Goal: Task Accomplishment & Management: Complete application form

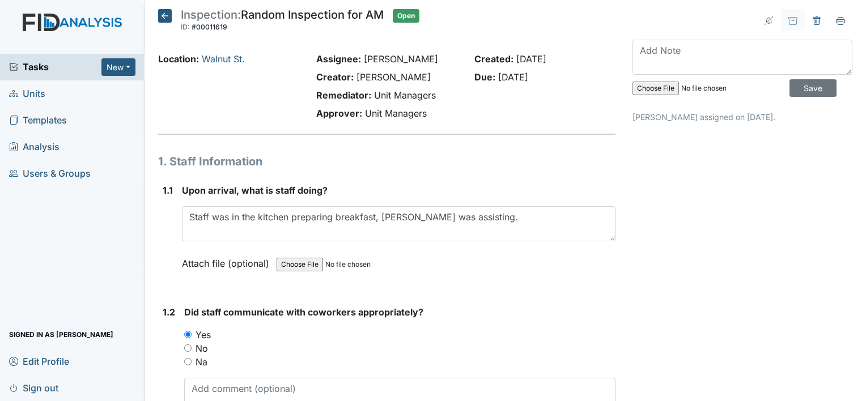
scroll to position [20418, 0]
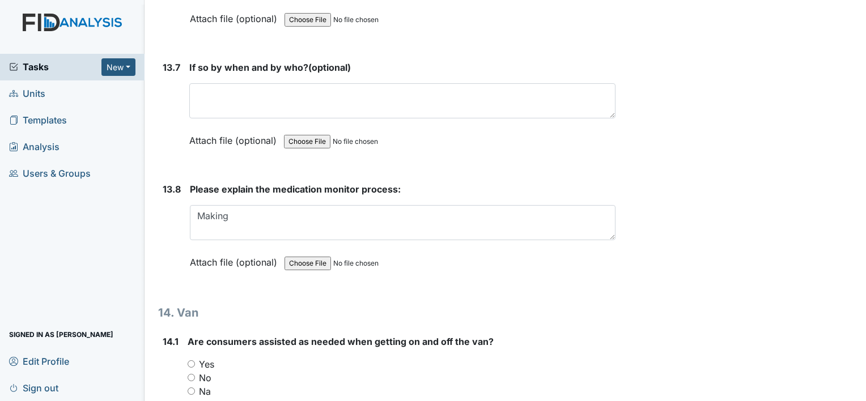
click at [308, 205] on textarea "Making" at bounding box center [403, 222] width 426 height 35
type textarea "Making sure the right pill is popped, and to highlight after the other staff."
click at [193, 360] on input "Yes" at bounding box center [191, 363] width 7 height 7
radio input "true"
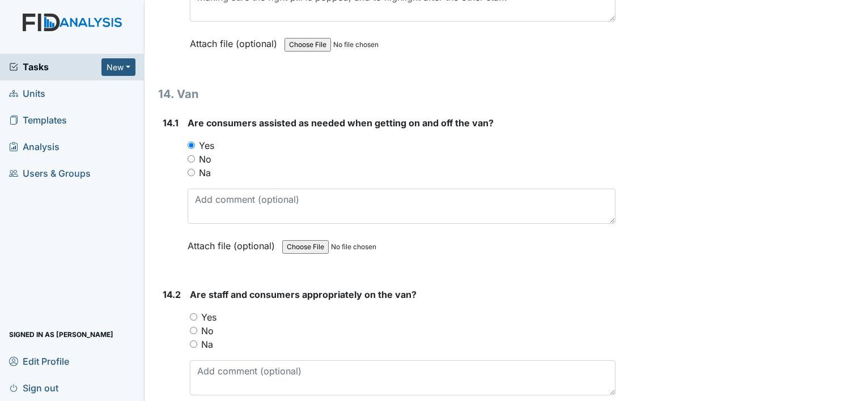
scroll to position [20735, 0]
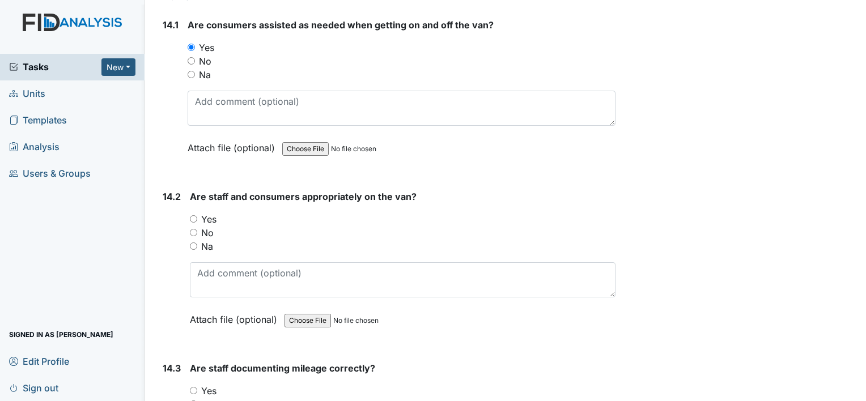
click at [194, 215] on input "Yes" at bounding box center [193, 218] width 7 height 7
radio input "true"
click at [193, 387] on input "Yes" at bounding box center [193, 390] width 7 height 7
radio input "true"
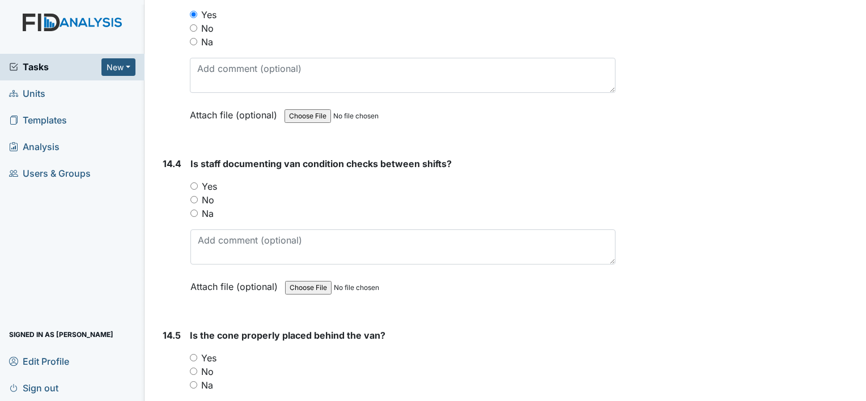
scroll to position [21119, 0]
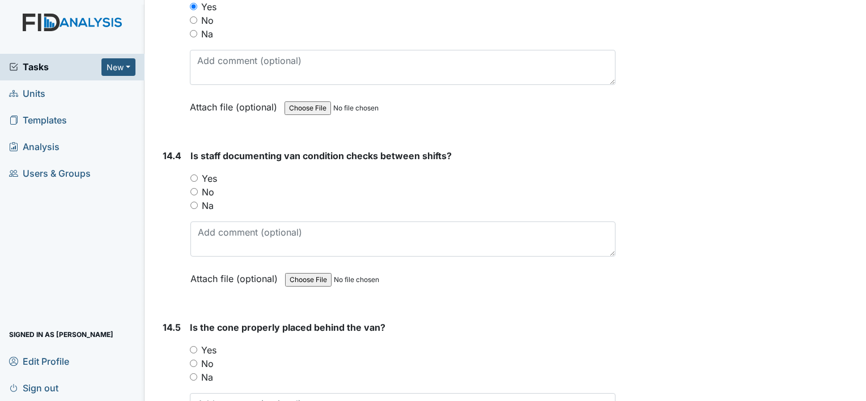
click at [193, 175] on input "Yes" at bounding box center [193, 178] width 7 height 7
radio input "true"
click at [196, 346] on input "Yes" at bounding box center [193, 349] width 7 height 7
radio input "true"
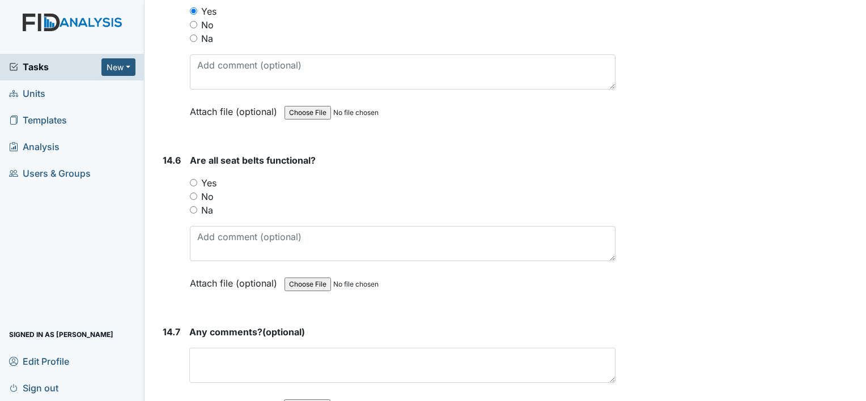
scroll to position [21461, 0]
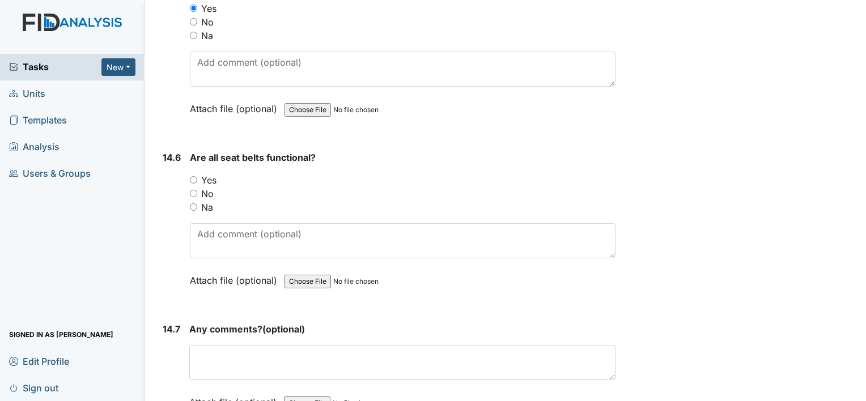
click at [195, 176] on input "Yes" at bounding box center [193, 179] width 7 height 7
radio input "true"
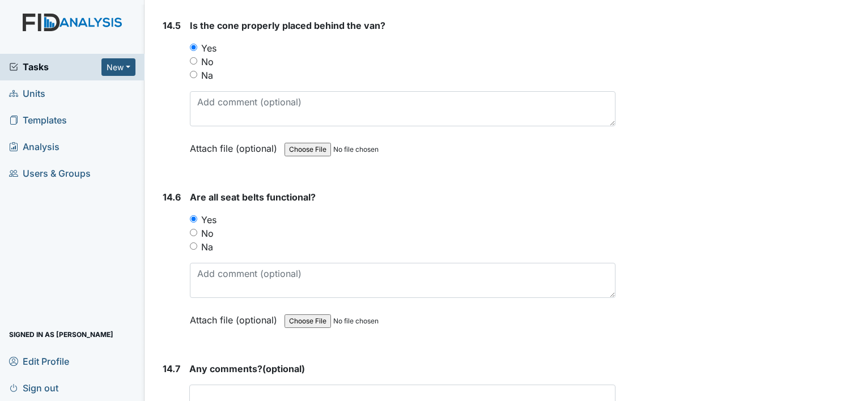
scroll to position [21501, 0]
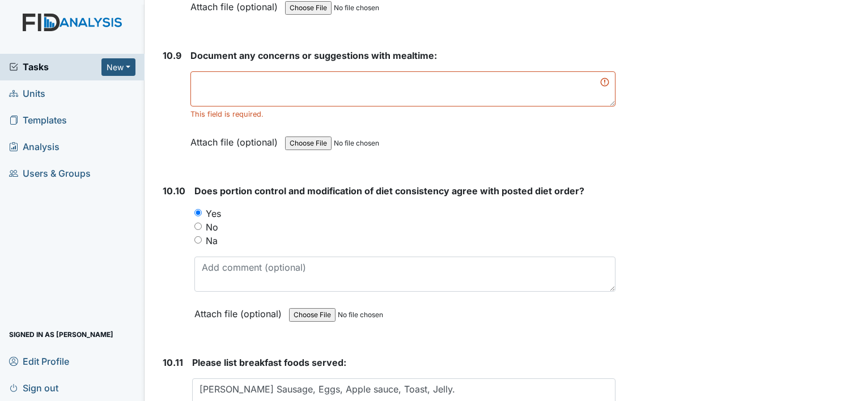
scroll to position [11270, 0]
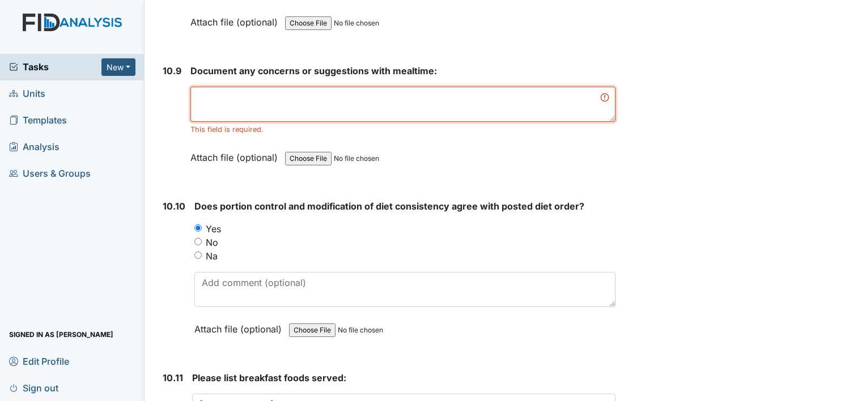
click at [314, 87] on textarea at bounding box center [402, 104] width 425 height 35
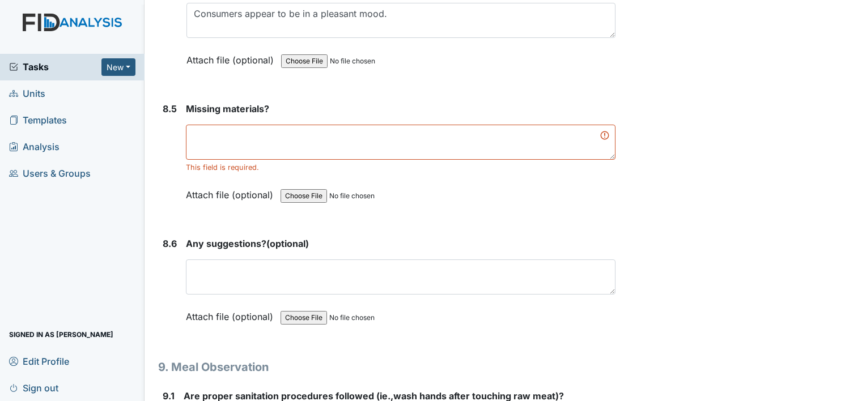
scroll to position [8330, 0]
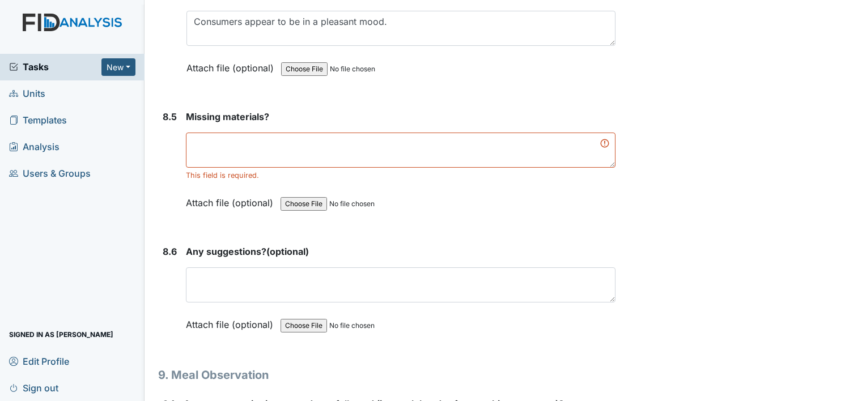
type textarea "n/a"
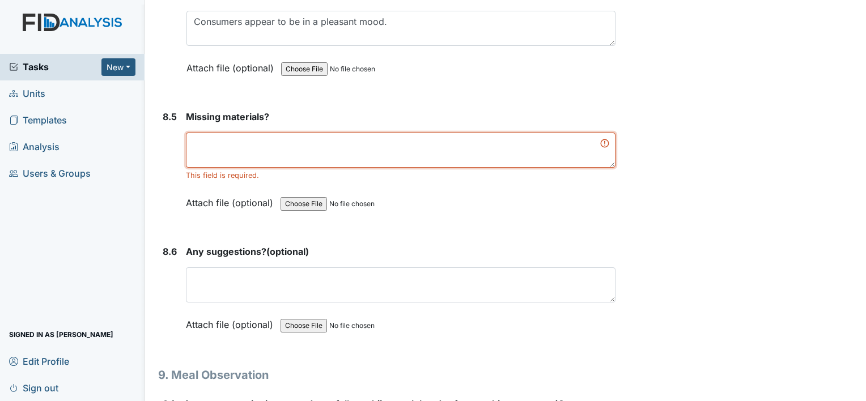
click at [295, 133] on textarea at bounding box center [401, 150] width 430 height 35
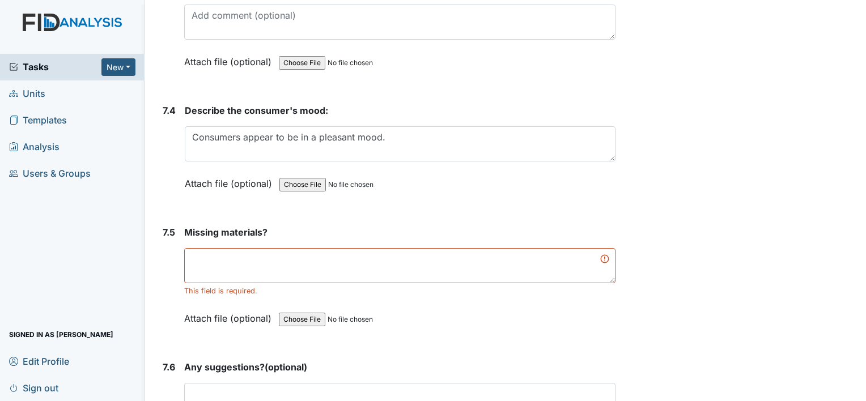
scroll to position [7275, 0]
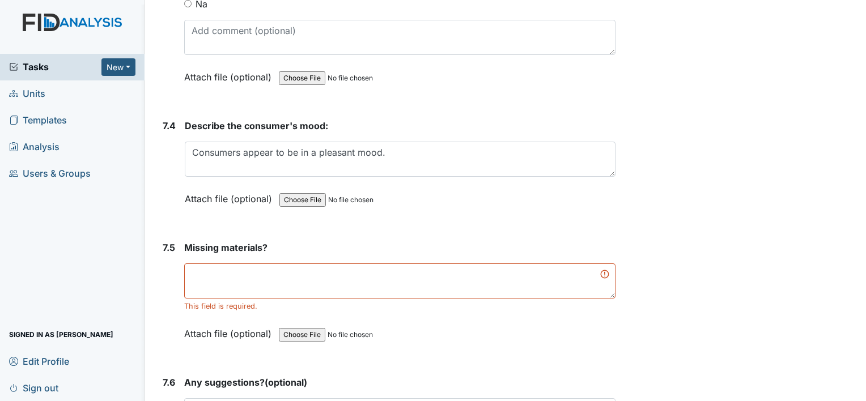
type textarea "n/a"
click at [324, 264] on textarea at bounding box center [399, 281] width 431 height 35
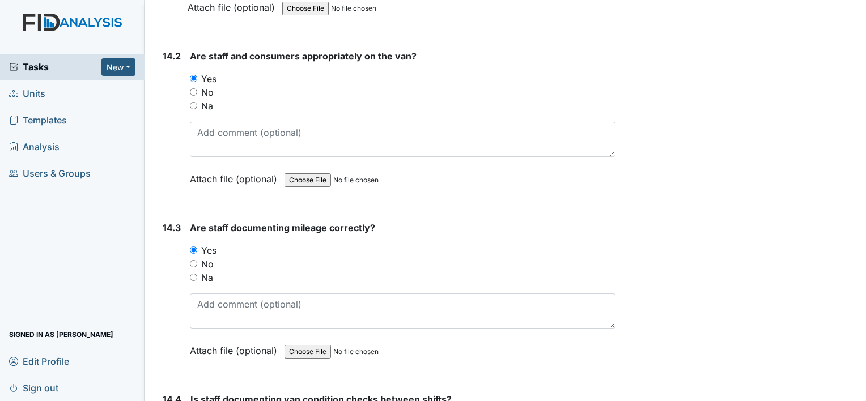
scroll to position [21461, 0]
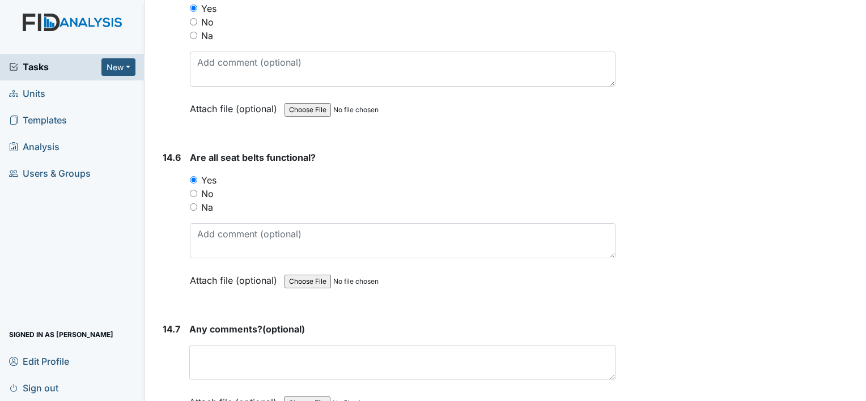
type textarea "no"
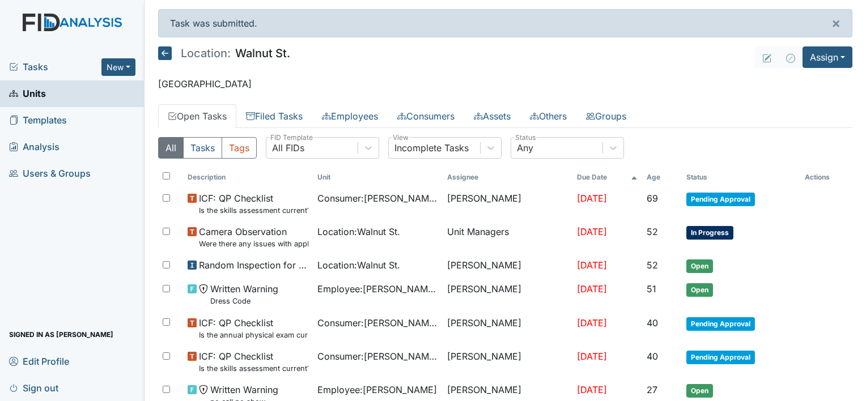
click at [165, 50] on icon at bounding box center [165, 53] width 14 height 14
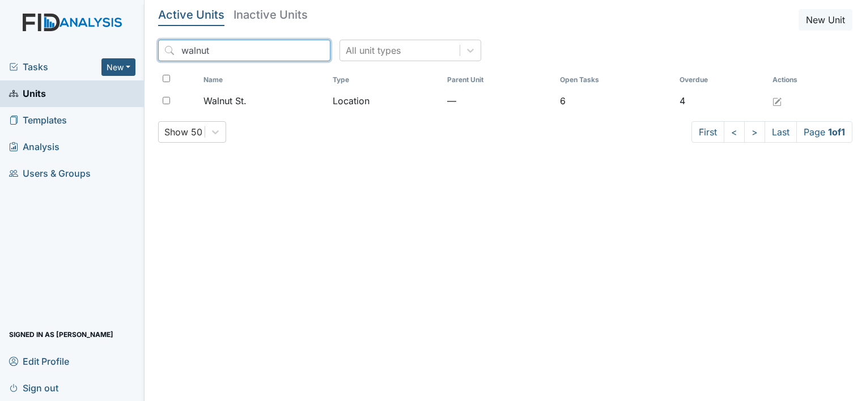
drag, startPoint x: 237, startPoint y: 54, endPoint x: 181, endPoint y: 58, distance: 56.3
click at [181, 58] on input "walnut" at bounding box center [244, 51] width 172 height 22
type input "o"
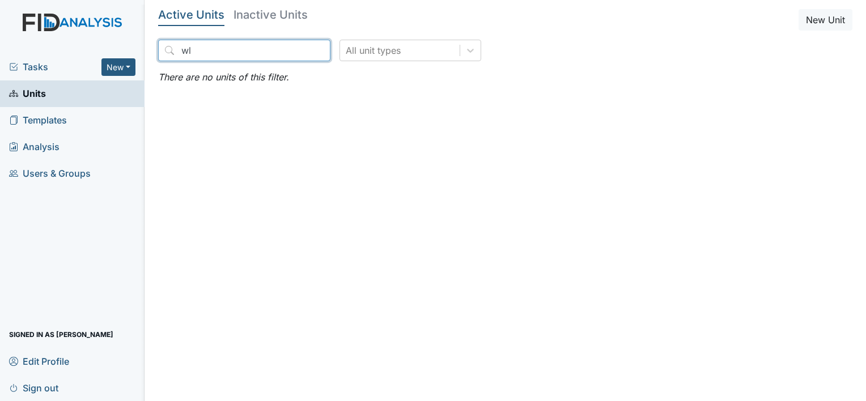
type input "w"
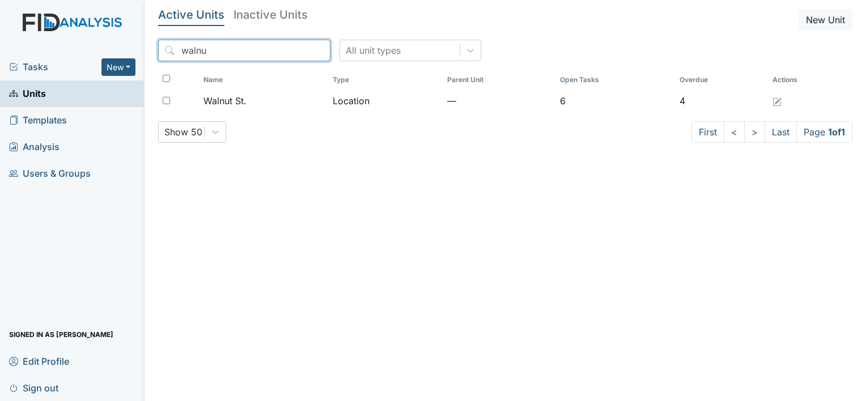
type input "walnut"
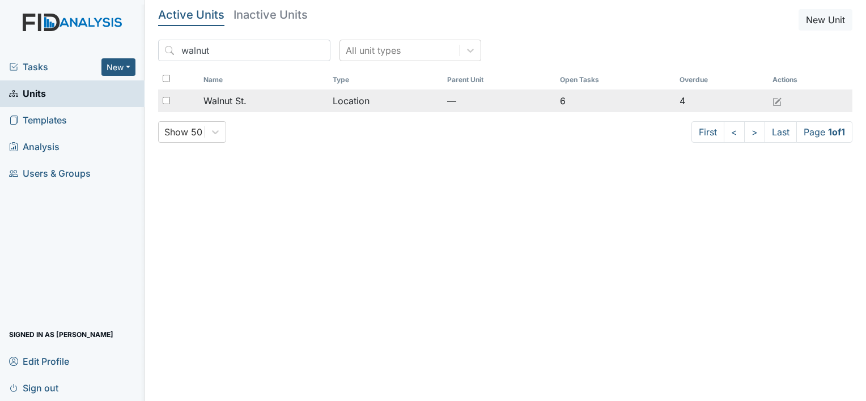
click at [236, 96] on span "Walnut St." at bounding box center [224, 101] width 43 height 14
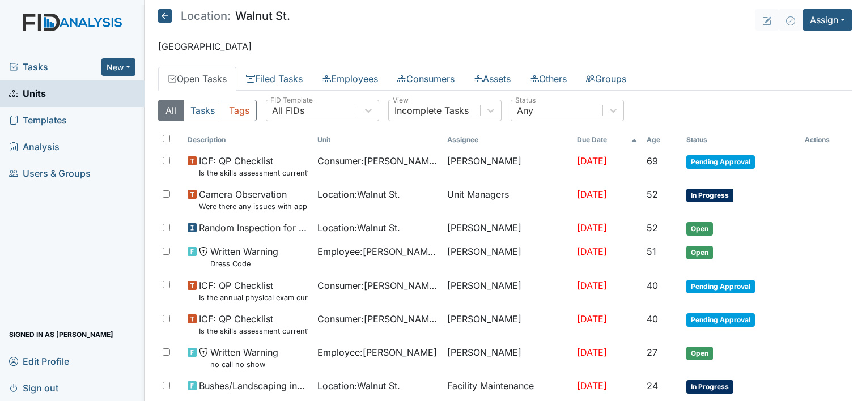
click at [84, 99] on link "Units" at bounding box center [72, 93] width 145 height 27
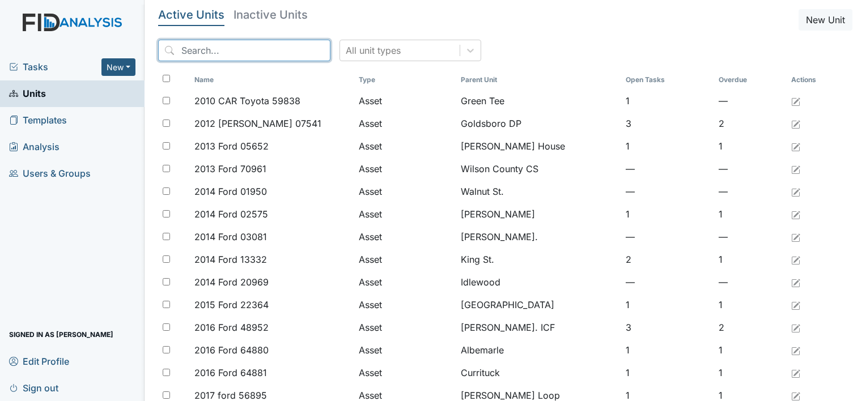
click at [252, 45] on input "search" at bounding box center [244, 51] width 172 height 22
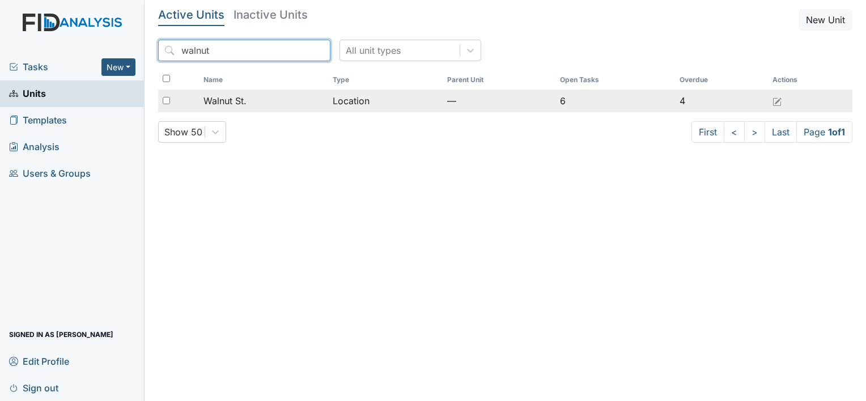
type input "walnut"
click at [218, 100] on span "Walnut St." at bounding box center [224, 101] width 43 height 14
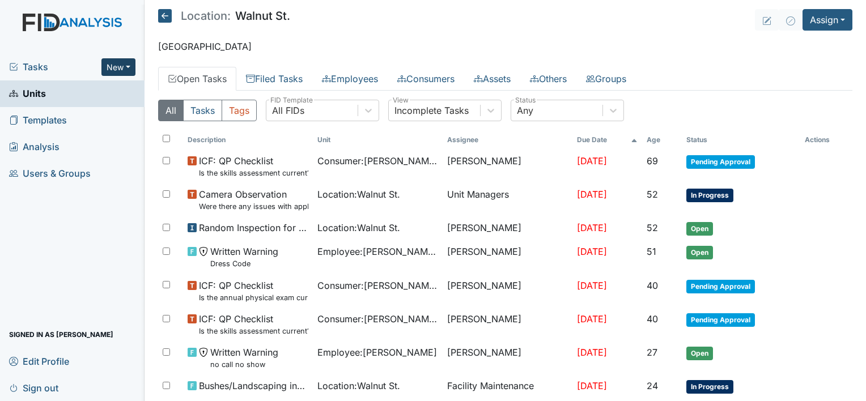
click at [113, 66] on button "New" at bounding box center [118, 67] width 34 height 18
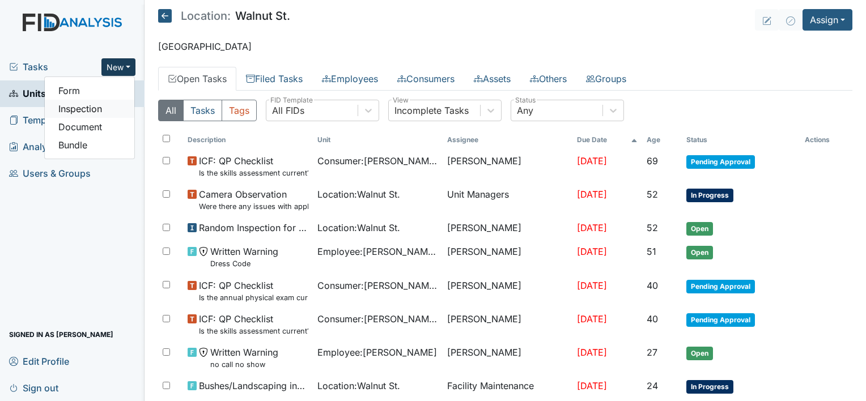
click at [95, 108] on link "Inspection" at bounding box center [90, 109] width 90 height 18
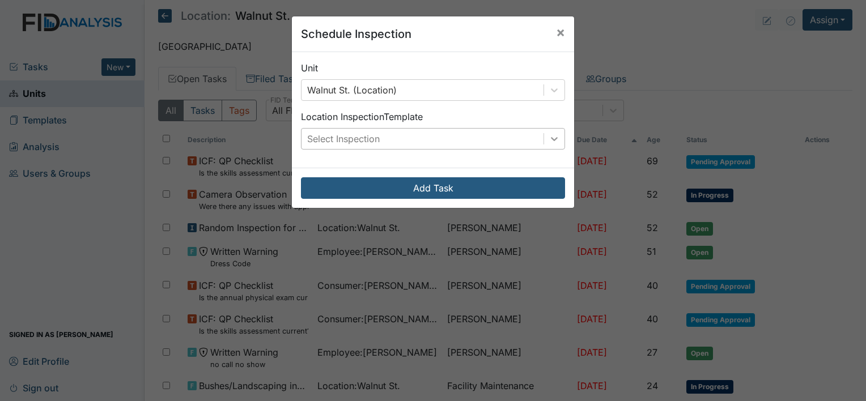
click at [544, 137] on div at bounding box center [554, 139] width 20 height 20
click at [553, 141] on icon at bounding box center [554, 138] width 11 height 11
click at [453, 135] on div "Select Inspection" at bounding box center [423, 139] width 242 height 20
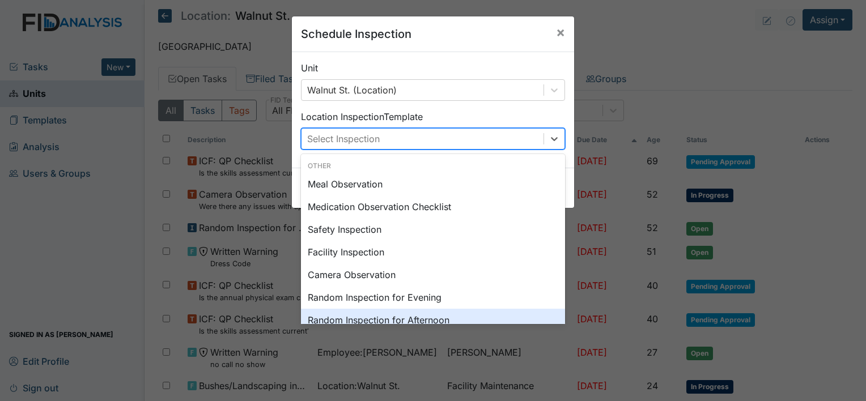
click at [501, 313] on div "Random Inspection for Afternoon" at bounding box center [433, 320] width 264 height 23
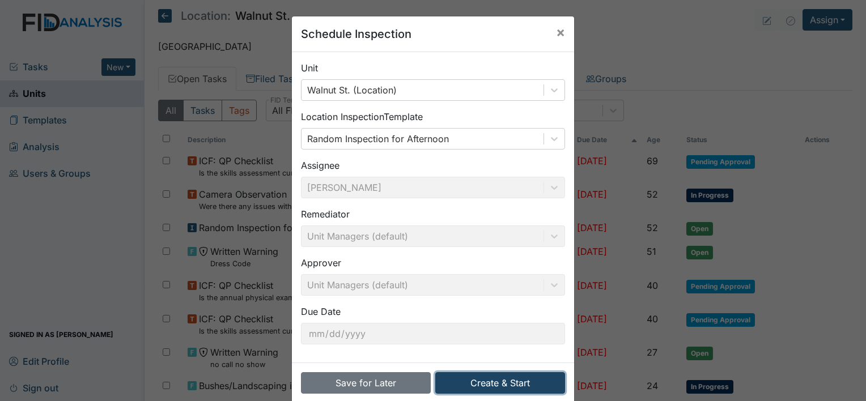
click at [502, 388] on button "Create & Start" at bounding box center [500, 383] width 130 height 22
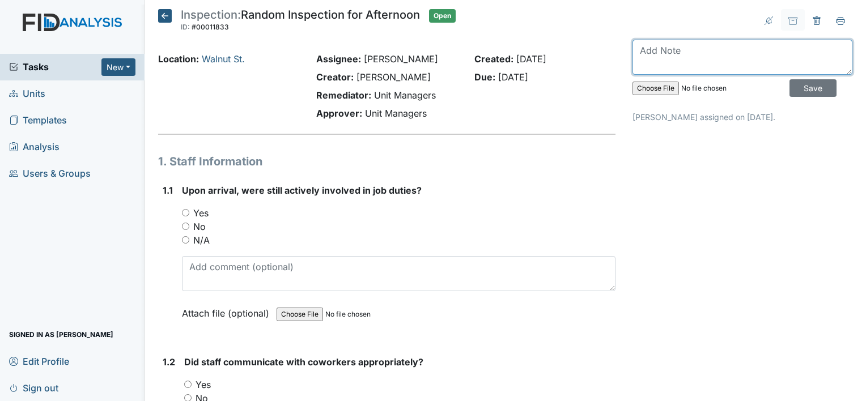
click at [680, 50] on textarea at bounding box center [743, 57] width 220 height 35
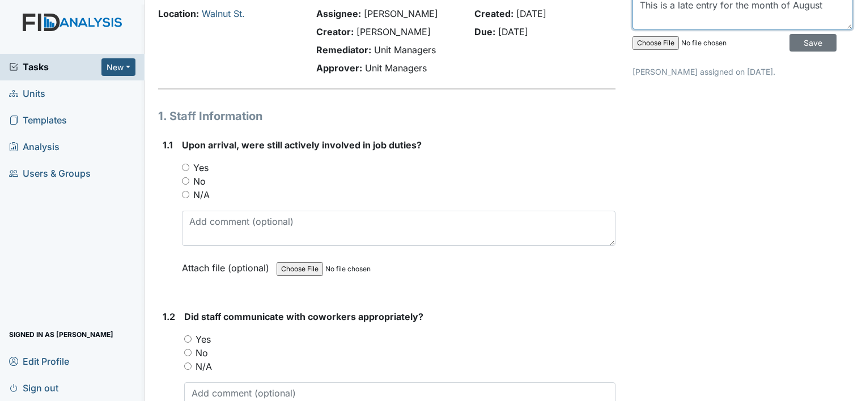
scroll to position [68, 0]
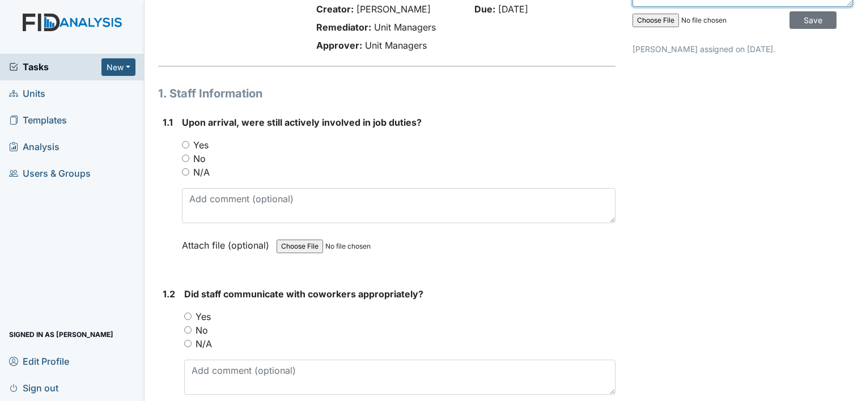
type textarea "This is a late entry for the month of August"
click at [186, 146] on input "Yes" at bounding box center [185, 144] width 7 height 7
radio input "true"
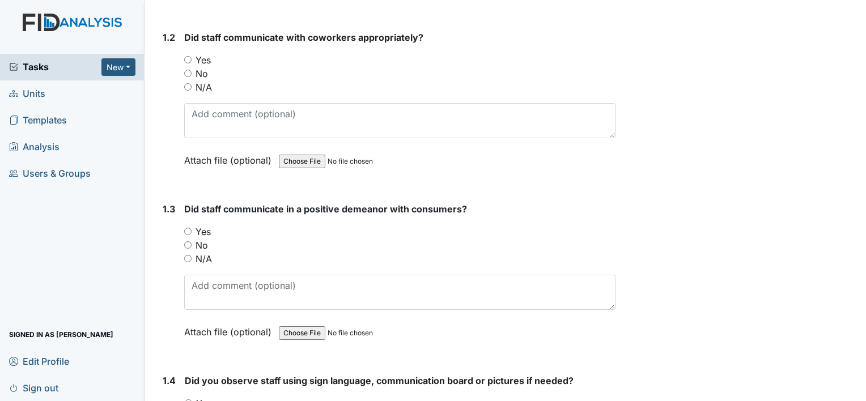
scroll to position [347, 0]
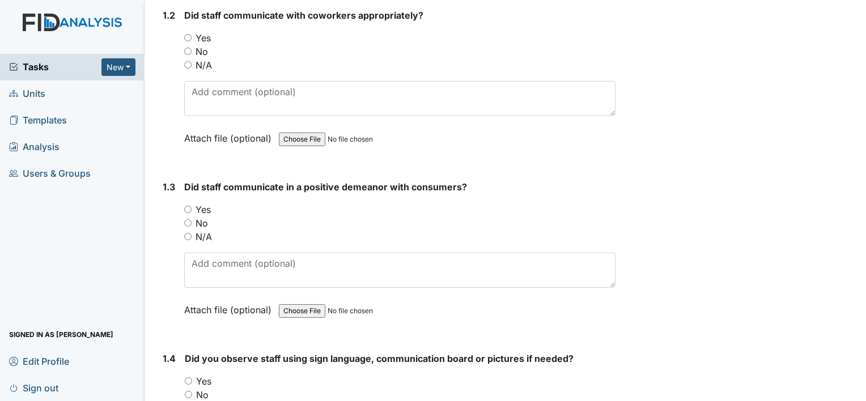
click at [190, 36] on input "Yes" at bounding box center [187, 37] width 7 height 7
radio input "true"
click at [189, 210] on input "Yes" at bounding box center [187, 209] width 7 height 7
radio input "true"
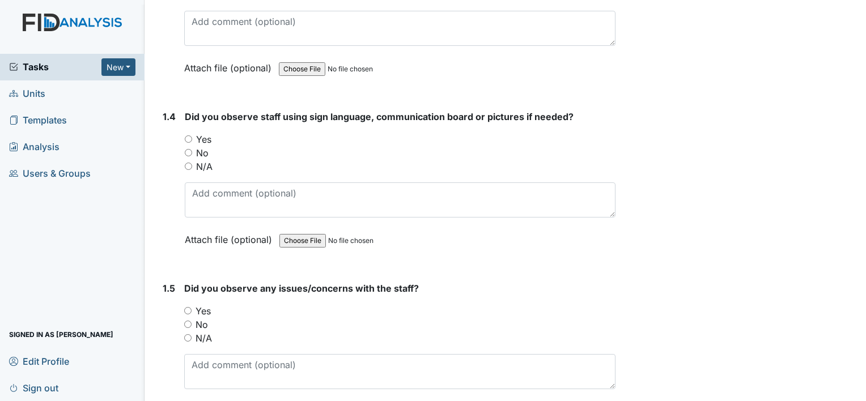
scroll to position [596, 0]
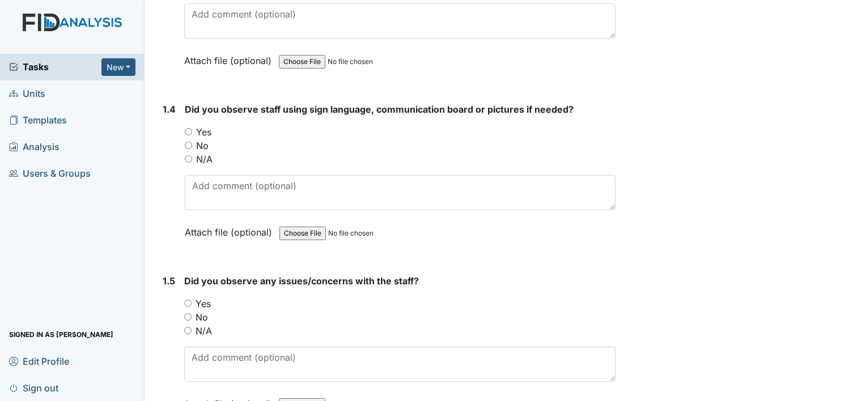
click at [330, 133] on div "Yes" at bounding box center [400, 132] width 431 height 14
click at [186, 143] on input "No" at bounding box center [188, 145] width 7 height 7
radio input "true"
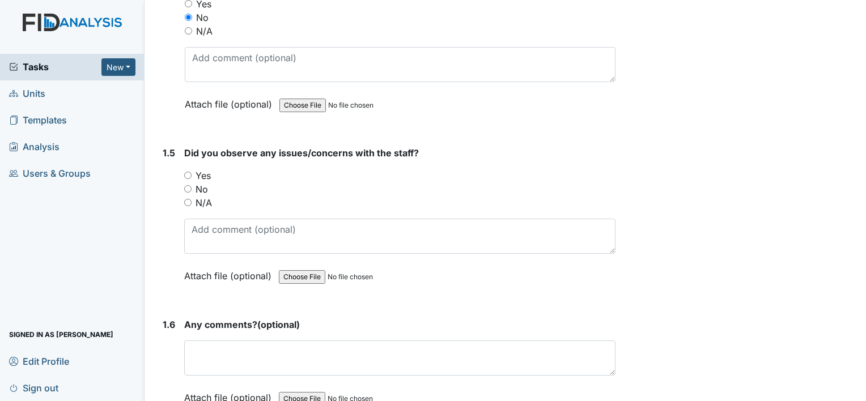
scroll to position [770, 0]
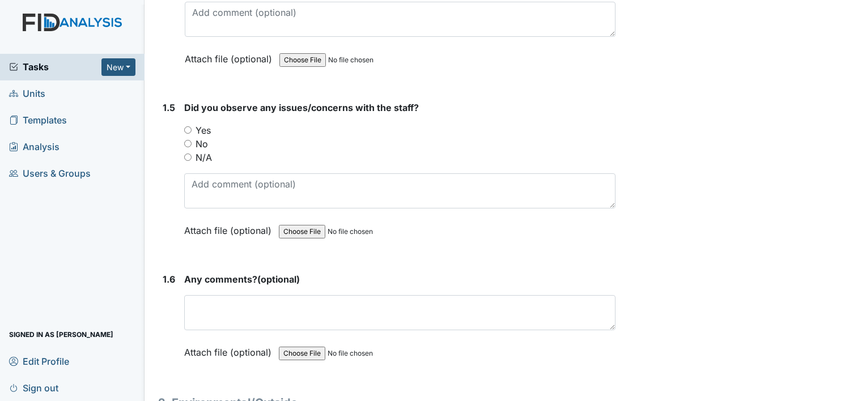
click at [187, 140] on input "No" at bounding box center [187, 143] width 7 height 7
radio input "true"
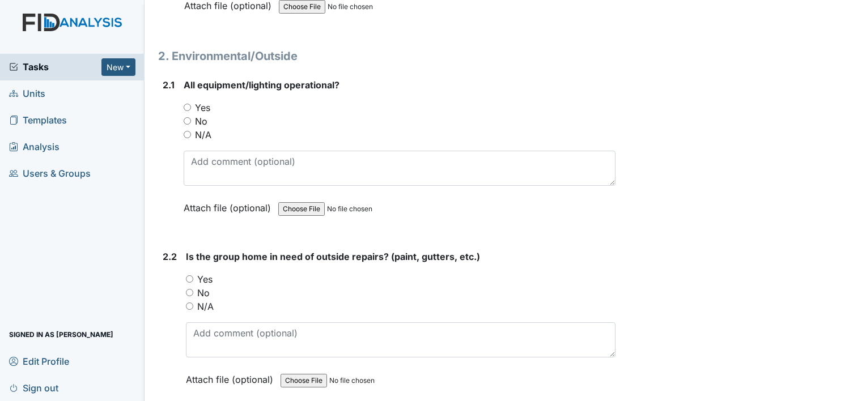
scroll to position [1162, 0]
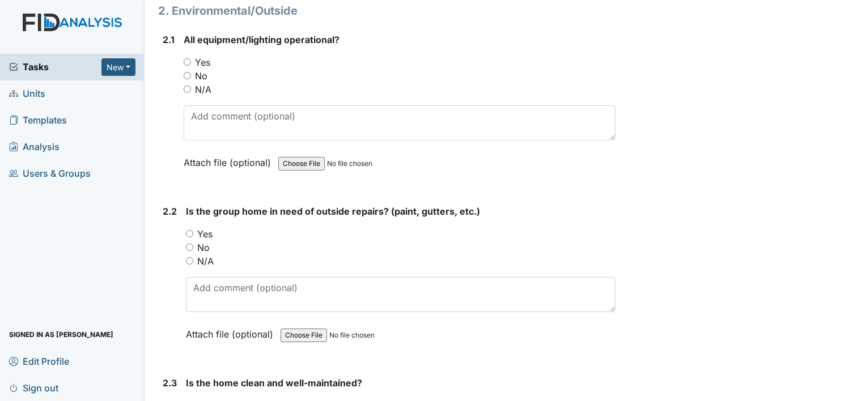
click at [187, 58] on input "Yes" at bounding box center [187, 61] width 7 height 7
radio input "true"
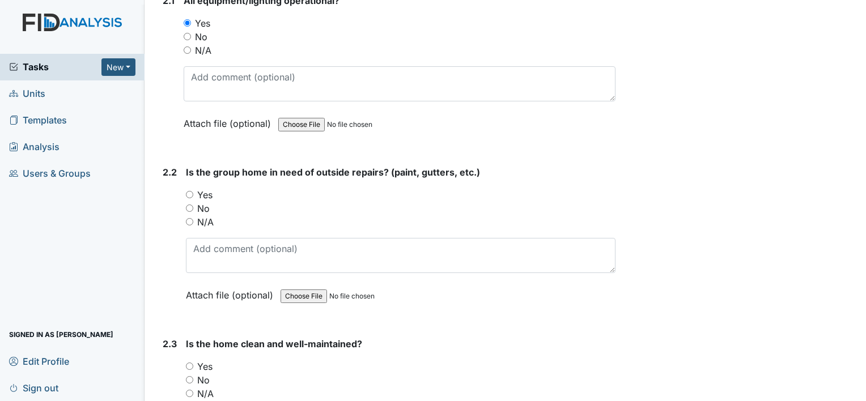
scroll to position [1225, 0]
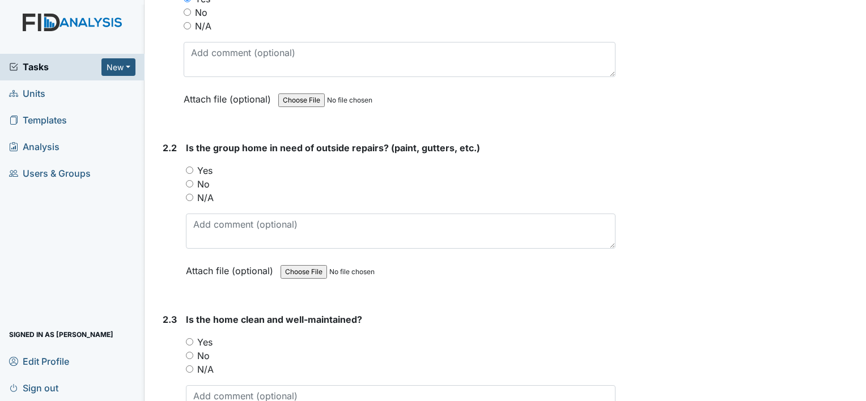
click at [189, 168] on input "Yes" at bounding box center [189, 170] width 7 height 7
radio input "true"
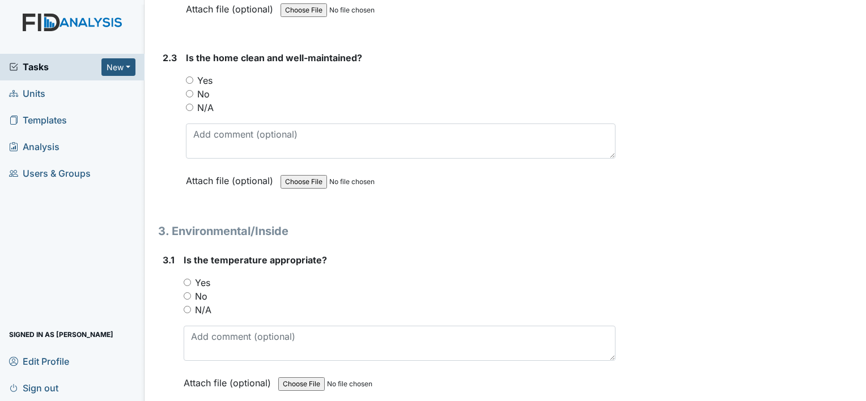
scroll to position [1489, 0]
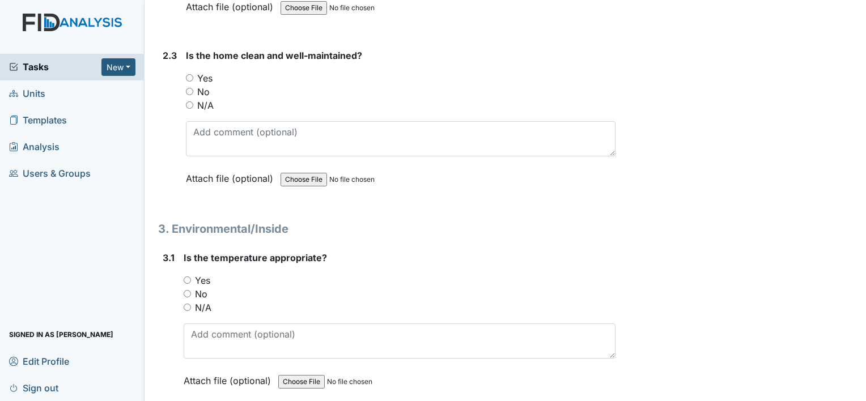
click at [189, 74] on input "Yes" at bounding box center [189, 77] width 7 height 7
radio input "true"
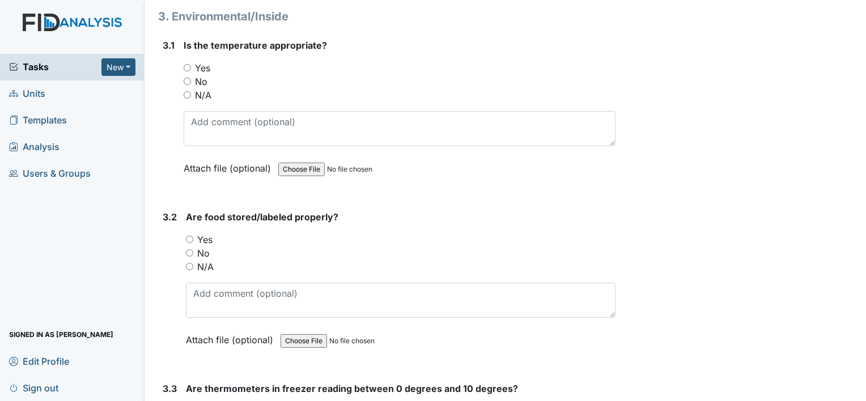
scroll to position [1708, 0]
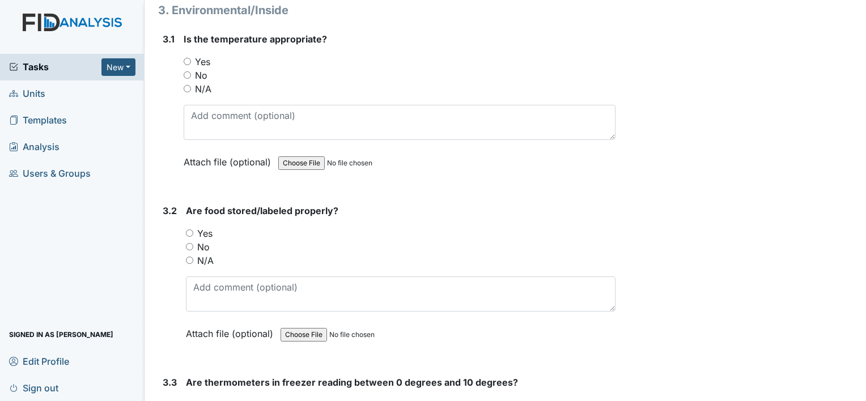
click at [188, 58] on input "Yes" at bounding box center [187, 61] width 7 height 7
radio input "true"
click at [189, 230] on input "Yes" at bounding box center [189, 233] width 7 height 7
radio input "true"
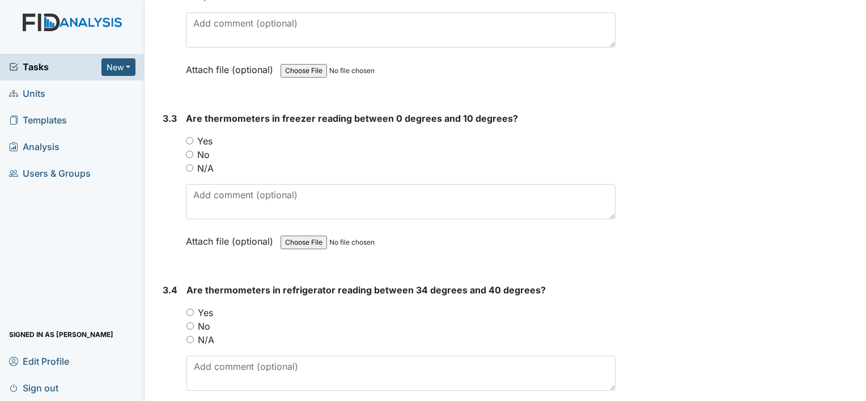
scroll to position [1995, 0]
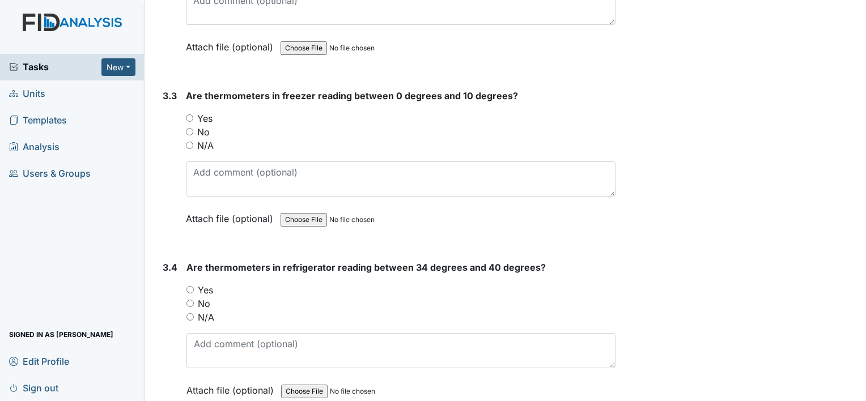
click at [190, 114] on input "Yes" at bounding box center [189, 117] width 7 height 7
radio input "true"
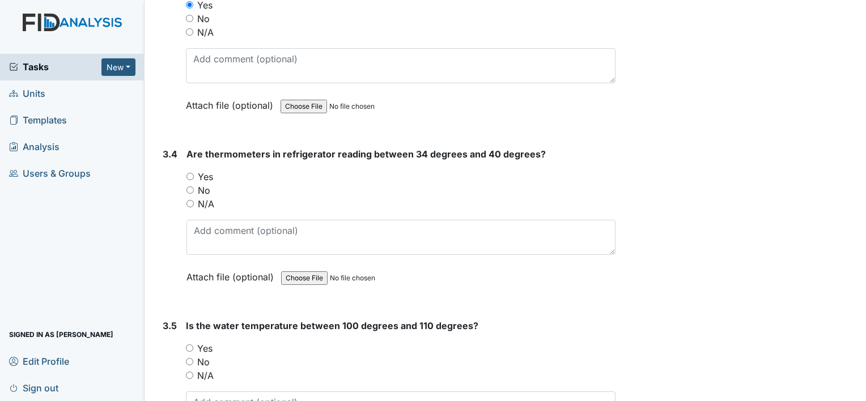
scroll to position [2131, 0]
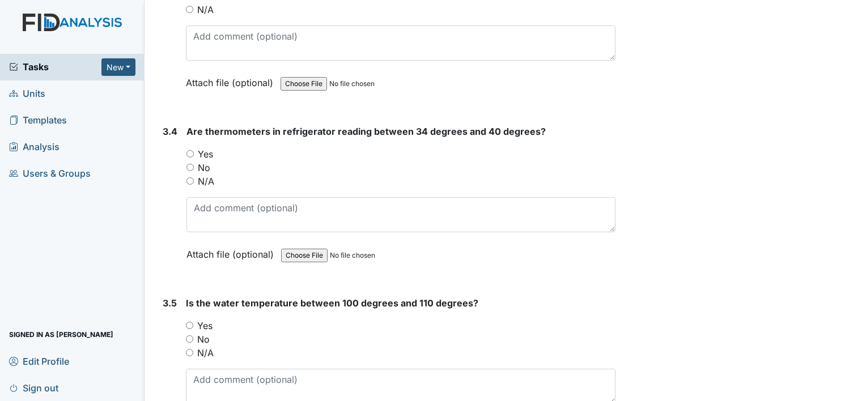
click at [190, 164] on input "No" at bounding box center [189, 167] width 7 height 7
radio input "true"
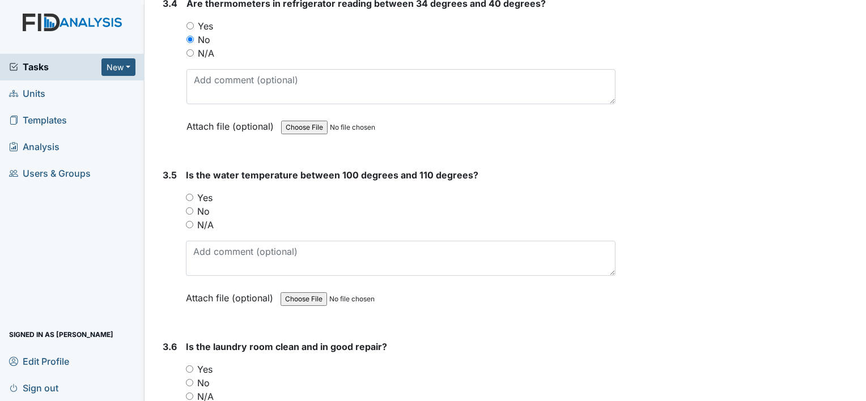
scroll to position [2282, 0]
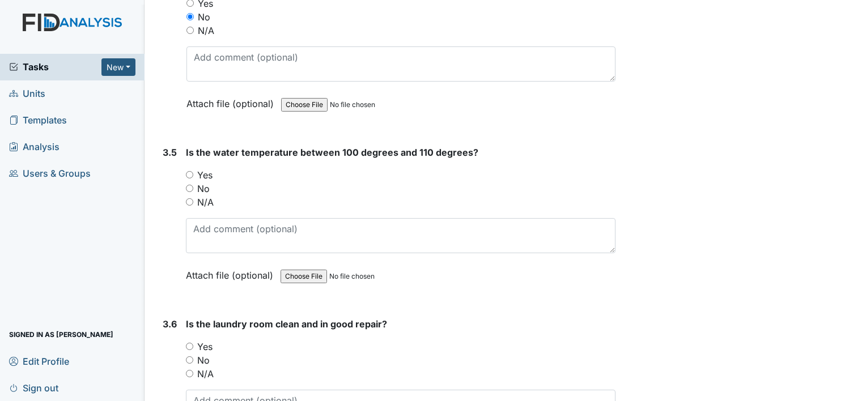
click at [188, 171] on input "Yes" at bounding box center [189, 174] width 7 height 7
radio input "true"
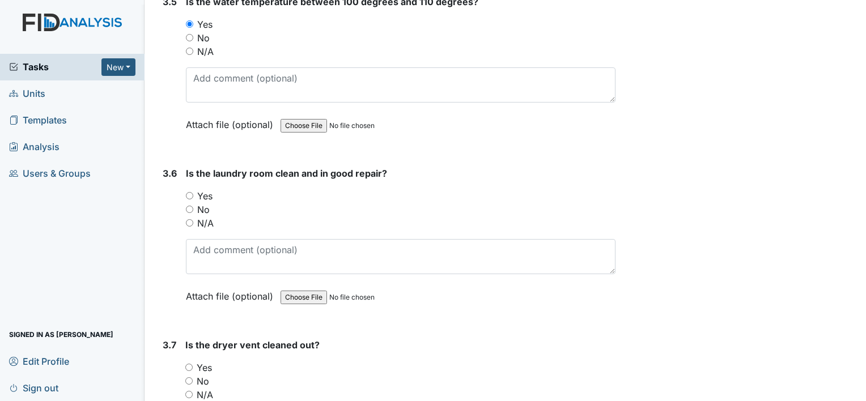
scroll to position [2455, 0]
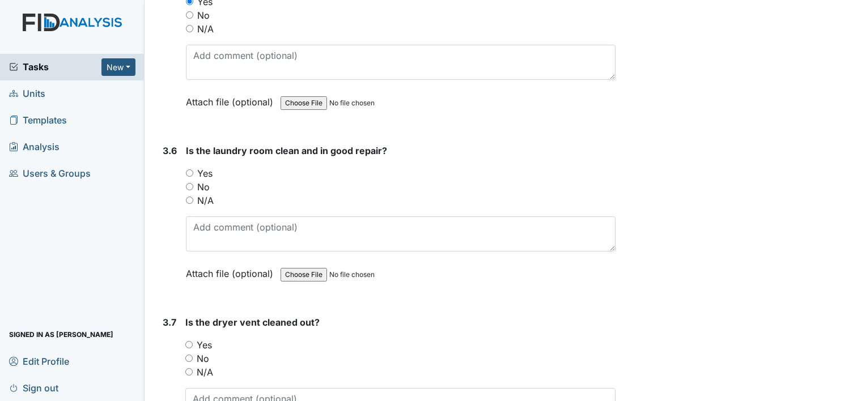
click at [188, 169] on input "Yes" at bounding box center [189, 172] width 7 height 7
radio input "true"
click at [188, 341] on input "Yes" at bounding box center [188, 344] width 7 height 7
radio input "true"
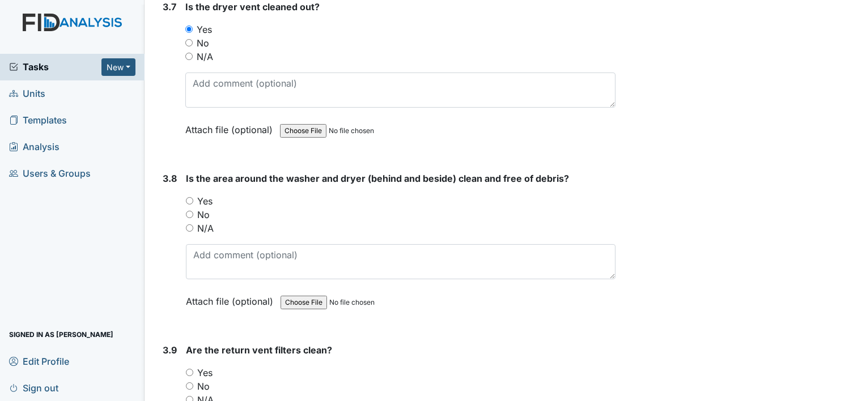
scroll to position [2779, 0]
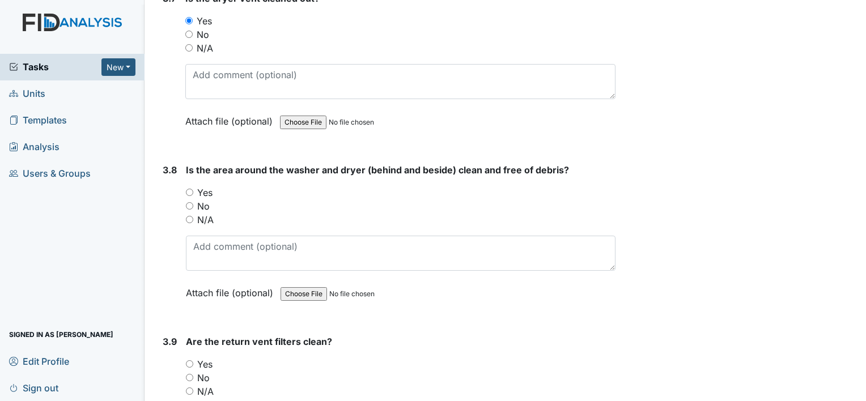
click at [189, 189] on input "Yes" at bounding box center [189, 192] width 7 height 7
radio input "true"
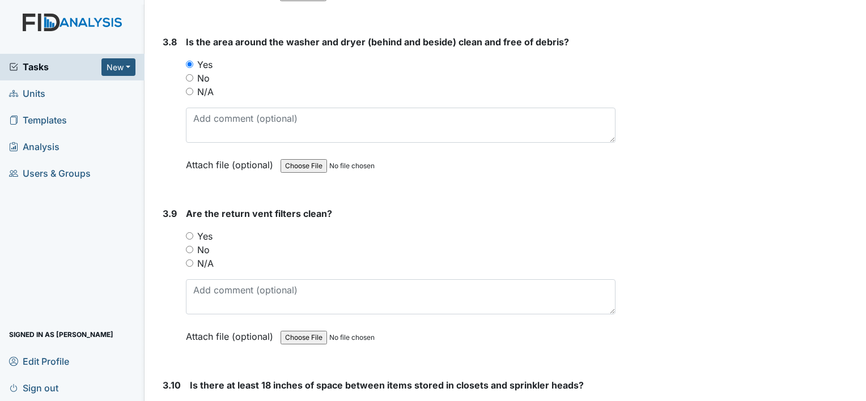
scroll to position [2976, 0]
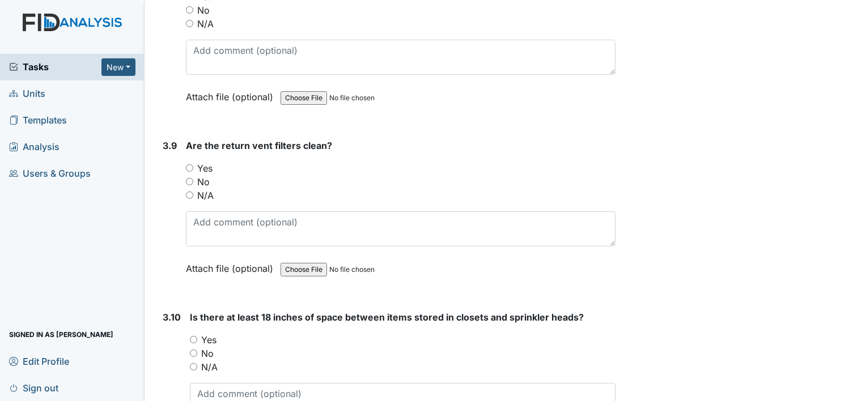
click at [189, 164] on input "Yes" at bounding box center [189, 167] width 7 height 7
radio input "true"
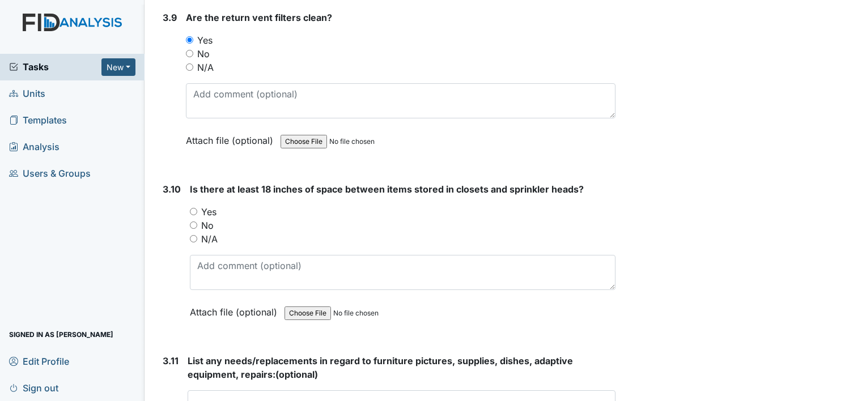
scroll to position [3134, 0]
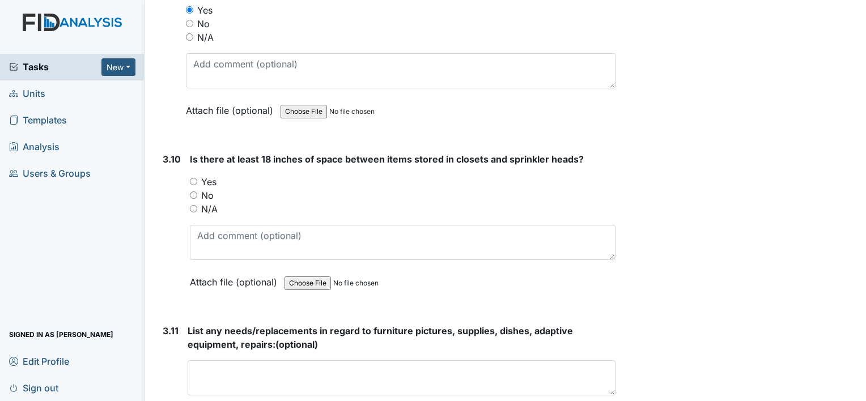
click at [192, 178] on input "Yes" at bounding box center [193, 181] width 7 height 7
radio input "true"
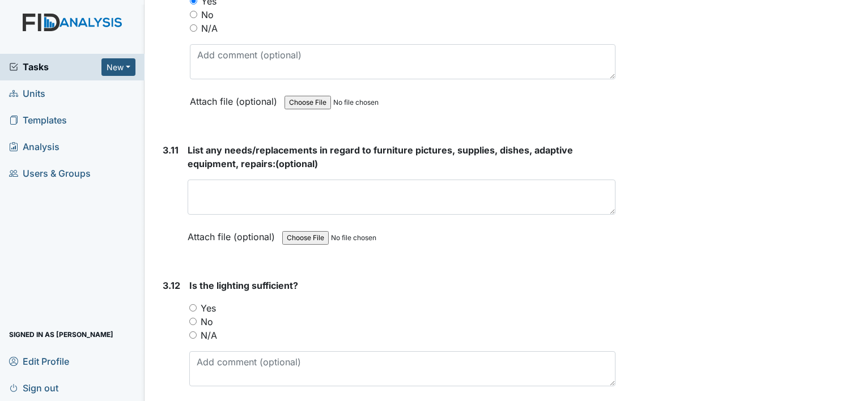
scroll to position [3337, 0]
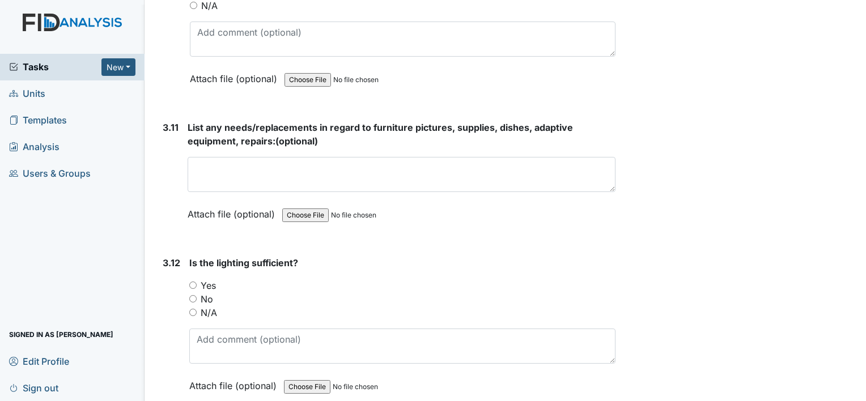
click at [191, 295] on input "No" at bounding box center [192, 298] width 7 height 7
radio input "true"
click at [194, 282] on input "Yes" at bounding box center [192, 285] width 7 height 7
radio input "true"
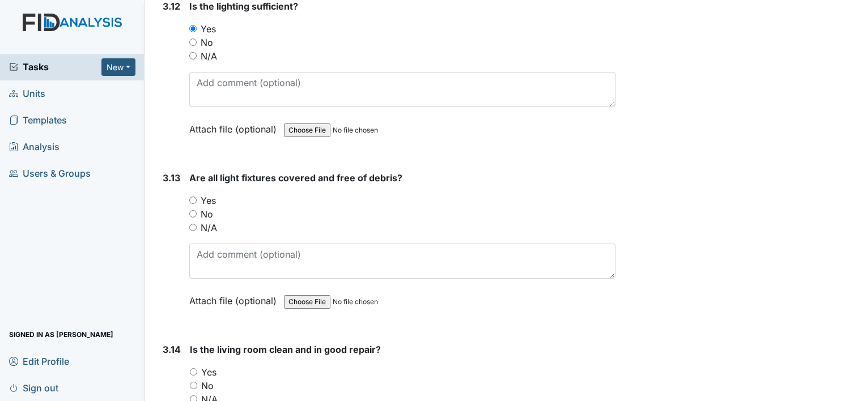
scroll to position [3571, 0]
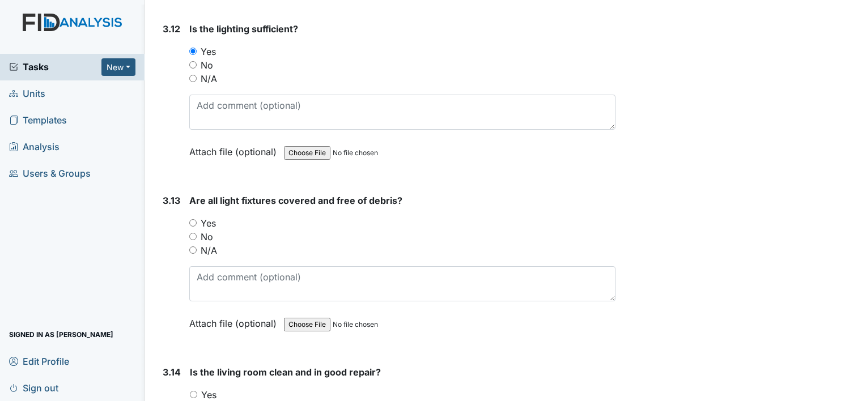
click at [193, 219] on input "Yes" at bounding box center [192, 222] width 7 height 7
radio input "true"
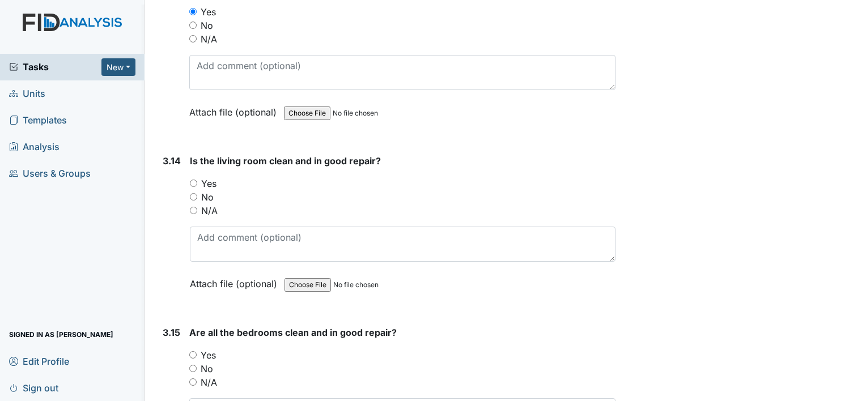
scroll to position [3805, 0]
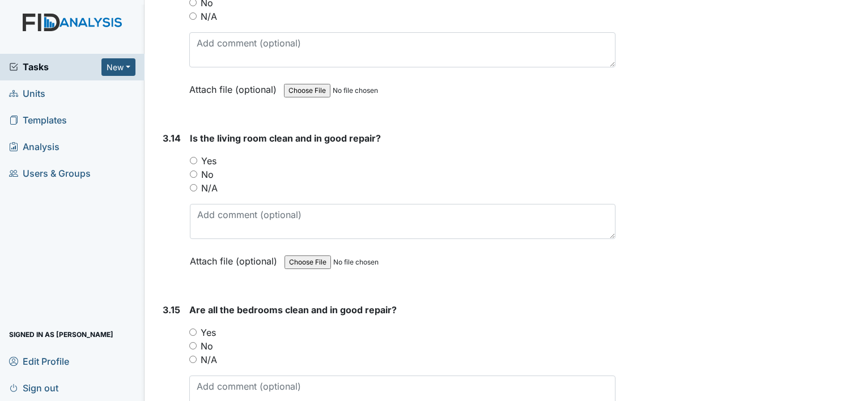
click at [193, 157] on input "Yes" at bounding box center [193, 160] width 7 height 7
radio input "true"
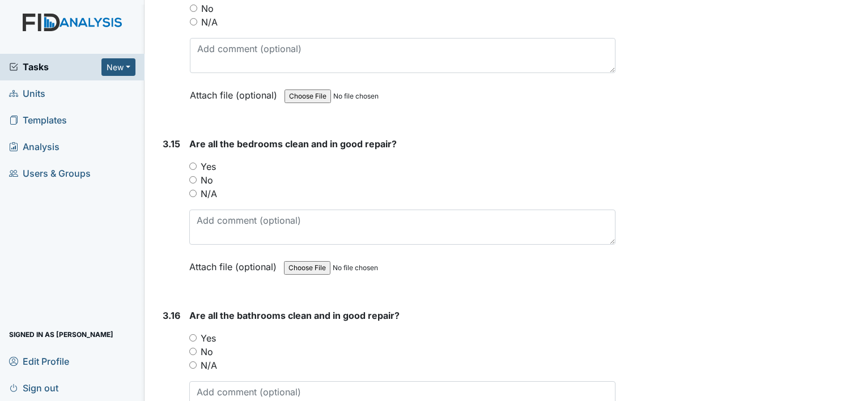
scroll to position [3979, 0]
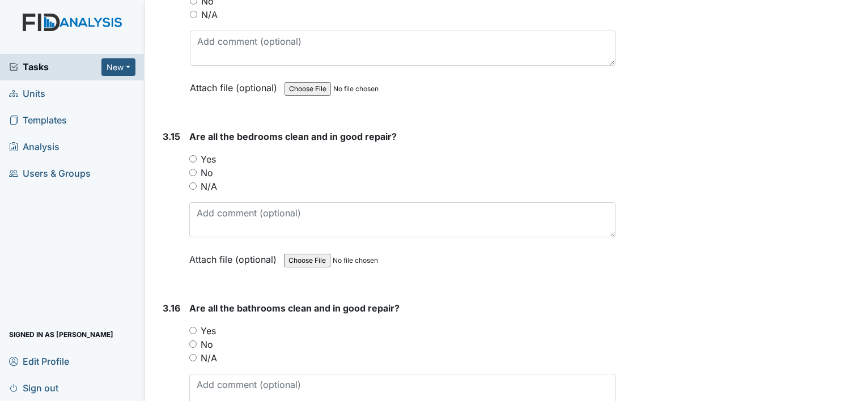
click at [192, 155] on input "Yes" at bounding box center [192, 158] width 7 height 7
radio input "true"
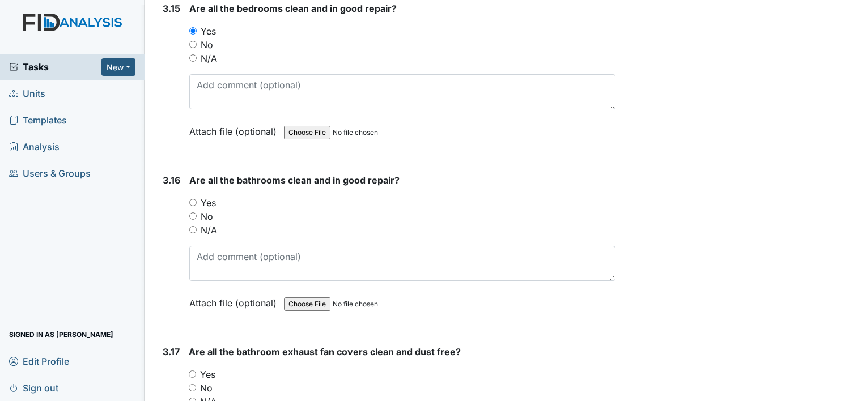
scroll to position [4175, 0]
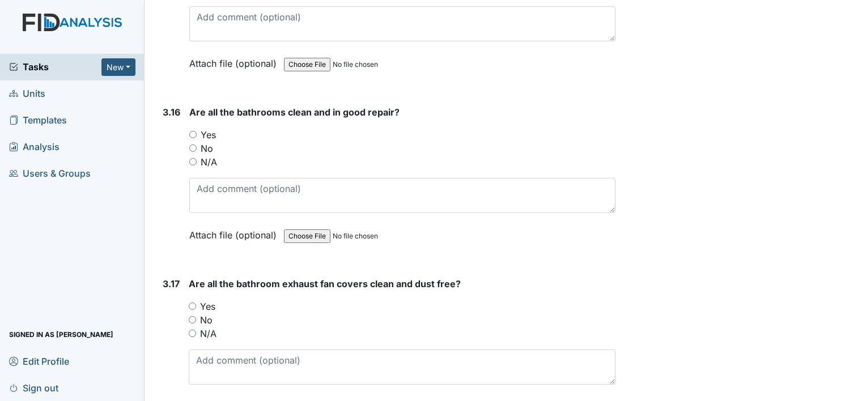
click at [193, 131] on input "Yes" at bounding box center [192, 134] width 7 height 7
radio input "true"
click at [190, 303] on input "Yes" at bounding box center [192, 306] width 7 height 7
radio input "true"
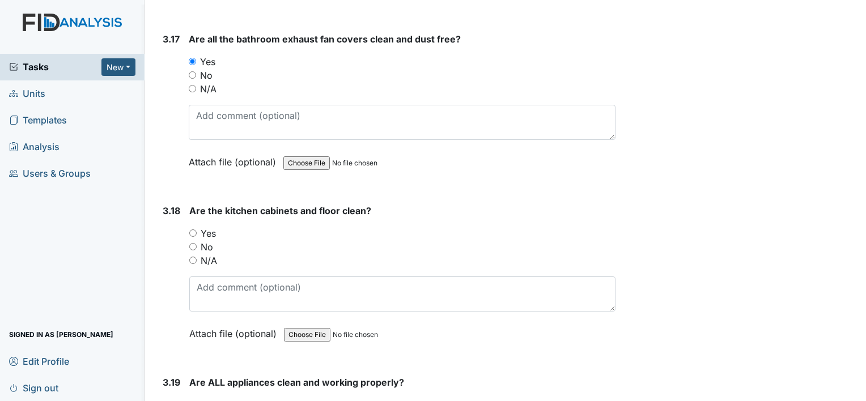
scroll to position [4424, 0]
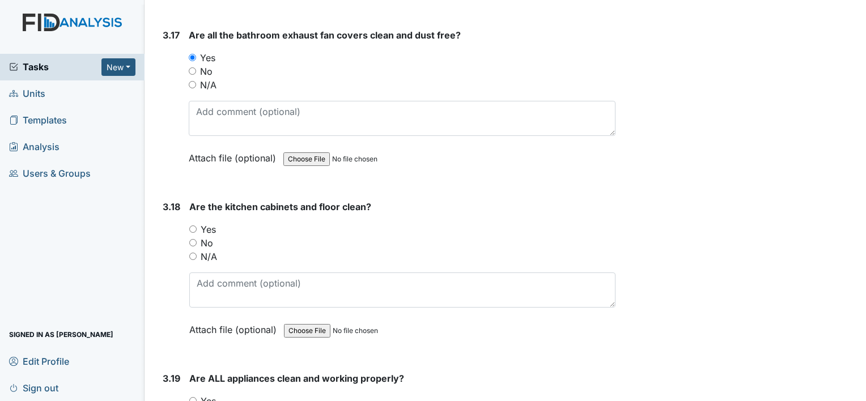
click at [193, 226] on input "Yes" at bounding box center [192, 229] width 7 height 7
radio input "true"
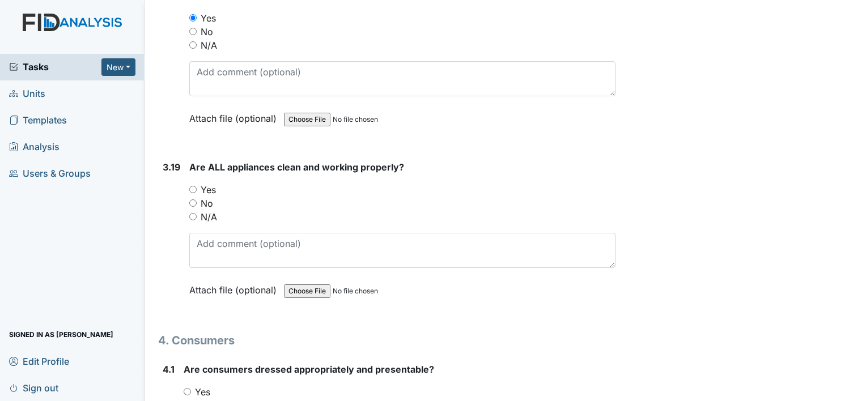
scroll to position [4642, 0]
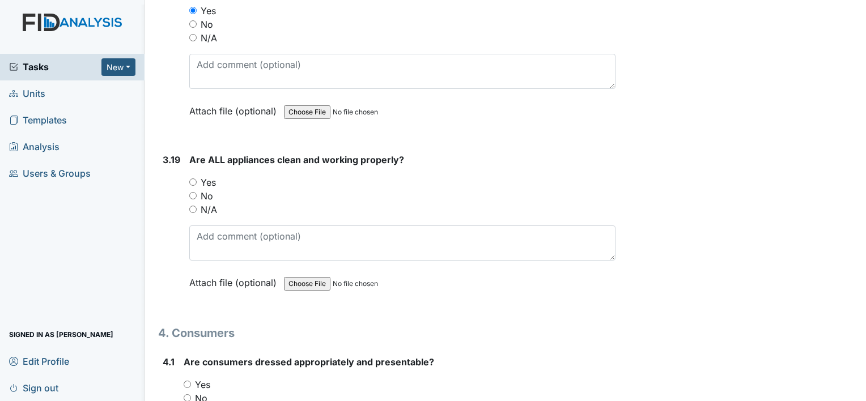
click at [193, 179] on input "Yes" at bounding box center [192, 182] width 7 height 7
radio input "true"
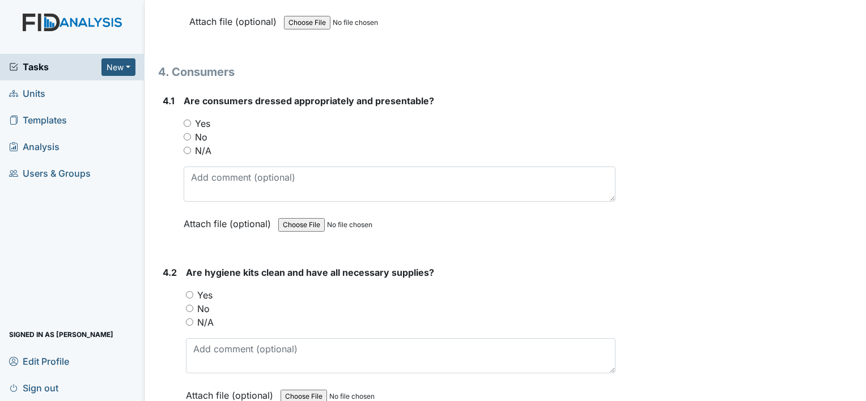
scroll to position [4914, 0]
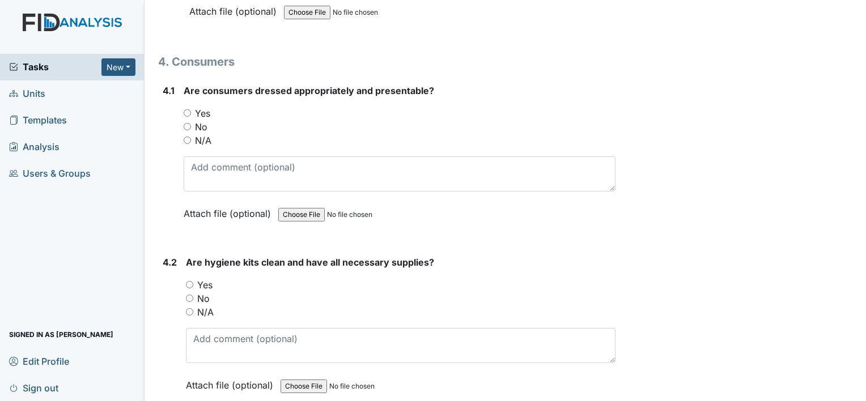
click at [187, 109] on input "Yes" at bounding box center [187, 112] width 7 height 7
radio input "true"
click at [189, 281] on input "Yes" at bounding box center [189, 284] width 7 height 7
radio input "true"
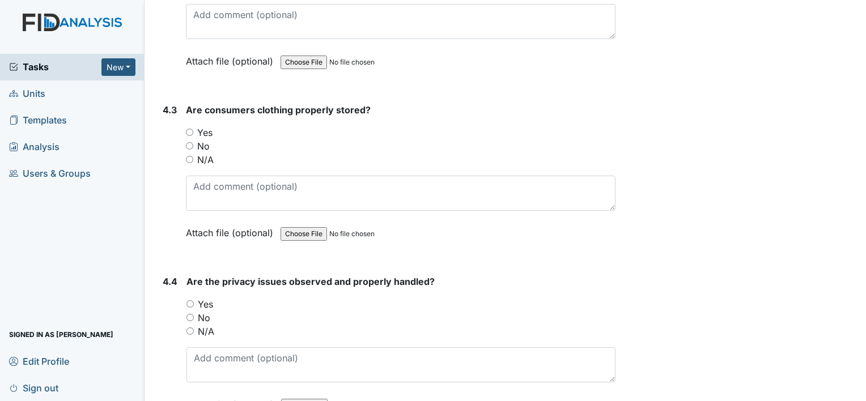
scroll to position [5253, 0]
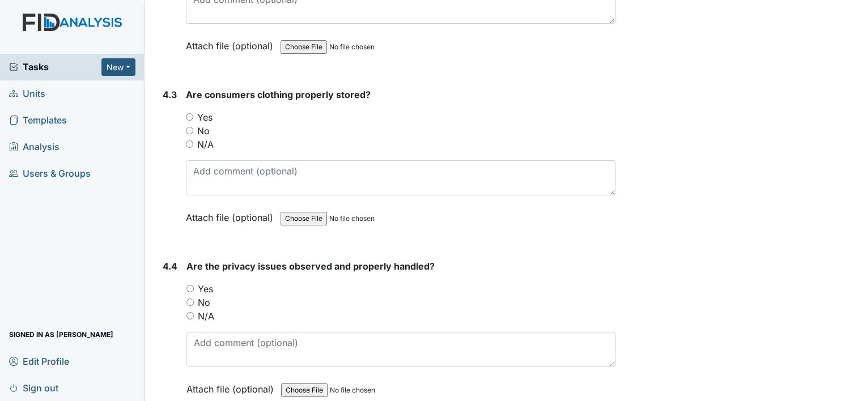
click at [190, 113] on input "Yes" at bounding box center [189, 116] width 7 height 7
radio input "true"
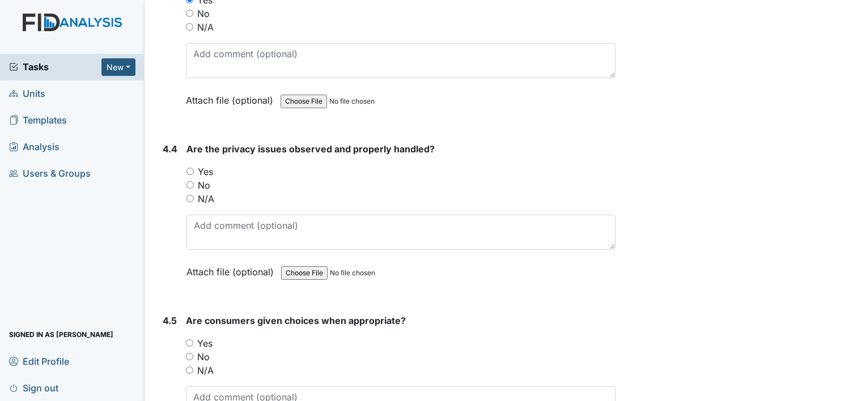
scroll to position [5382, 0]
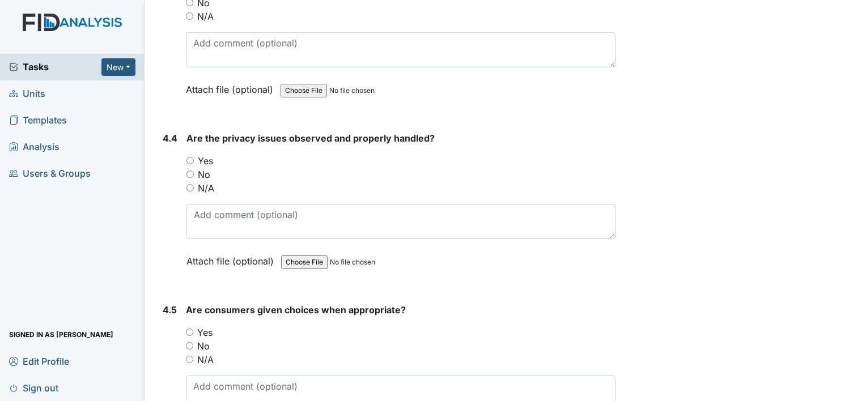
click at [189, 157] on input "Yes" at bounding box center [189, 160] width 7 height 7
radio input "true"
click at [189, 329] on input "Yes" at bounding box center [189, 332] width 7 height 7
radio input "true"
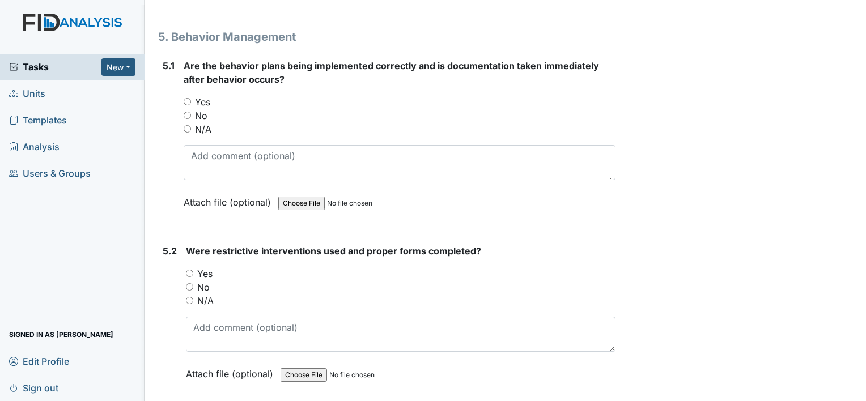
scroll to position [5955, 0]
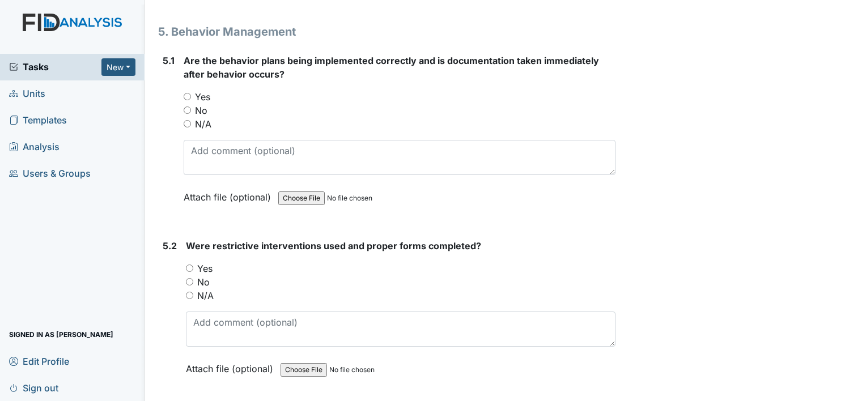
click at [188, 120] on input "N/A" at bounding box center [187, 123] width 7 height 7
radio input "true"
click at [222, 275] on div "No" at bounding box center [401, 282] width 430 height 14
click at [188, 265] on input "Yes" at bounding box center [189, 268] width 7 height 7
radio input "true"
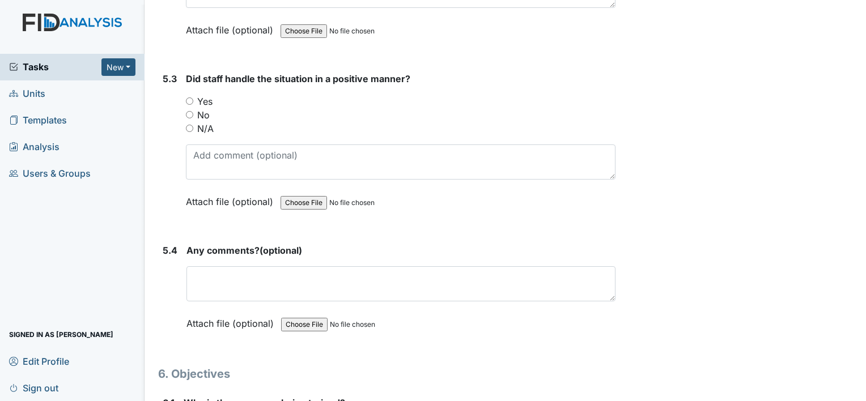
scroll to position [6339, 0]
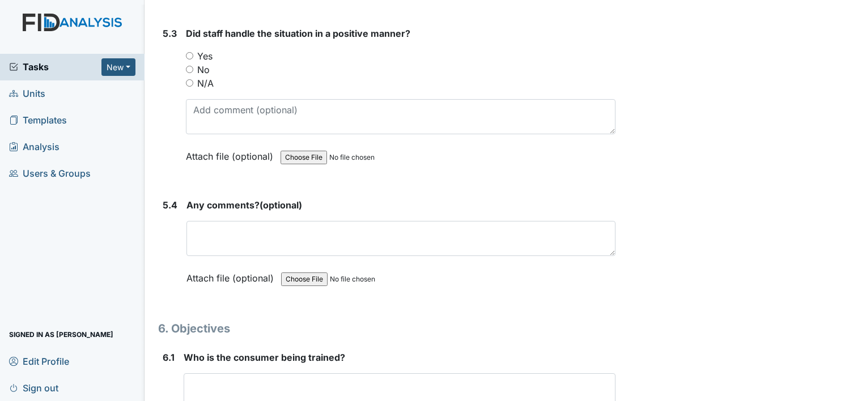
click at [188, 52] on input "Yes" at bounding box center [189, 55] width 7 height 7
radio input "true"
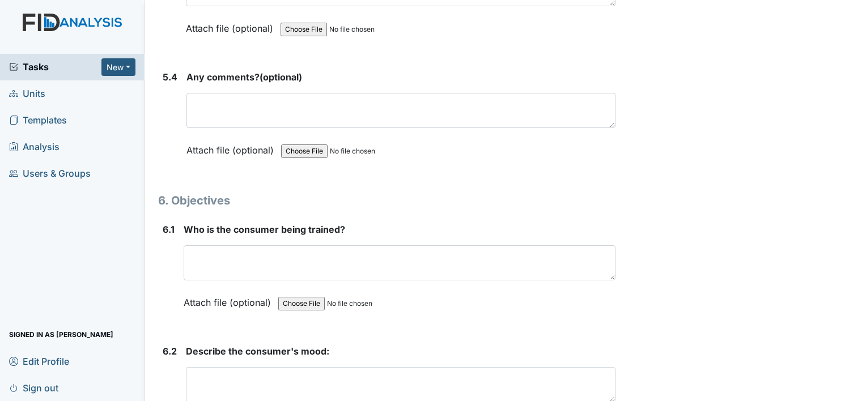
scroll to position [6490, 0]
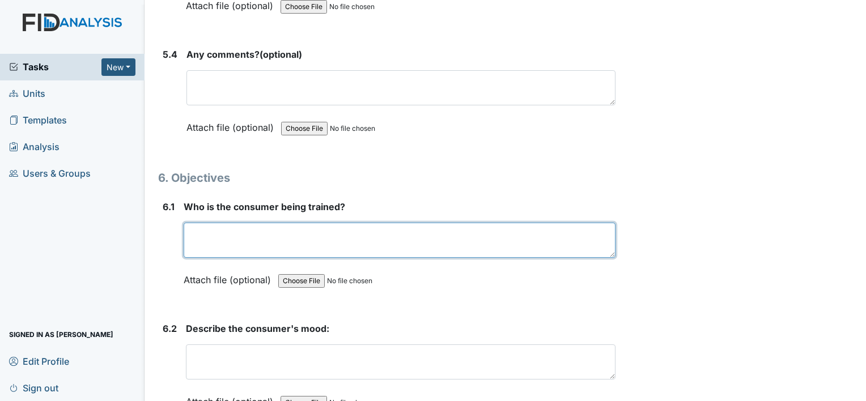
click at [389, 223] on textarea at bounding box center [400, 240] width 432 height 35
type textarea "TC"
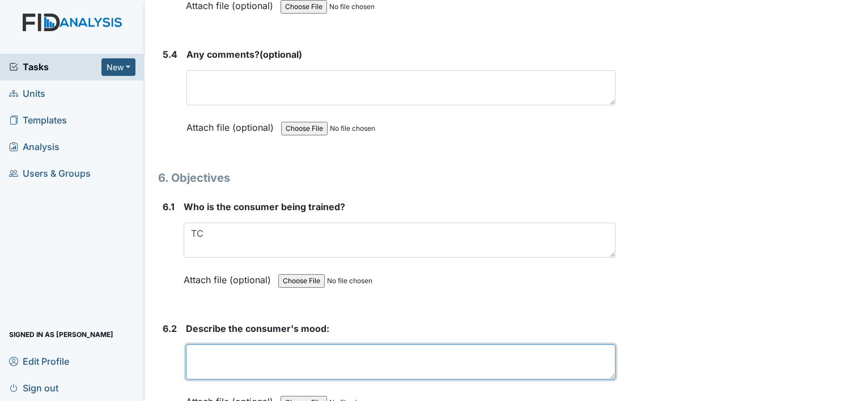
click at [245, 345] on textarea at bounding box center [401, 362] width 430 height 35
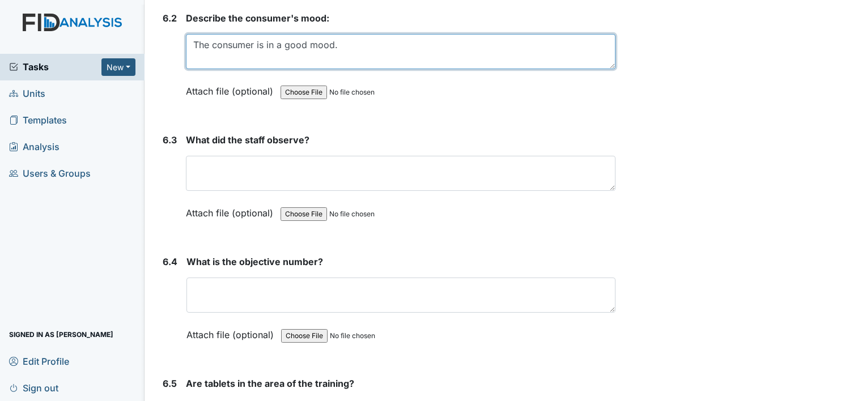
scroll to position [6807, 0]
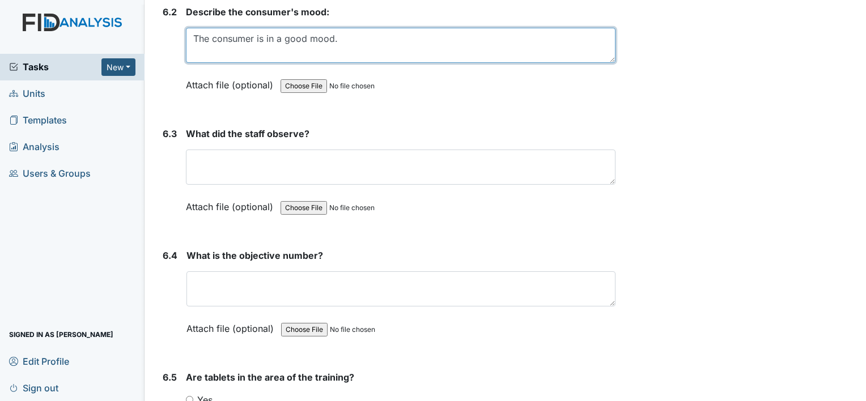
type textarea "The consumer is in a good mood."
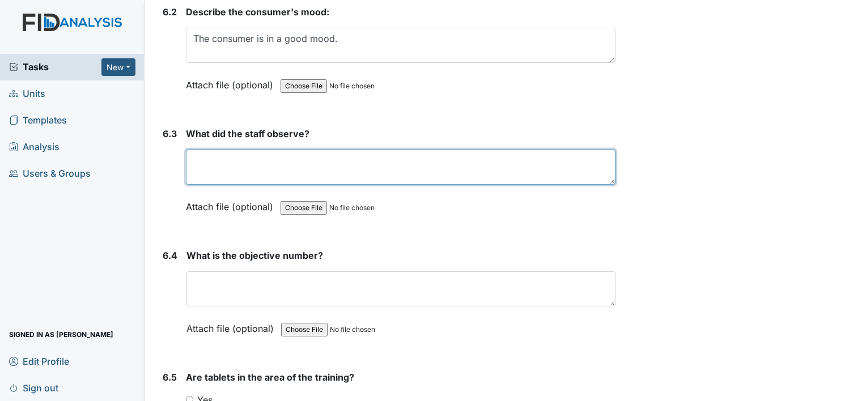
click at [380, 150] on textarea at bounding box center [401, 167] width 430 height 35
type textarea "Consumer helping staff in the kitchen."
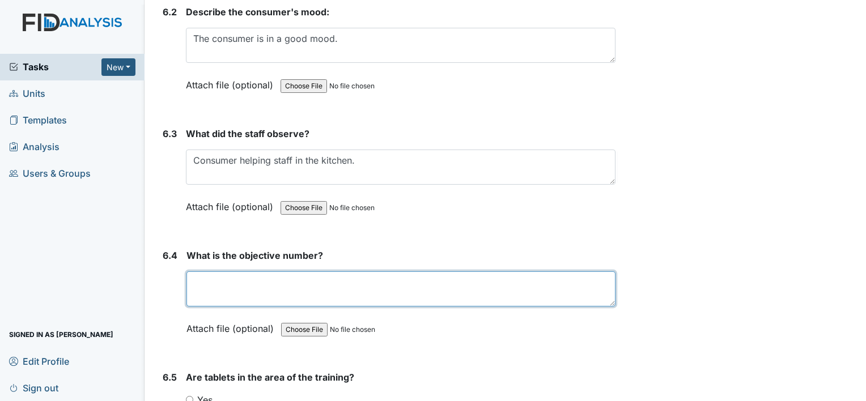
click at [202, 271] on textarea at bounding box center [400, 288] width 429 height 35
type textarea "DIL002"
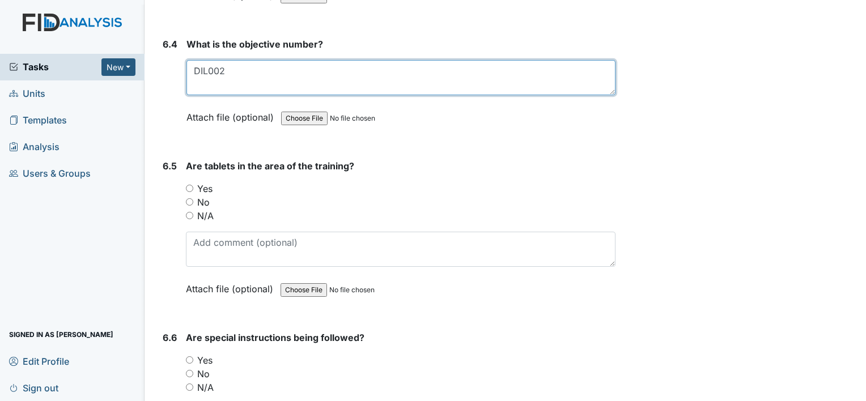
scroll to position [7026, 0]
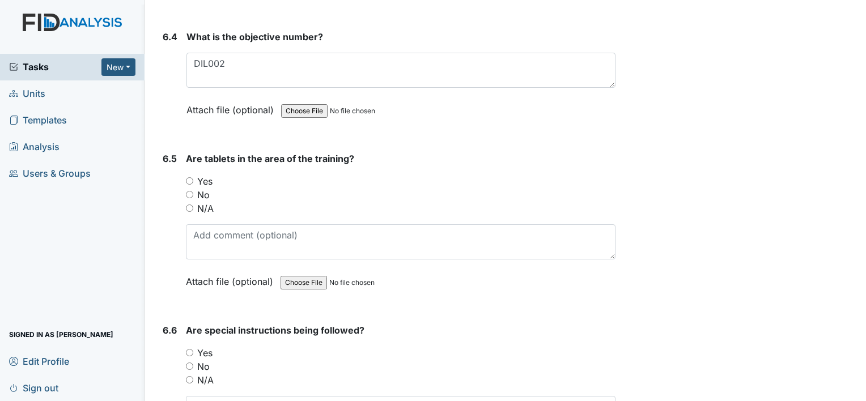
click at [189, 177] on input "Yes" at bounding box center [189, 180] width 7 height 7
radio input "true"
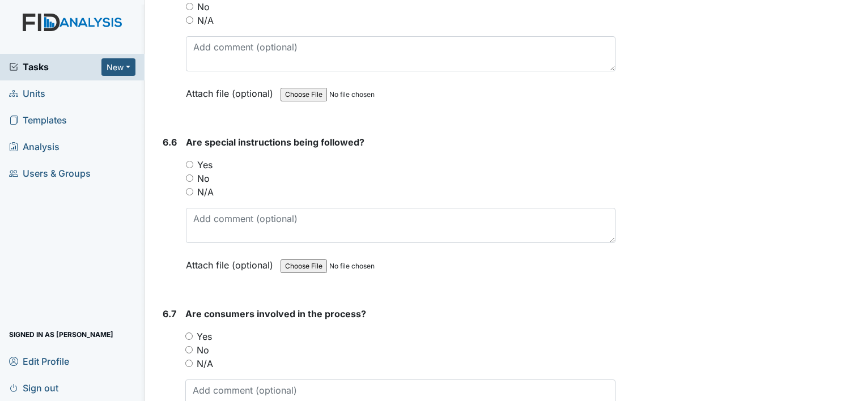
scroll to position [7237, 0]
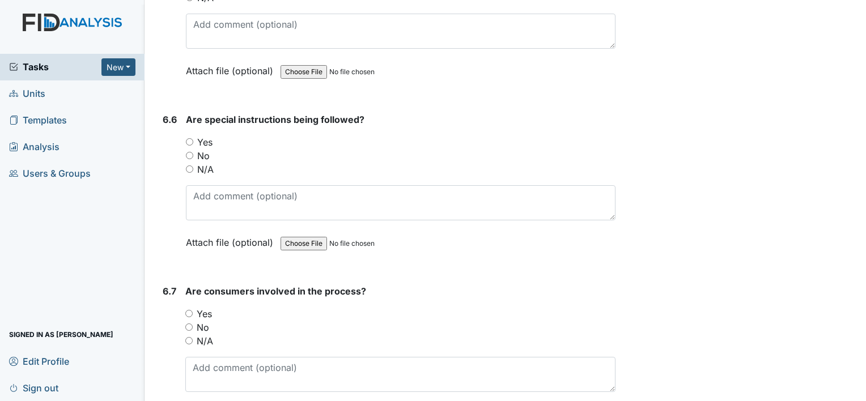
click at [188, 138] on input "Yes" at bounding box center [189, 141] width 7 height 7
radio input "true"
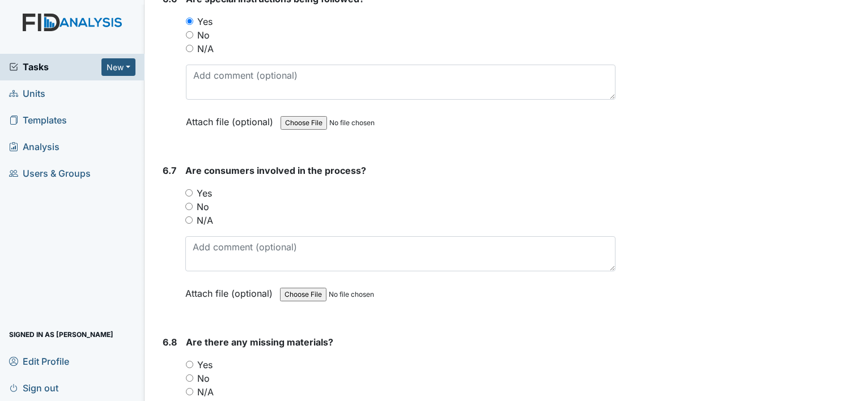
scroll to position [7380, 0]
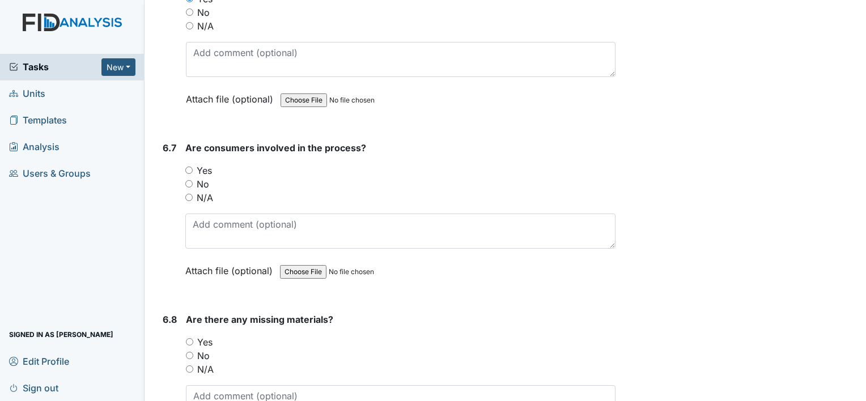
click at [857, 394] on main "Inspection: Random Inspection for Afternoon ID: #00011833 Open Autosaving... Lo…" at bounding box center [506, 200] width 722 height 401
click at [188, 167] on input "Yes" at bounding box center [188, 170] width 7 height 7
radio input "true"
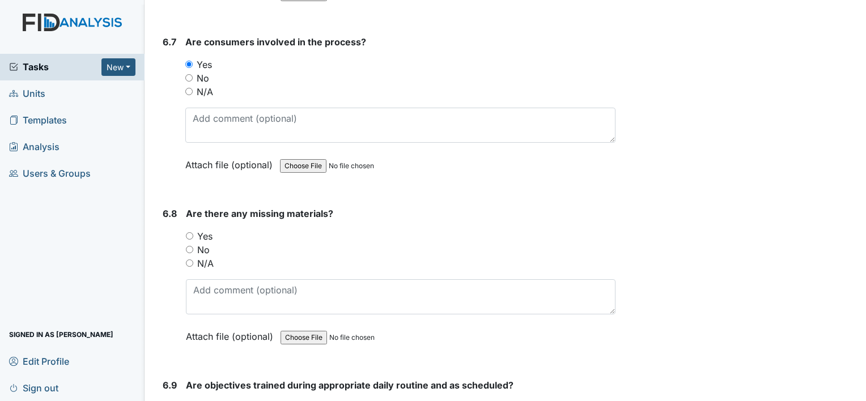
scroll to position [7509, 0]
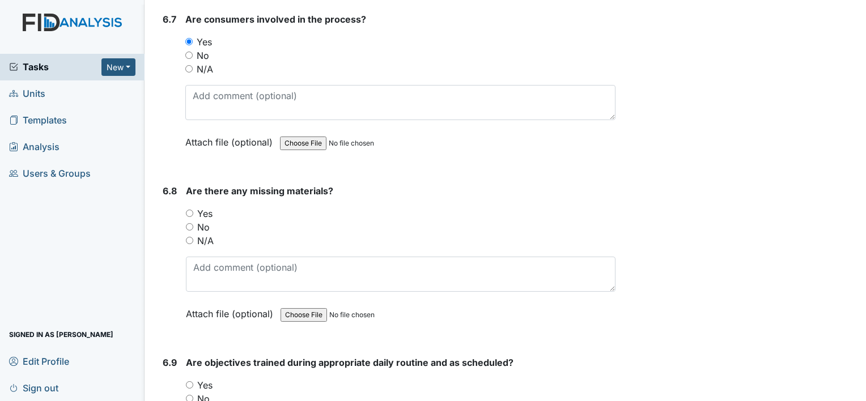
click at [190, 223] on input "No" at bounding box center [189, 226] width 7 height 7
radio input "true"
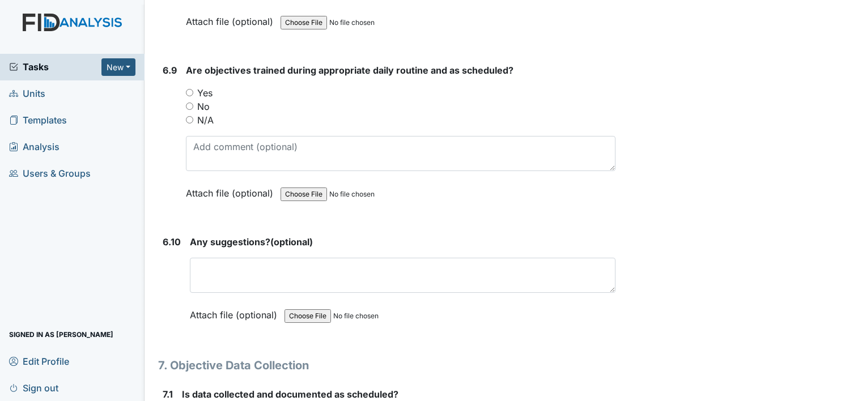
scroll to position [7803, 0]
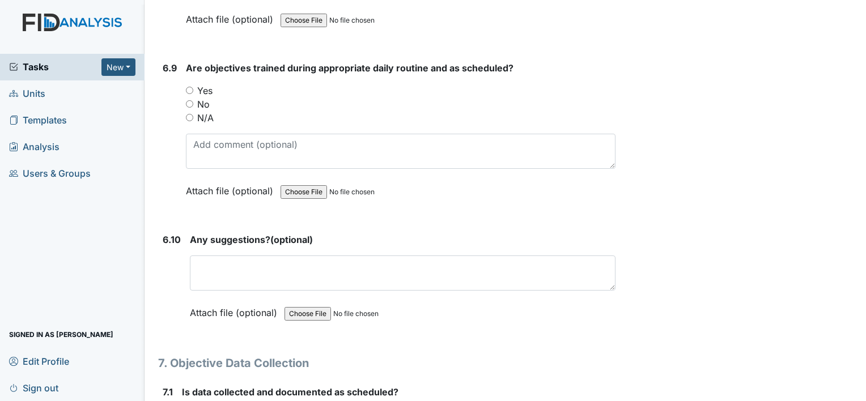
click at [229, 61] on div "Are objectives trained during appropriate daily routine and as scheduled? You m…" at bounding box center [401, 133] width 430 height 145
drag, startPoint x: 229, startPoint y: 52, endPoint x: 356, endPoint y: 84, distance: 130.9
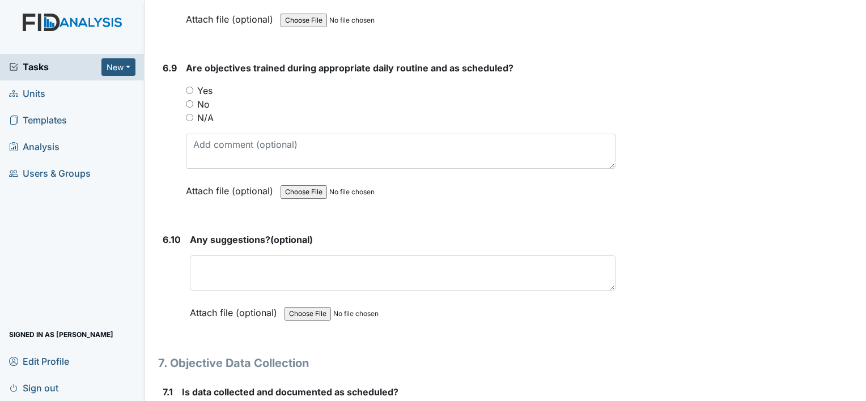
click at [356, 97] on div "No" at bounding box center [401, 104] width 430 height 14
click at [190, 87] on input "Yes" at bounding box center [189, 90] width 7 height 7
radio input "true"
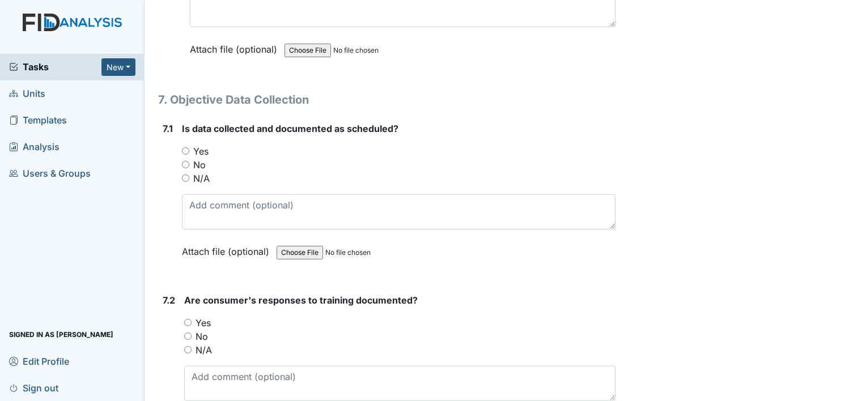
scroll to position [8098, 0]
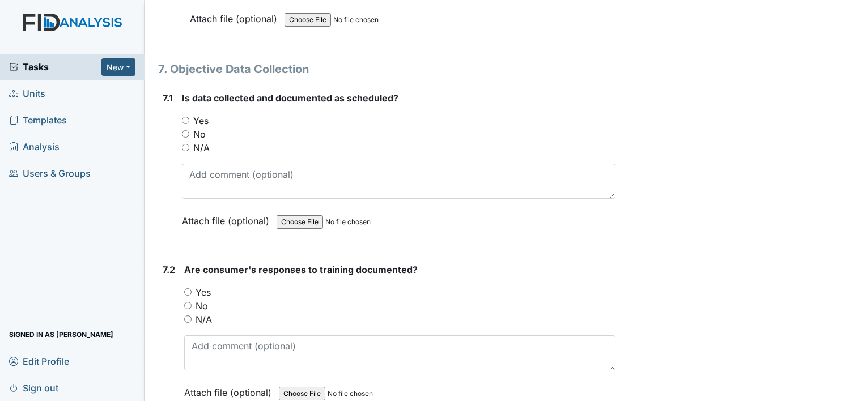
click at [185, 117] on input "Yes" at bounding box center [185, 120] width 7 height 7
radio input "true"
click at [186, 288] on input "Yes" at bounding box center [187, 291] width 7 height 7
radio input "true"
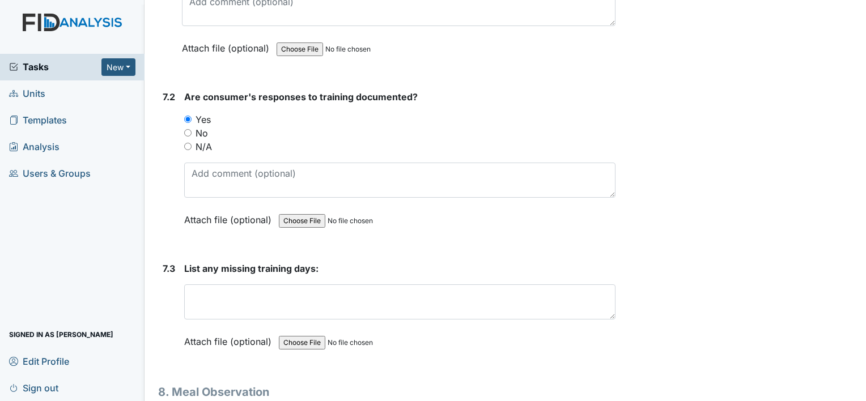
scroll to position [8301, 0]
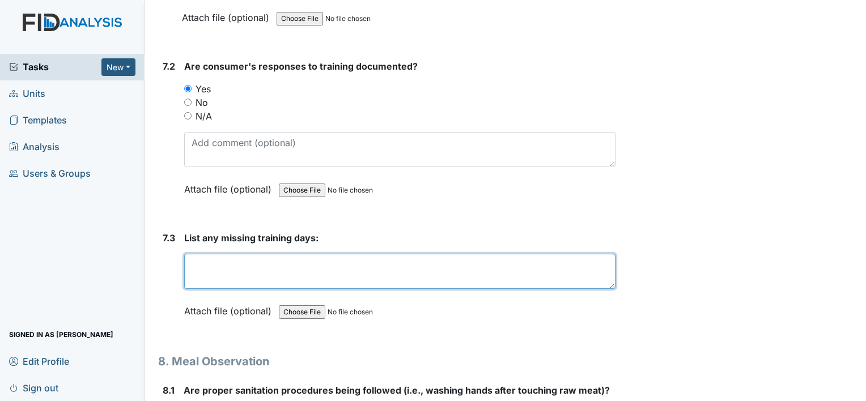
click at [410, 258] on textarea at bounding box center [399, 271] width 431 height 35
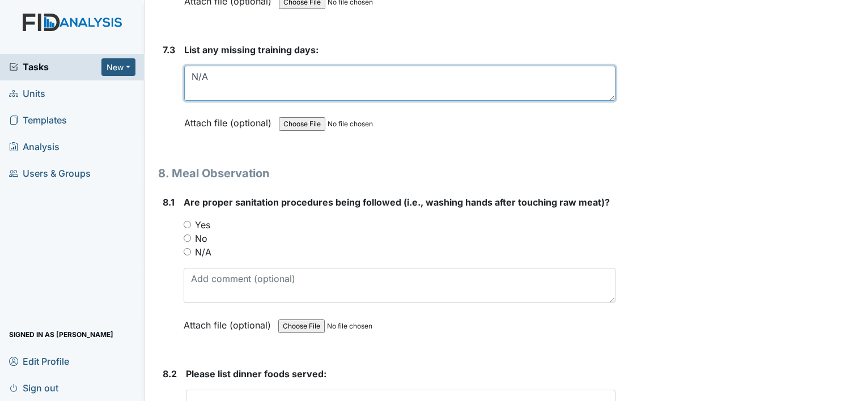
scroll to position [8512, 0]
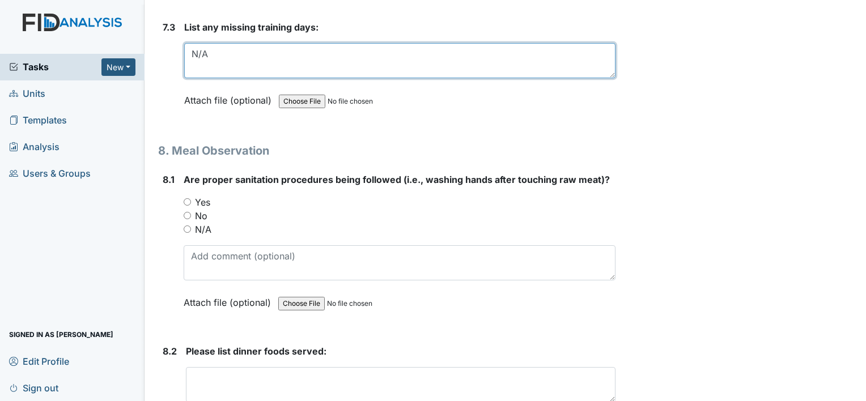
type textarea "N/A"
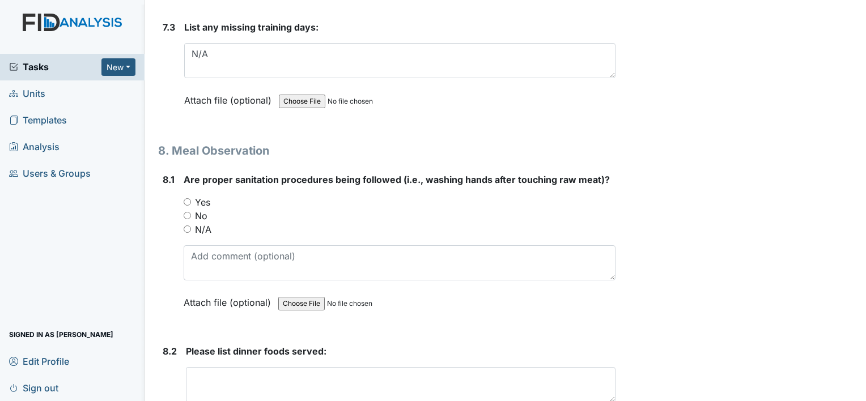
click at [186, 198] on input "Yes" at bounding box center [187, 201] width 7 height 7
radio input "true"
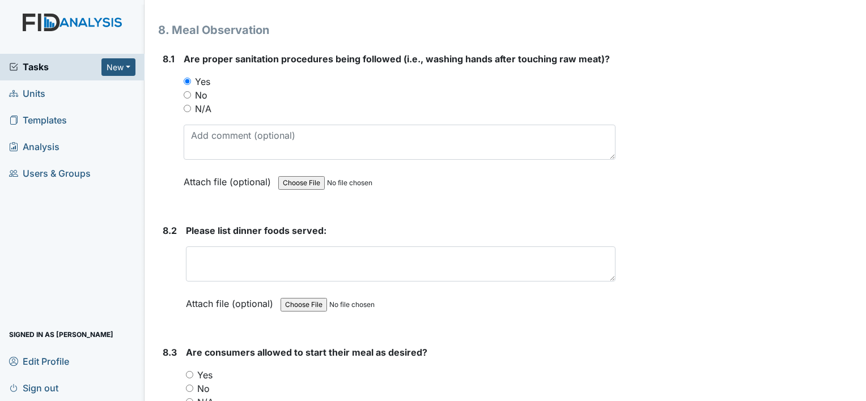
scroll to position [8617, 0]
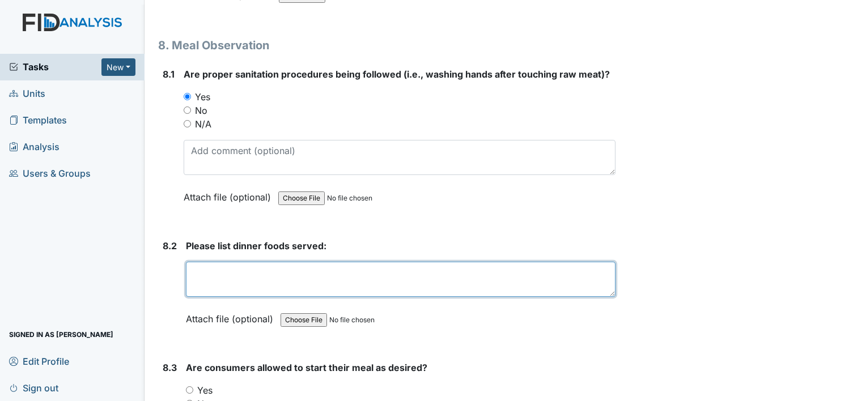
click at [400, 262] on textarea at bounding box center [401, 279] width 430 height 35
type textarea "S"
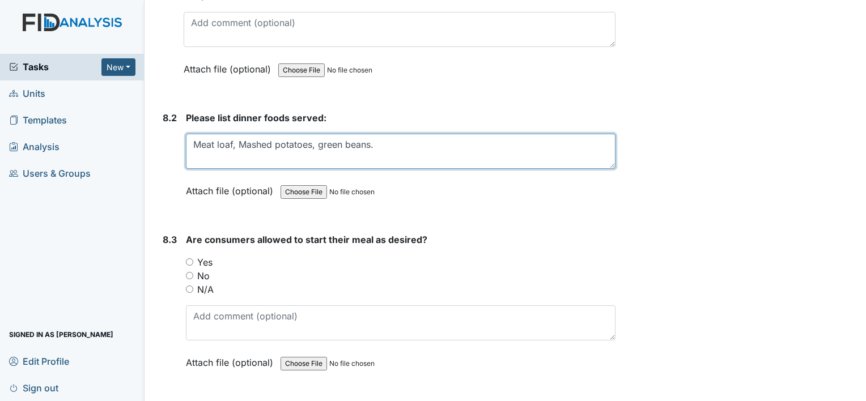
scroll to position [8768, 0]
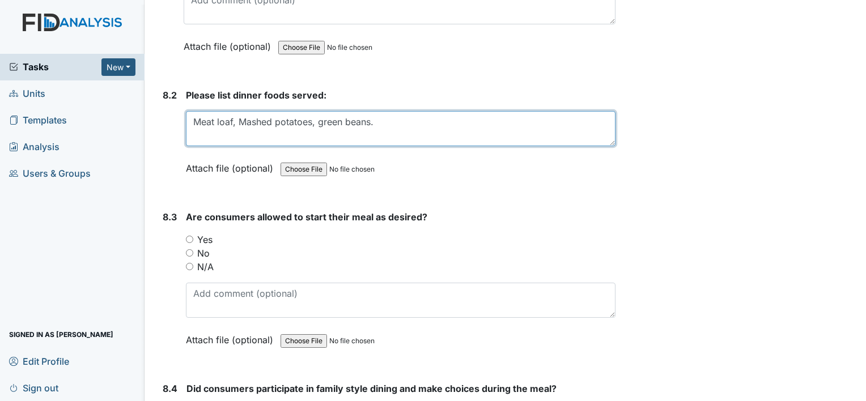
type textarea "Meat loaf, Mashed potatoes, green beans."
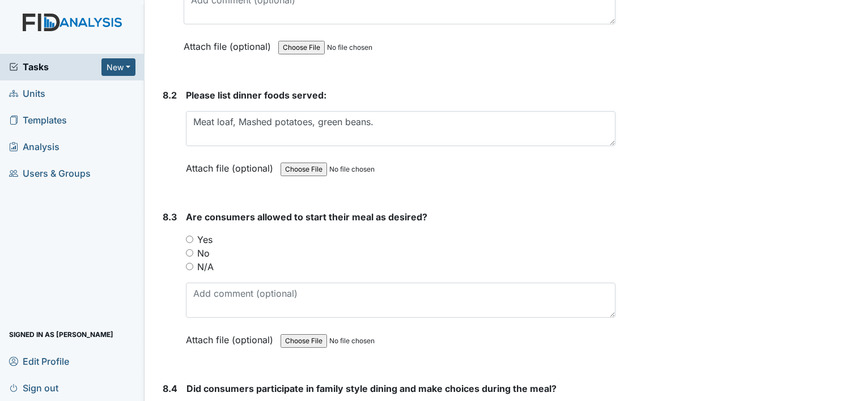
click at [188, 236] on input "Yes" at bounding box center [189, 239] width 7 height 7
radio input "true"
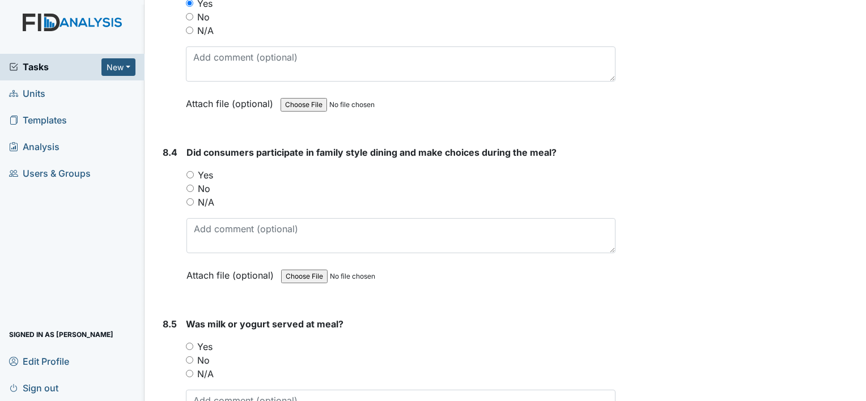
scroll to position [9009, 0]
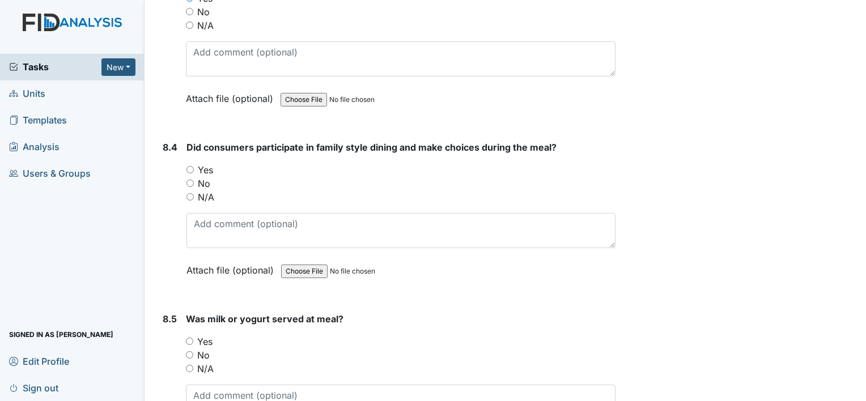
click at [190, 166] on input "Yes" at bounding box center [189, 169] width 7 height 7
radio input "true"
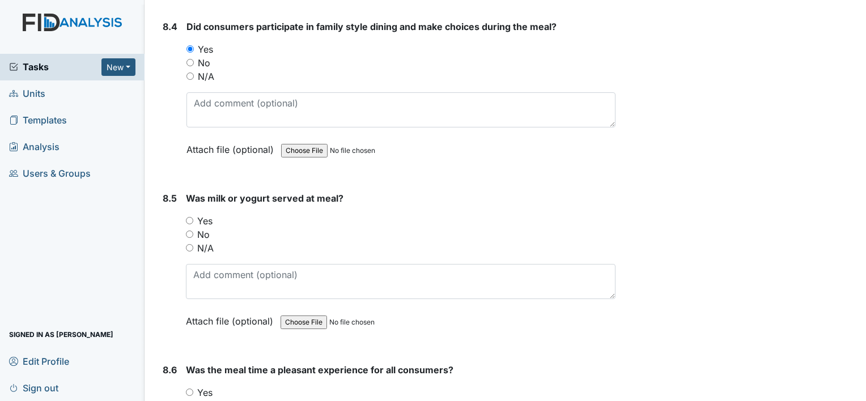
scroll to position [9153, 0]
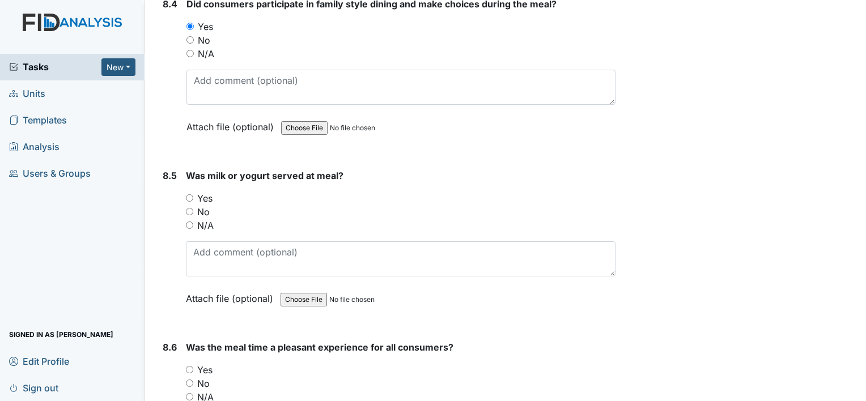
click at [189, 194] on input "Yes" at bounding box center [189, 197] width 7 height 7
radio input "true"
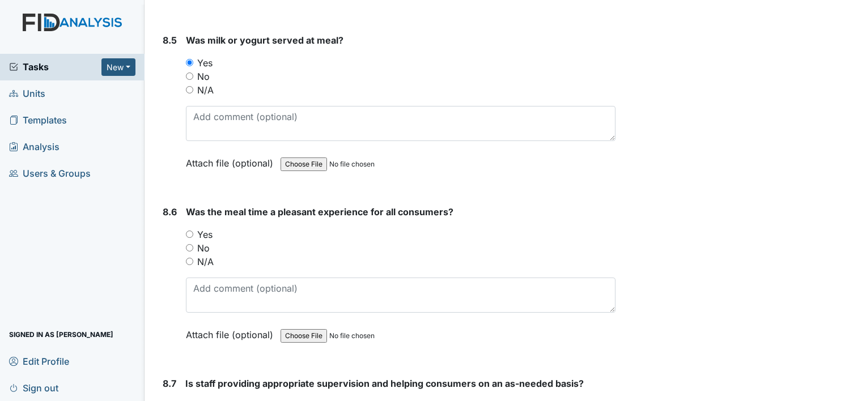
scroll to position [9281, 0]
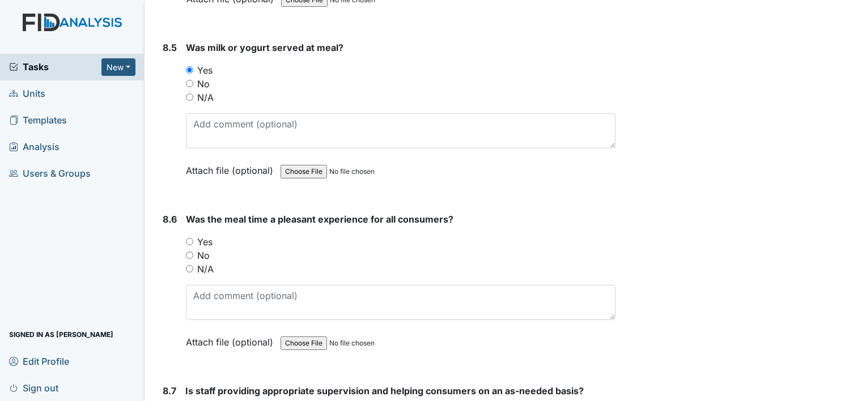
click at [186, 238] on input "Yes" at bounding box center [189, 241] width 7 height 7
radio input "true"
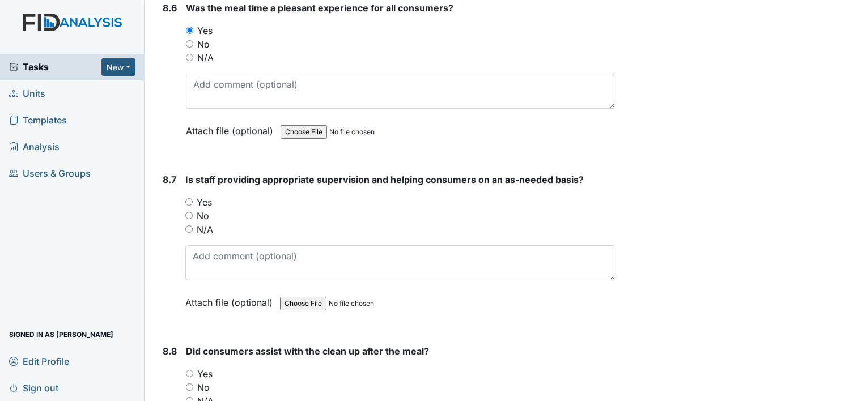
scroll to position [9515, 0]
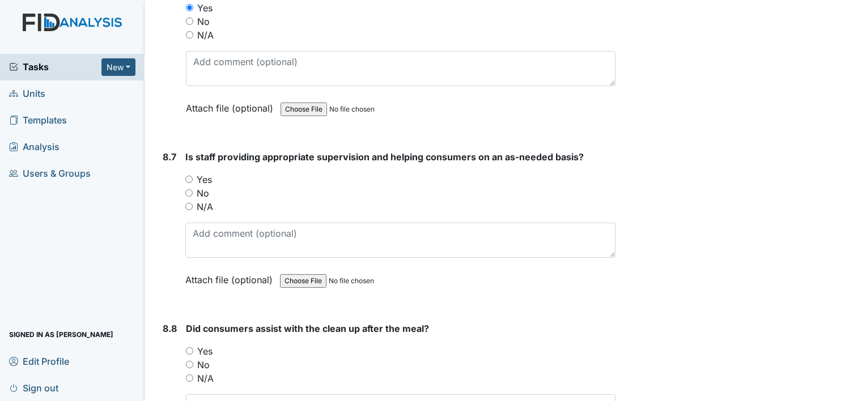
click at [528, 186] on div "No" at bounding box center [400, 193] width 430 height 14
click at [190, 176] on input "Yes" at bounding box center [188, 179] width 7 height 7
radio input "true"
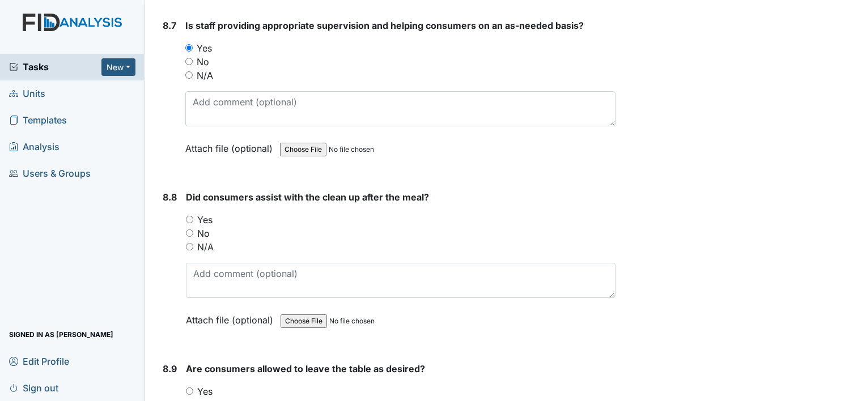
scroll to position [9639, 0]
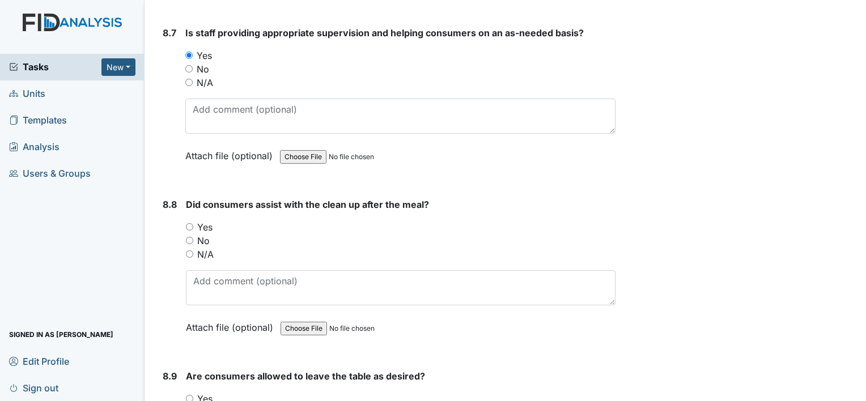
click at [190, 223] on input "Yes" at bounding box center [189, 226] width 7 height 7
radio input "true"
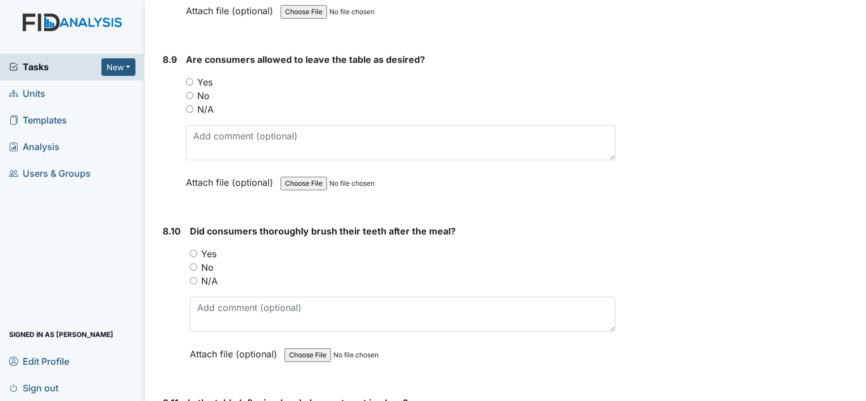
scroll to position [9948, 0]
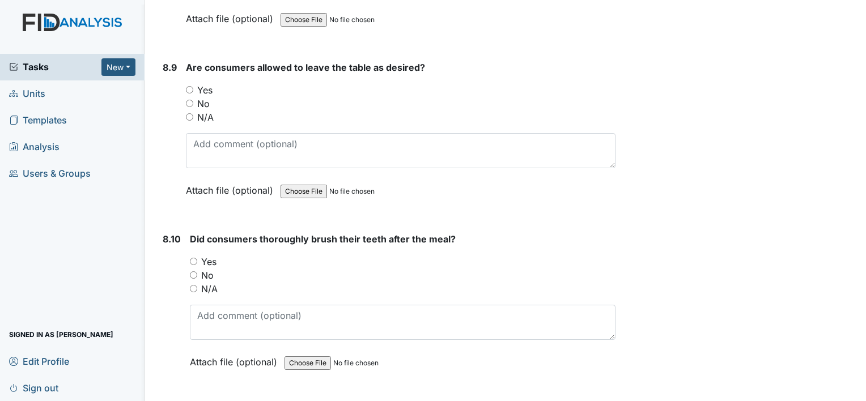
click at [189, 86] on input "Yes" at bounding box center [189, 89] width 7 height 7
radio input "true"
click at [193, 258] on input "Yes" at bounding box center [193, 261] width 7 height 7
radio input "true"
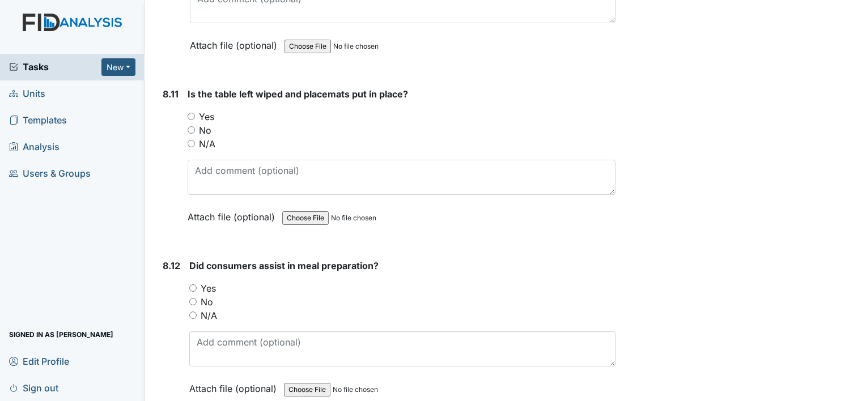
scroll to position [10280, 0]
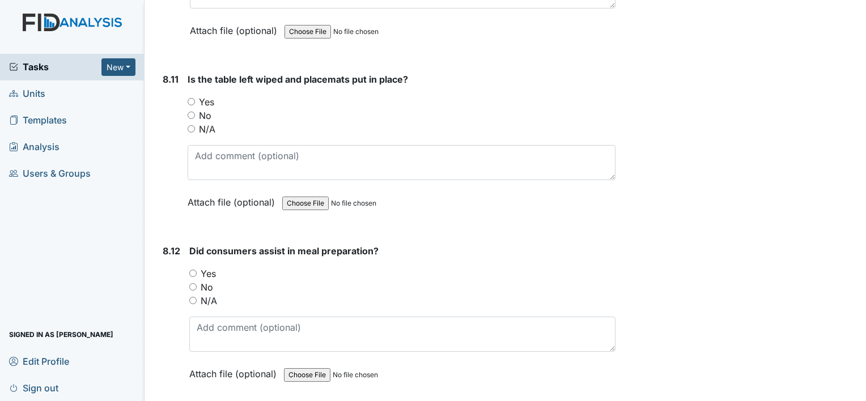
click at [189, 98] on input "Yes" at bounding box center [191, 101] width 7 height 7
radio input "true"
click at [191, 270] on input "Yes" at bounding box center [192, 273] width 7 height 7
radio input "true"
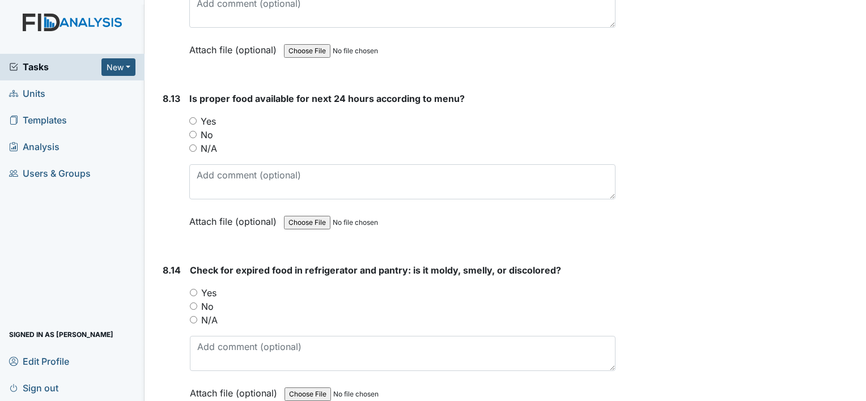
scroll to position [10627, 0]
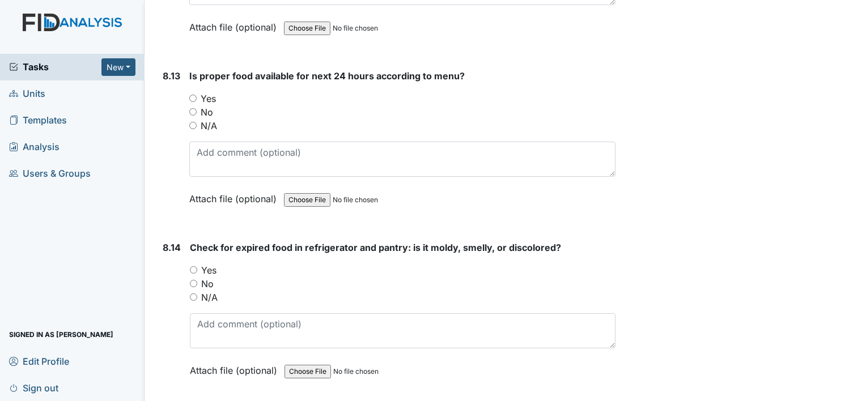
click at [194, 95] on input "Yes" at bounding box center [192, 98] width 7 height 7
radio input "true"
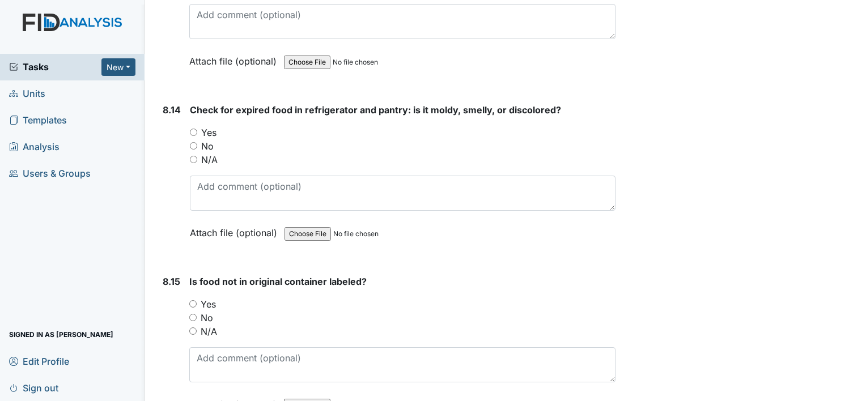
scroll to position [10785, 0]
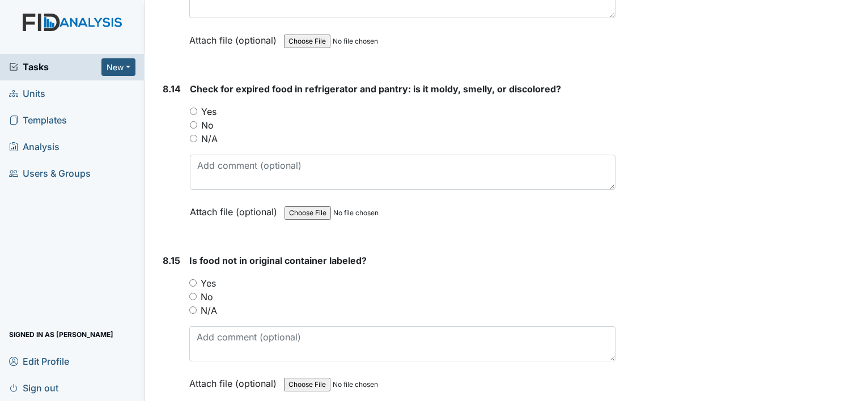
click at [195, 121] on input "No" at bounding box center [193, 124] width 7 height 7
radio input "true"
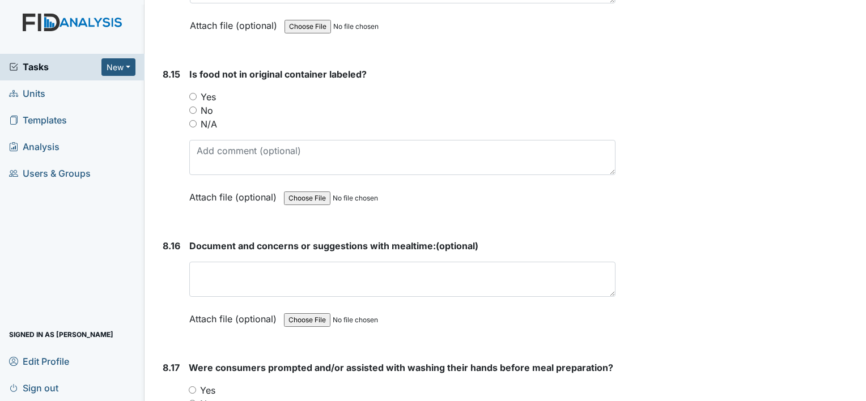
scroll to position [10982, 0]
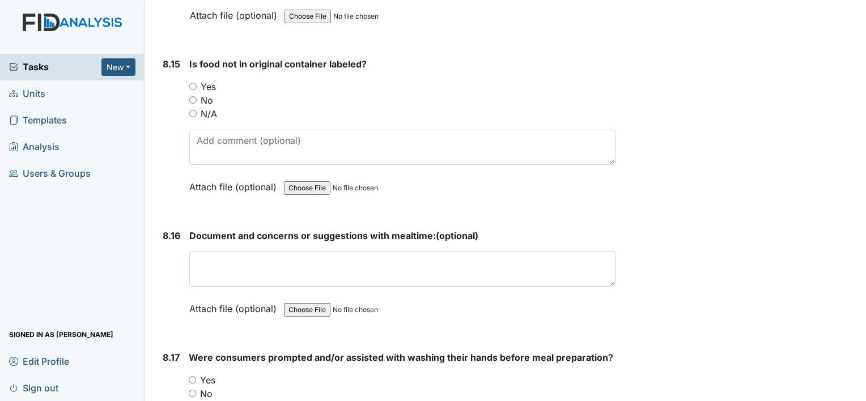
click at [189, 96] on input "No" at bounding box center [192, 99] width 7 height 7
radio input "true"
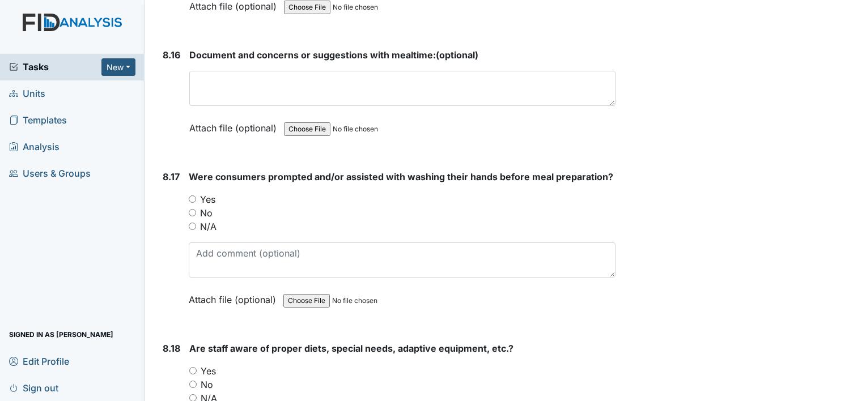
scroll to position [11185, 0]
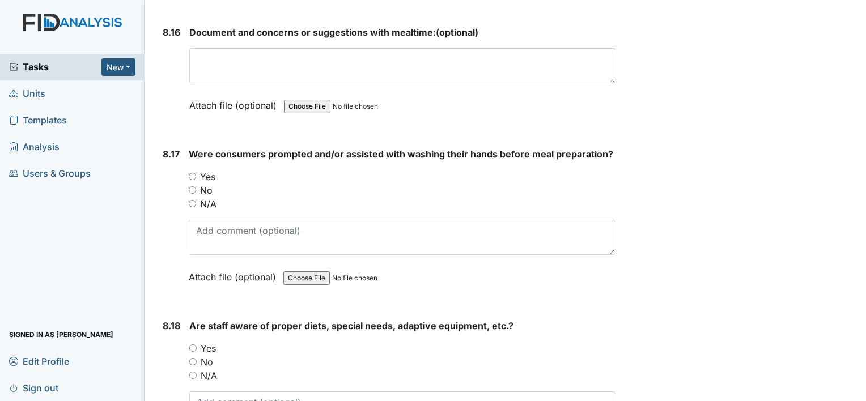
click at [190, 173] on input "Yes" at bounding box center [192, 176] width 7 height 7
radio input "true"
click at [193, 345] on input "Yes" at bounding box center [192, 348] width 7 height 7
radio input "true"
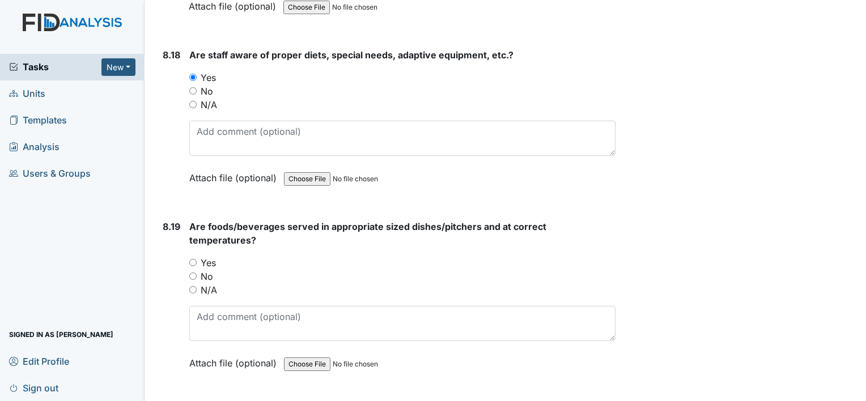
scroll to position [11464, 0]
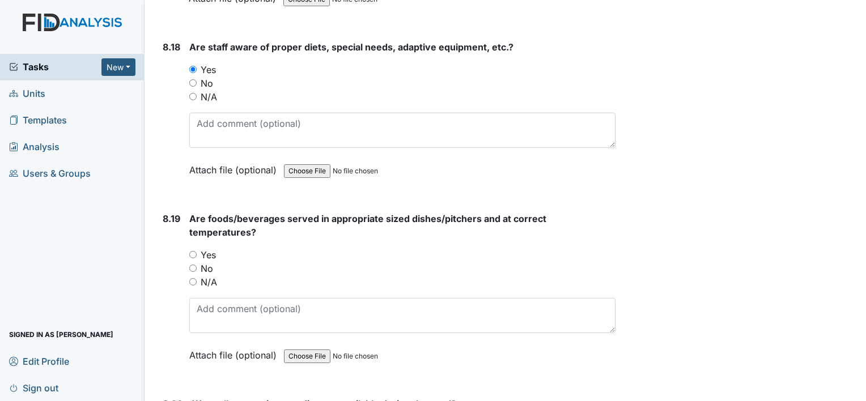
click at [191, 251] on input "Yes" at bounding box center [192, 254] width 7 height 7
radio input "true"
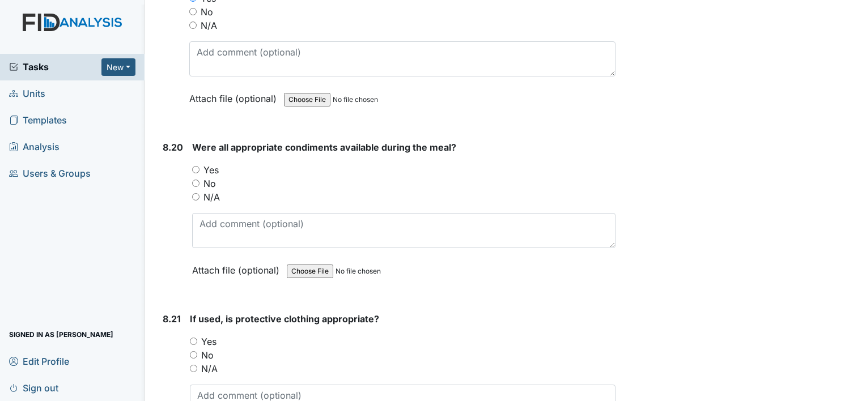
scroll to position [11758, 0]
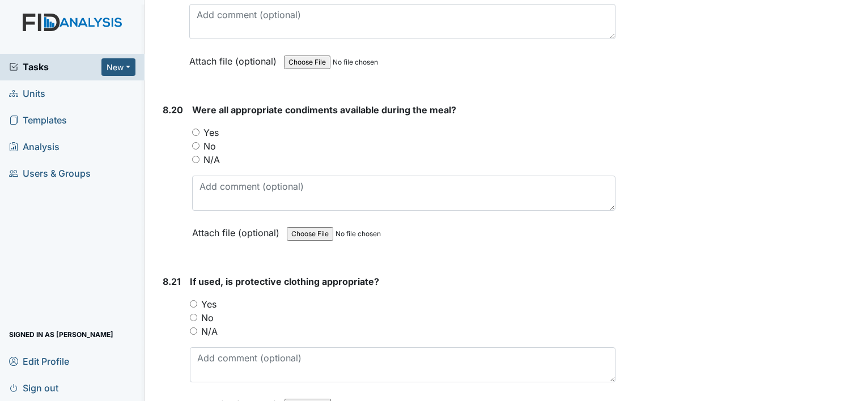
click at [196, 129] on input "Yes" at bounding box center [195, 132] width 7 height 7
radio input "true"
click at [193, 300] on input "Yes" at bounding box center [193, 303] width 7 height 7
radio input "true"
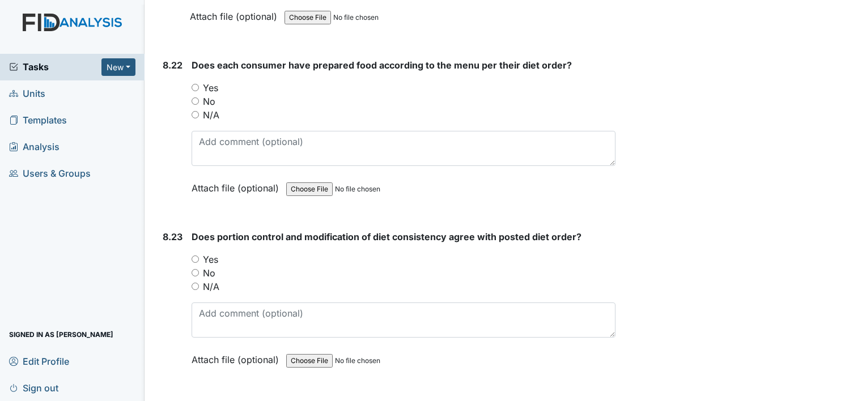
scroll to position [12154, 0]
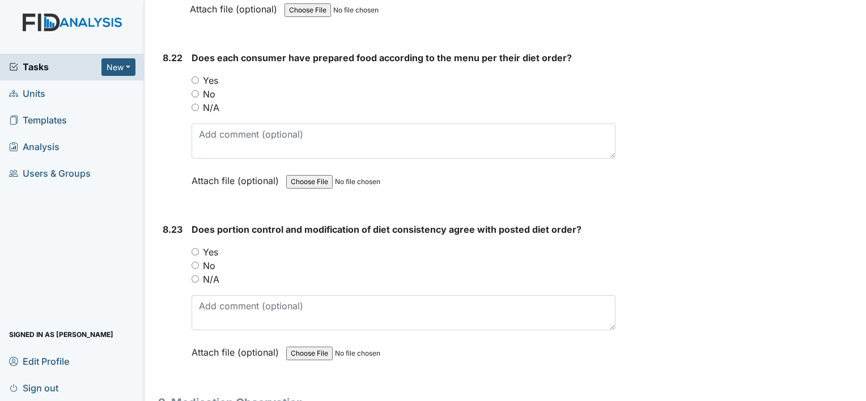
click at [200, 74] on div "Yes" at bounding box center [404, 81] width 424 height 14
click at [193, 77] on input "Yes" at bounding box center [195, 80] width 7 height 7
radio input "true"
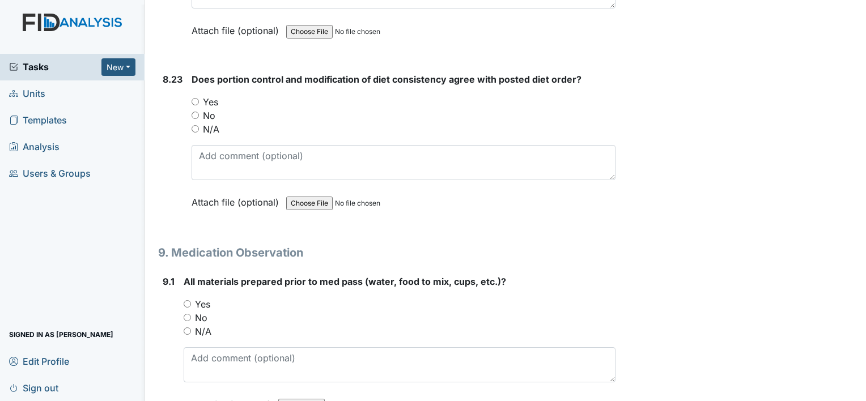
scroll to position [12305, 0]
click at [192, 97] on input "Yes" at bounding box center [195, 100] width 7 height 7
radio input "true"
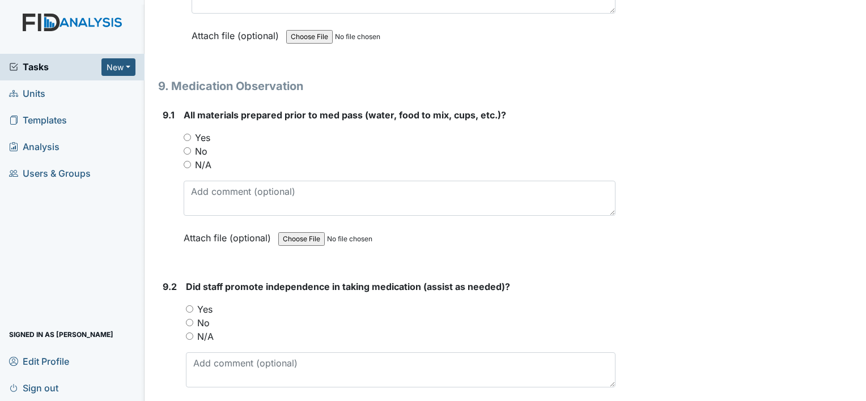
scroll to position [12493, 0]
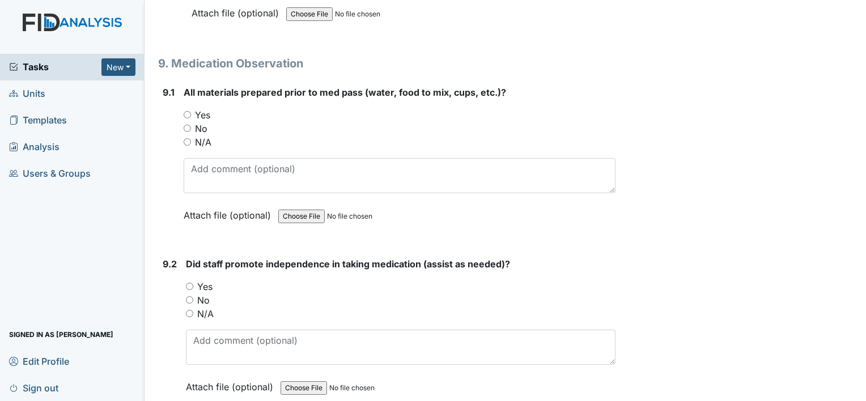
click at [186, 111] on input "Yes" at bounding box center [187, 114] width 7 height 7
radio input "true"
click at [189, 283] on input "Yes" at bounding box center [189, 286] width 7 height 7
radio input "true"
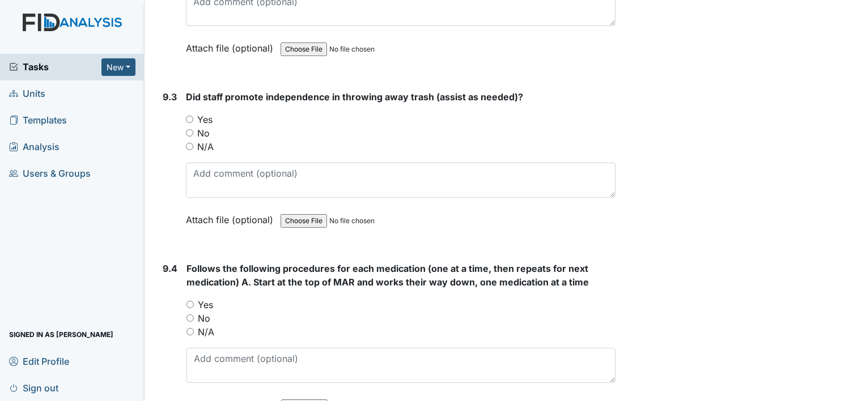
scroll to position [12855, 0]
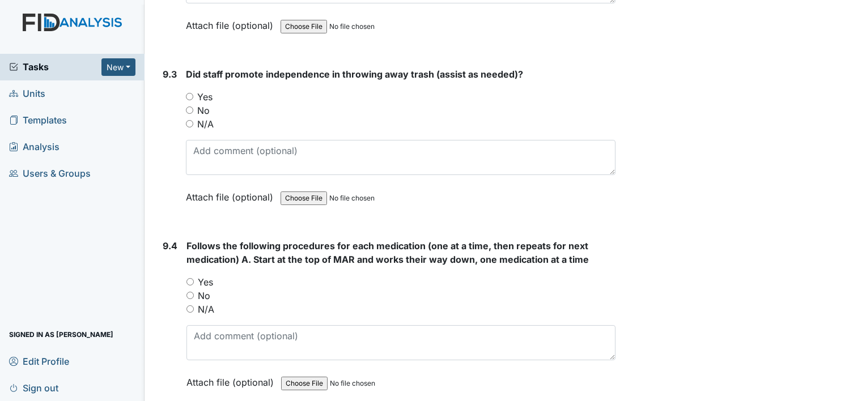
click at [189, 93] on input "Yes" at bounding box center [189, 96] width 7 height 7
radio input "true"
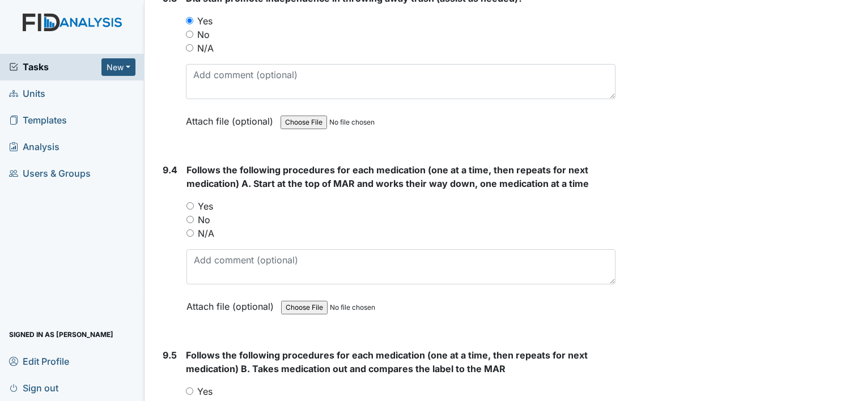
scroll to position [12954, 0]
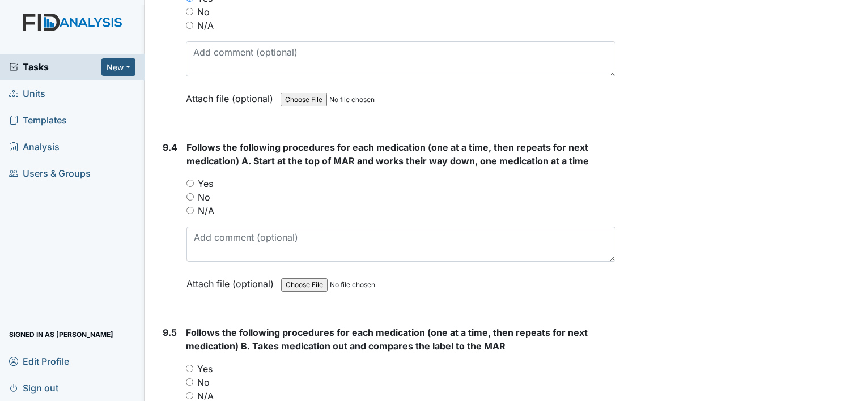
click at [187, 180] on input "Yes" at bounding box center [189, 183] width 7 height 7
radio input "true"
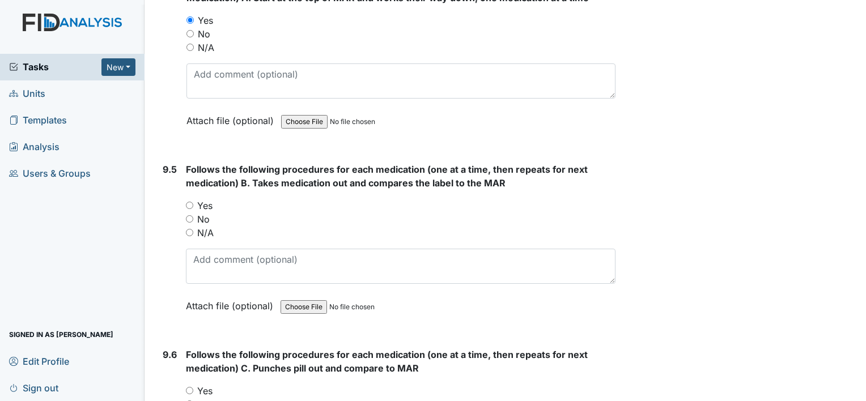
scroll to position [13120, 0]
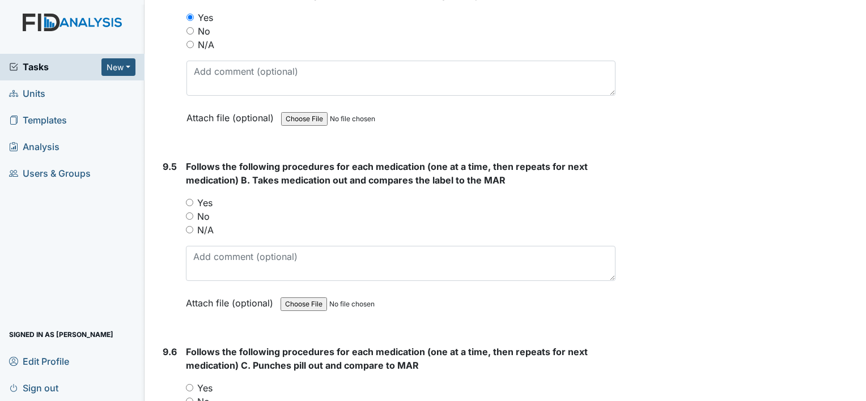
click at [187, 199] on input "Yes" at bounding box center [189, 202] width 7 height 7
radio input "true"
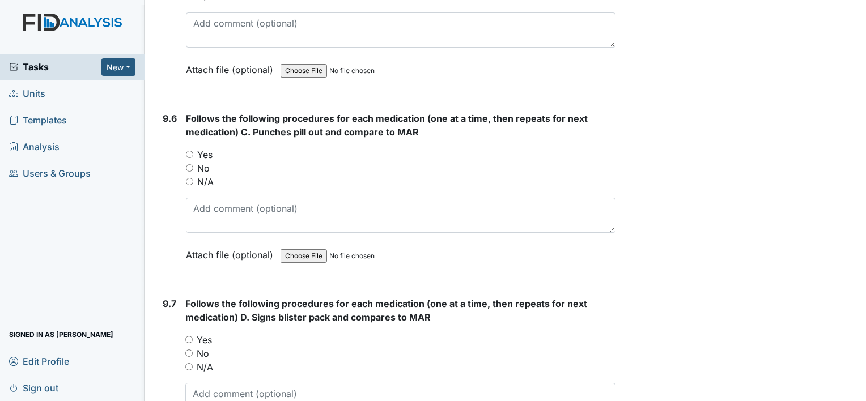
scroll to position [13376, 0]
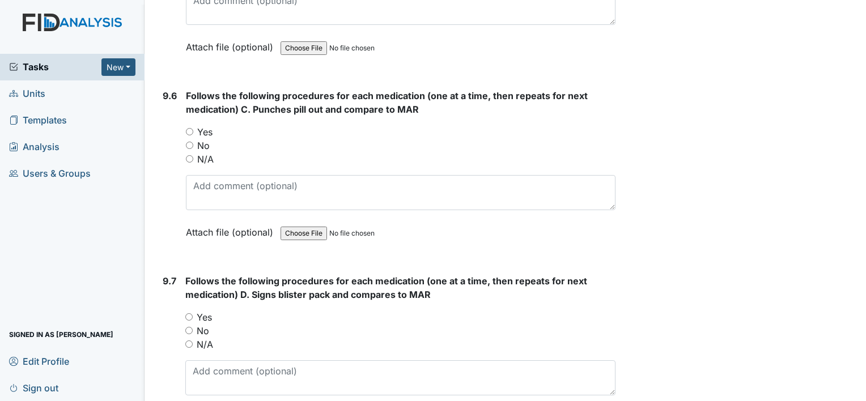
click at [189, 128] on input "Yes" at bounding box center [189, 131] width 7 height 7
radio input "true"
click at [186, 313] on input "Yes" at bounding box center [188, 316] width 7 height 7
radio input "true"
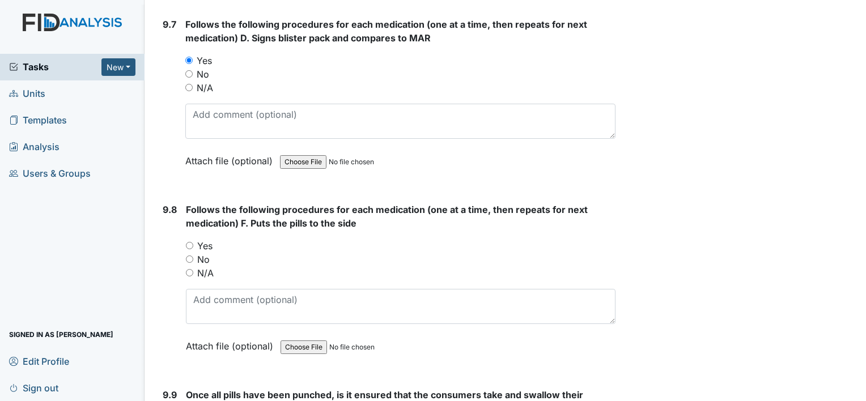
scroll to position [13663, 0]
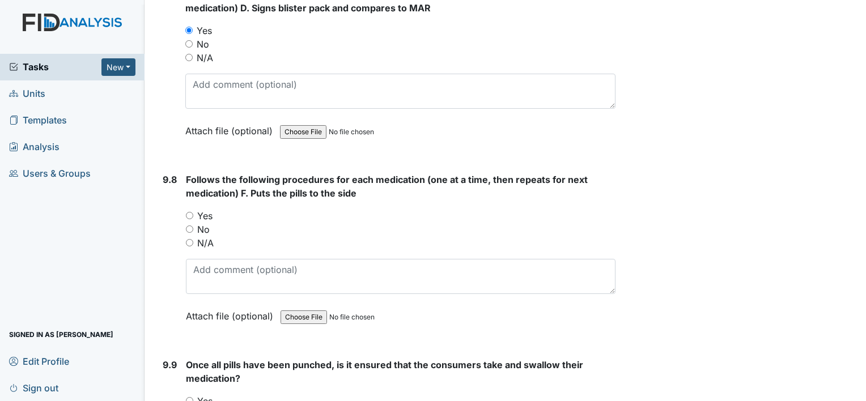
click at [190, 212] on input "Yes" at bounding box center [189, 215] width 7 height 7
radio input "true"
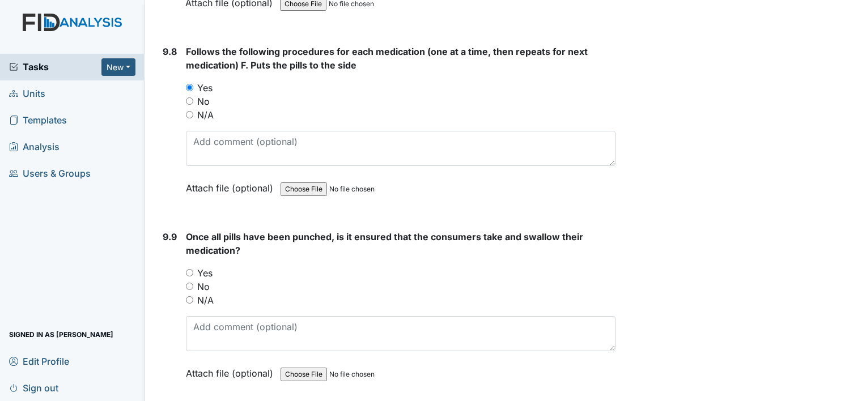
scroll to position [13829, 0]
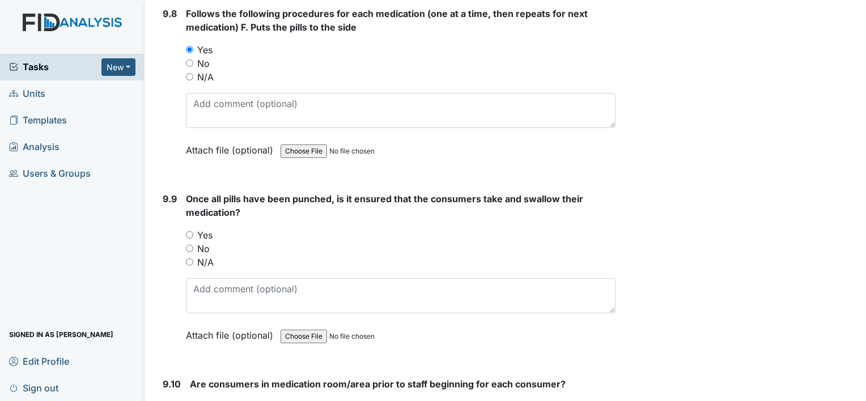
click at [189, 231] on input "Yes" at bounding box center [189, 234] width 7 height 7
radio input "true"
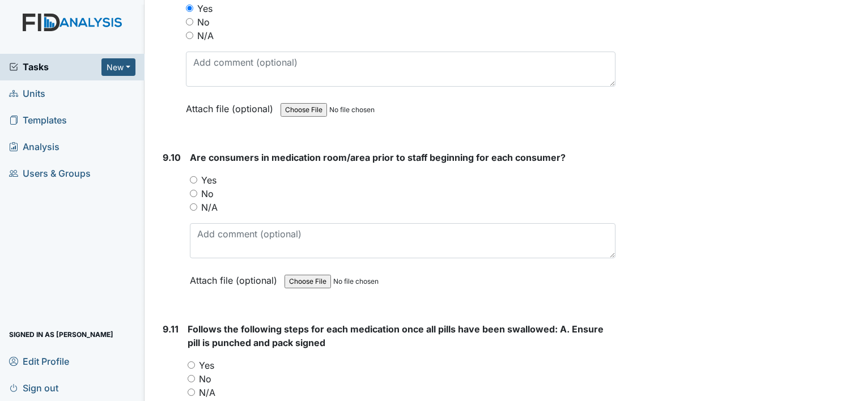
scroll to position [14078, 0]
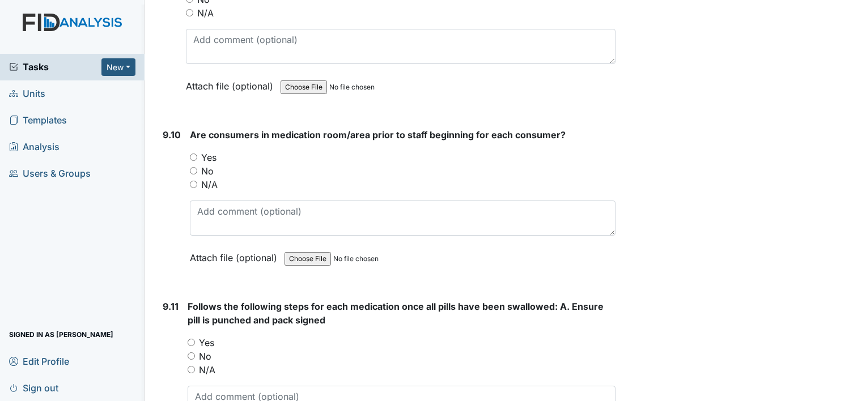
click at [192, 154] on input "Yes" at bounding box center [193, 157] width 7 height 7
radio input "true"
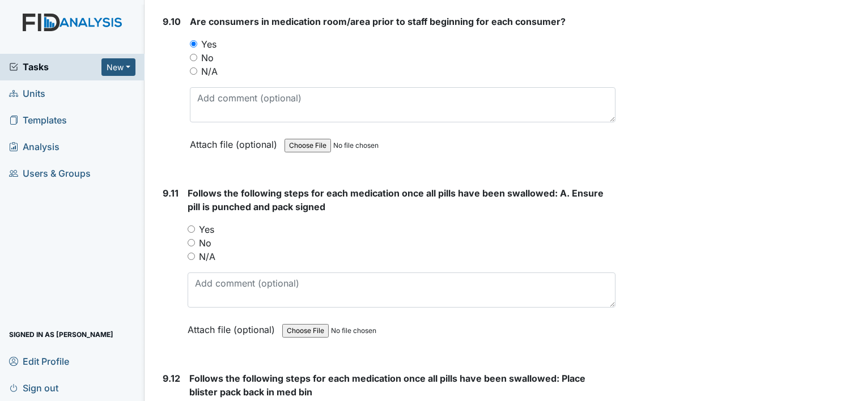
scroll to position [14214, 0]
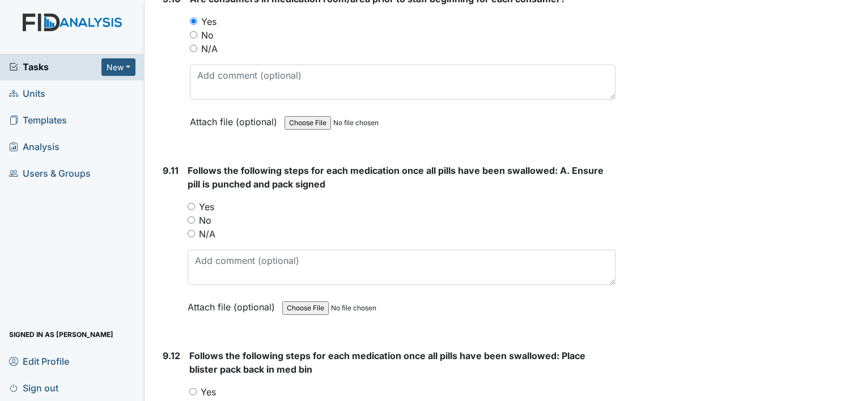
click at [303, 164] on div "Follows the following steps for each medication once all pills have been swallo…" at bounding box center [402, 243] width 428 height 158
click at [188, 203] on input "Yes" at bounding box center [191, 206] width 7 height 7
radio input "true"
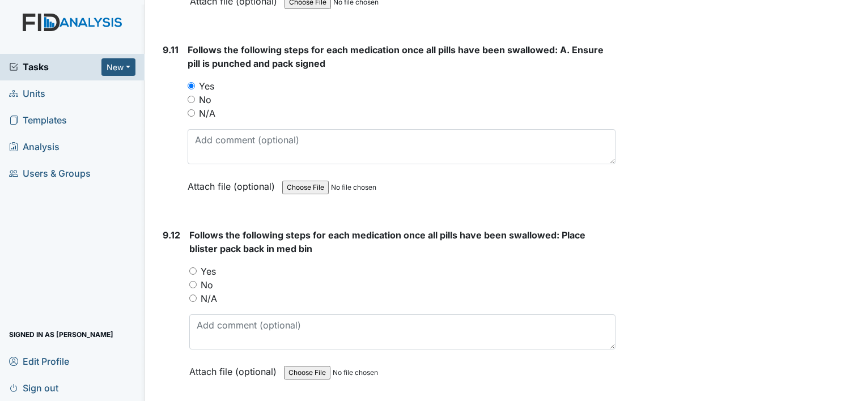
scroll to position [14342, 0]
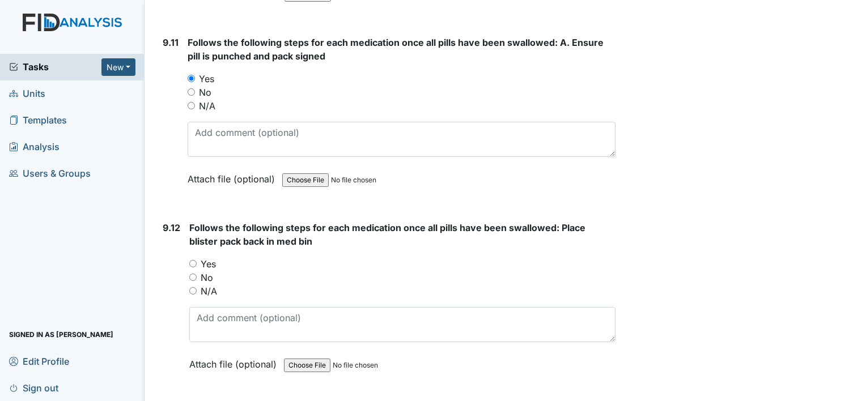
click at [193, 260] on input "Yes" at bounding box center [192, 263] width 7 height 7
radio input "true"
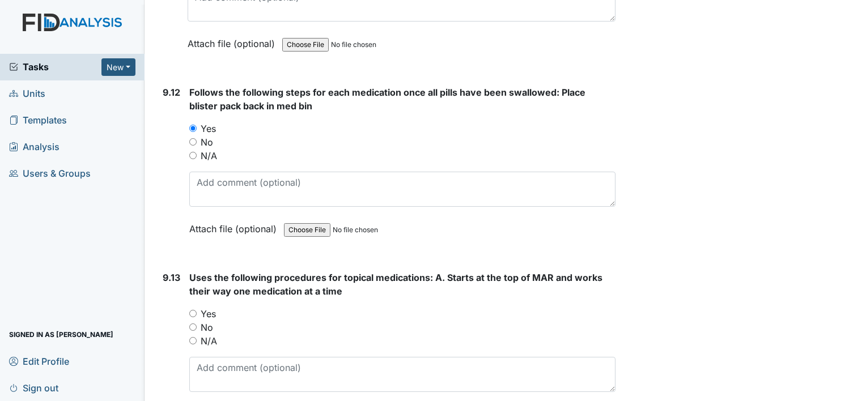
scroll to position [14500, 0]
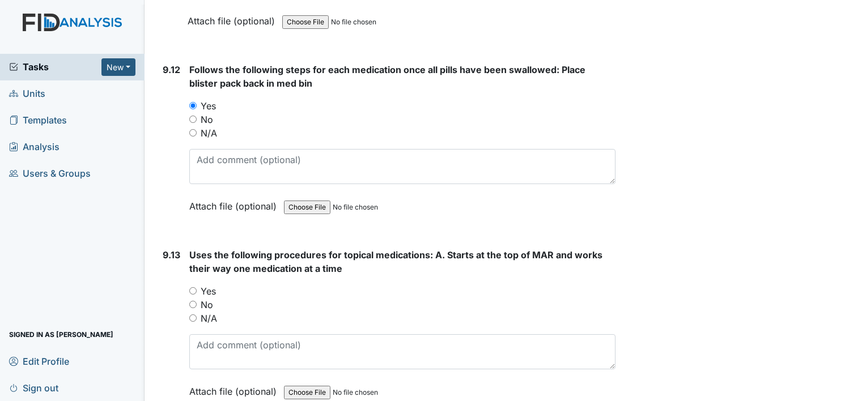
click at [194, 287] on input "Yes" at bounding box center [192, 290] width 7 height 7
radio input "true"
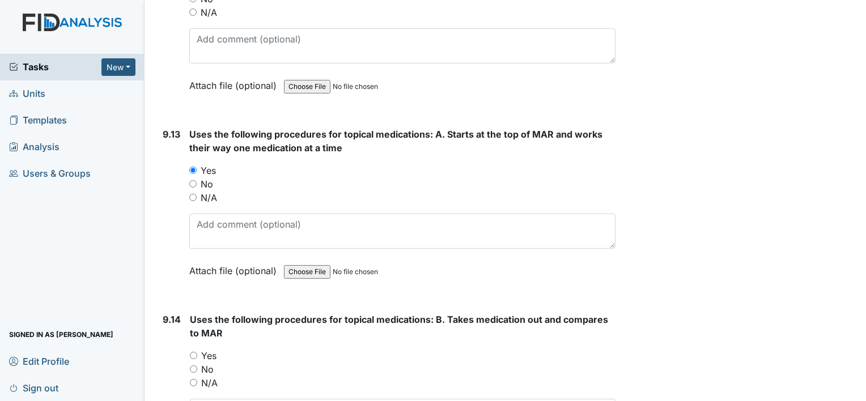
scroll to position [14644, 0]
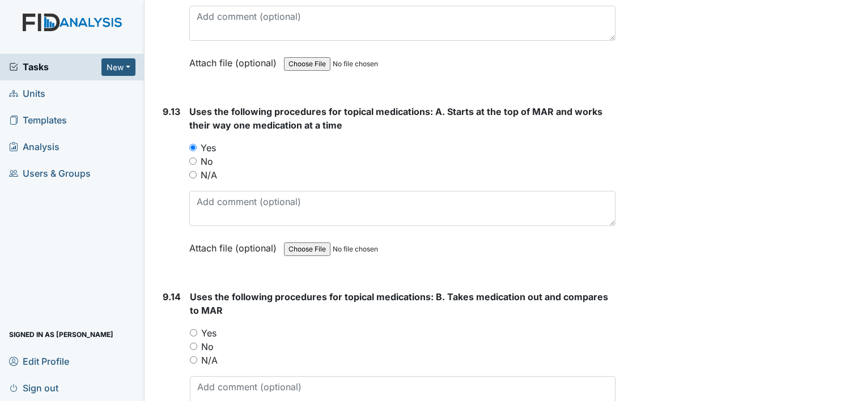
click at [192, 329] on input "Yes" at bounding box center [193, 332] width 7 height 7
radio input "true"
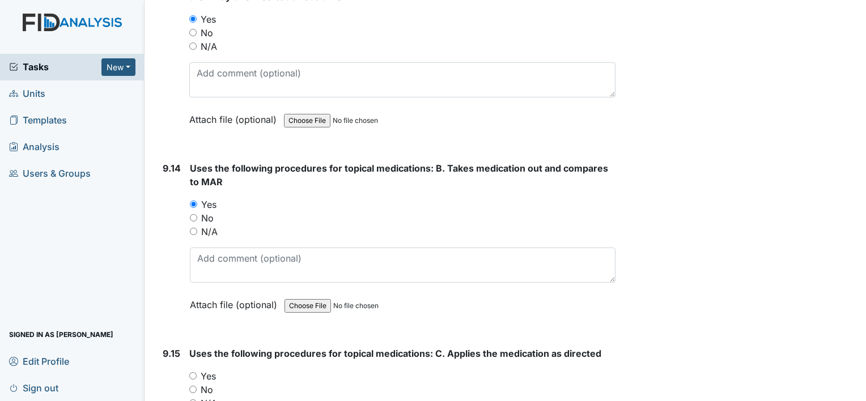
scroll to position [14863, 0]
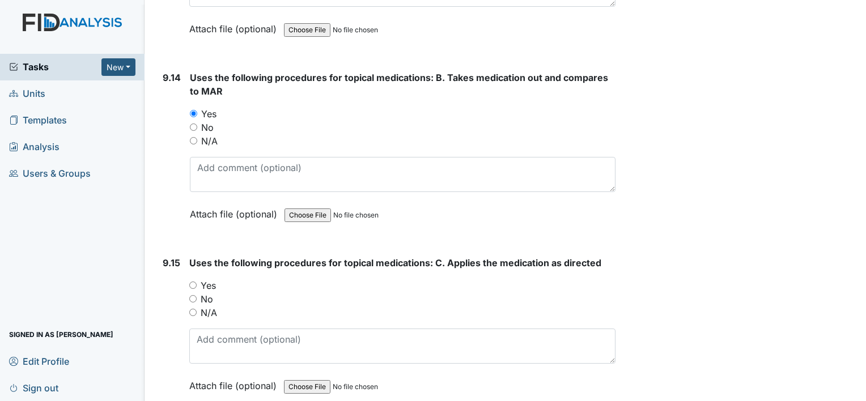
click at [190, 282] on input "Yes" at bounding box center [192, 285] width 7 height 7
radio input "true"
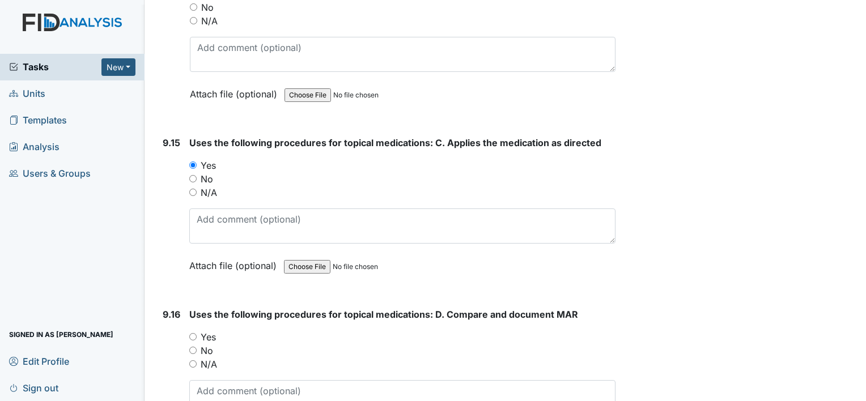
scroll to position [15059, 0]
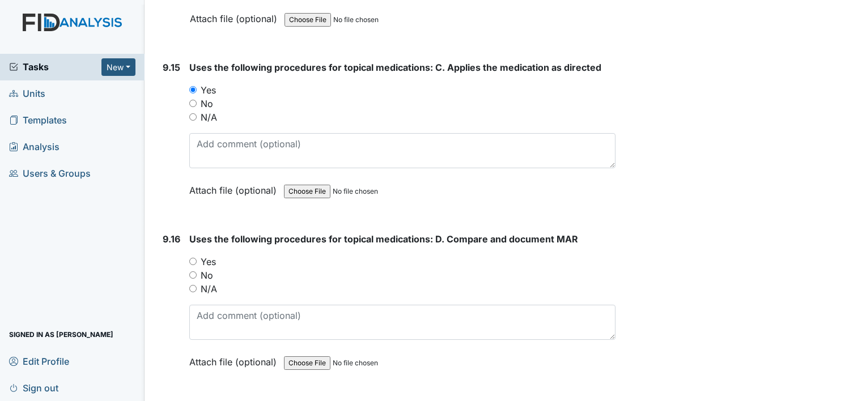
click at [190, 258] on input "Yes" at bounding box center [192, 261] width 7 height 7
radio input "true"
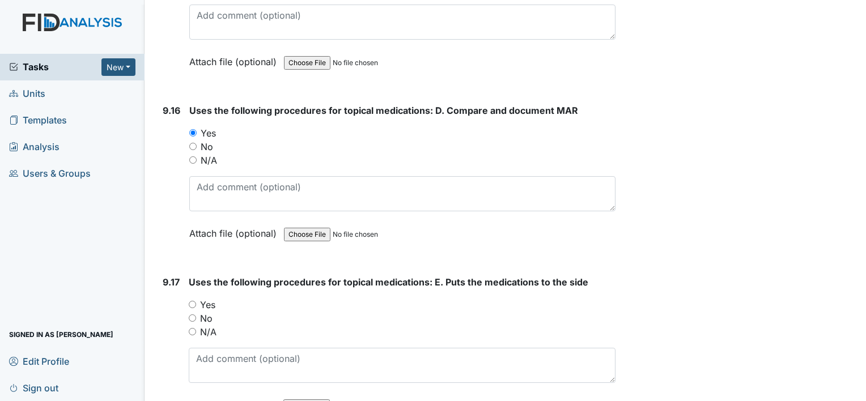
scroll to position [15210, 0]
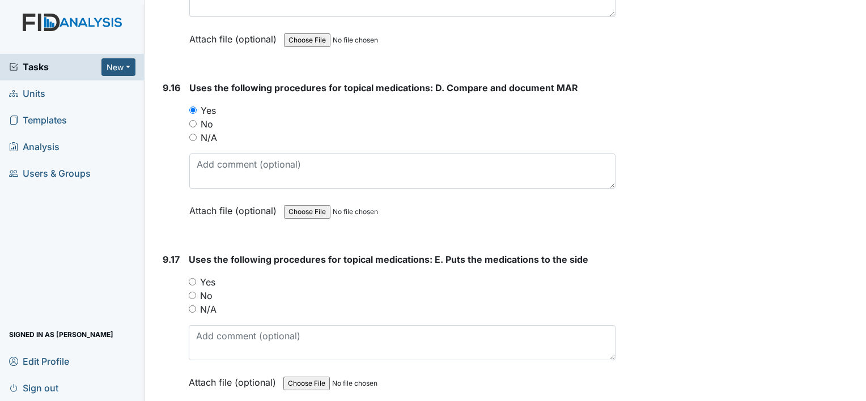
click at [193, 278] on input "Yes" at bounding box center [192, 281] width 7 height 7
radio input "true"
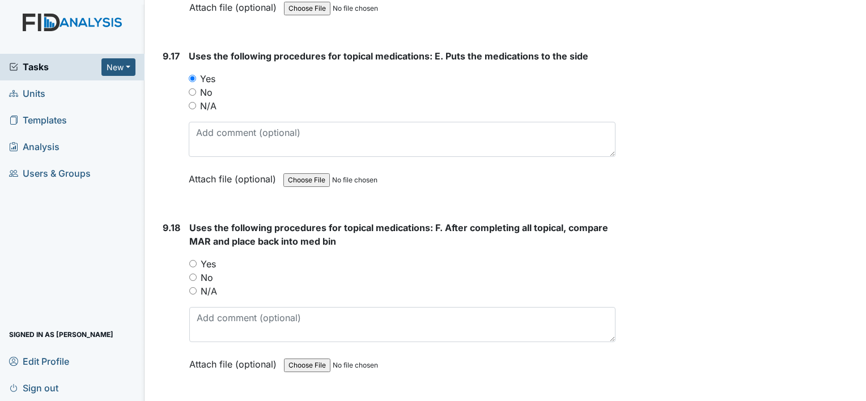
scroll to position [15436, 0]
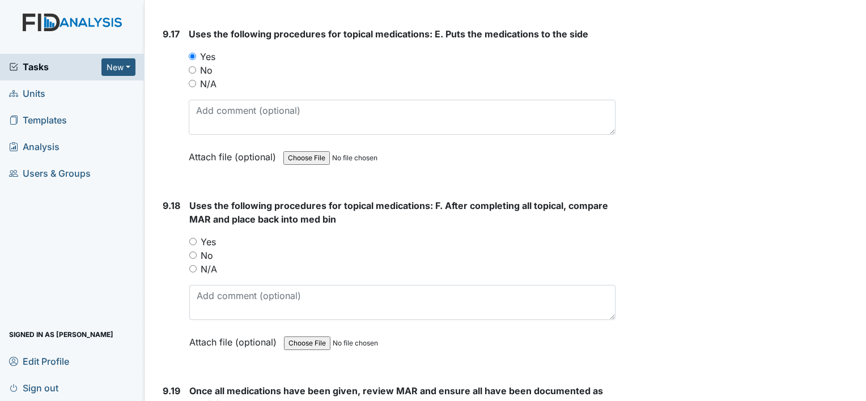
click at [190, 238] on input "Yes" at bounding box center [192, 241] width 7 height 7
radio input "true"
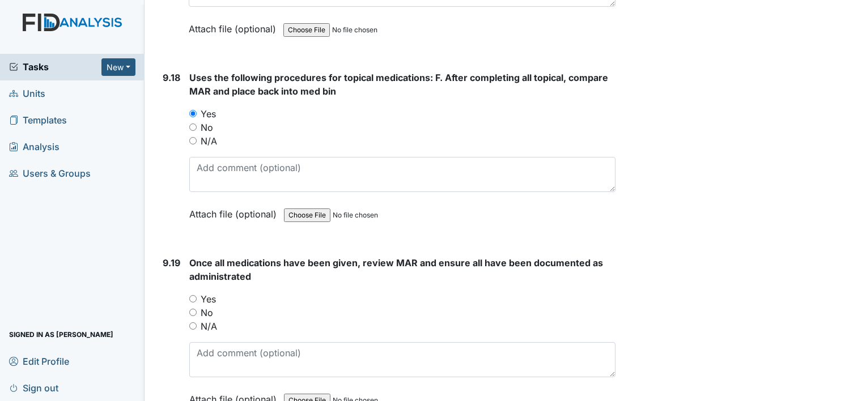
scroll to position [15609, 0]
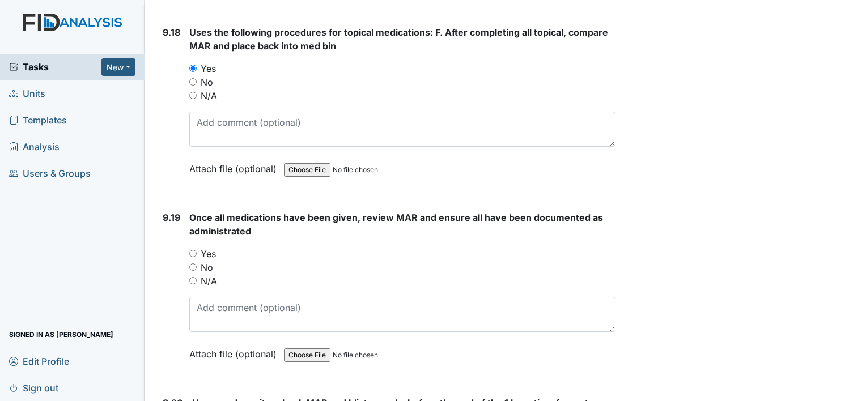
click at [189, 250] on input "Yes" at bounding box center [192, 253] width 7 height 7
radio input "true"
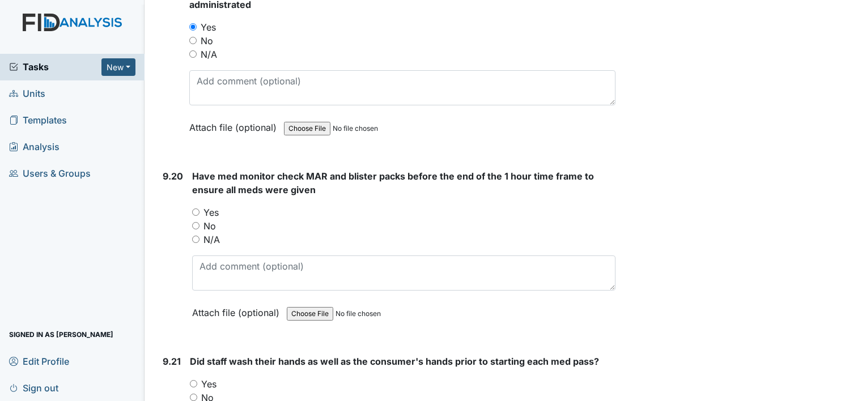
scroll to position [15851, 0]
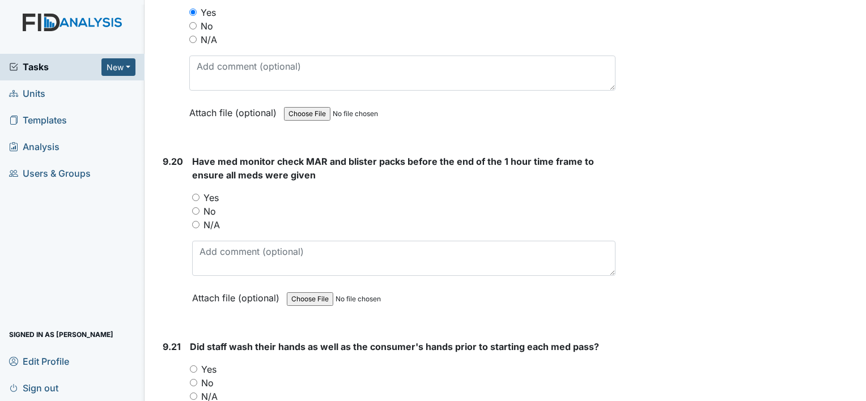
click at [194, 194] on input "Yes" at bounding box center [195, 197] width 7 height 7
radio input "true"
click at [195, 366] on input "Yes" at bounding box center [193, 369] width 7 height 7
radio input "true"
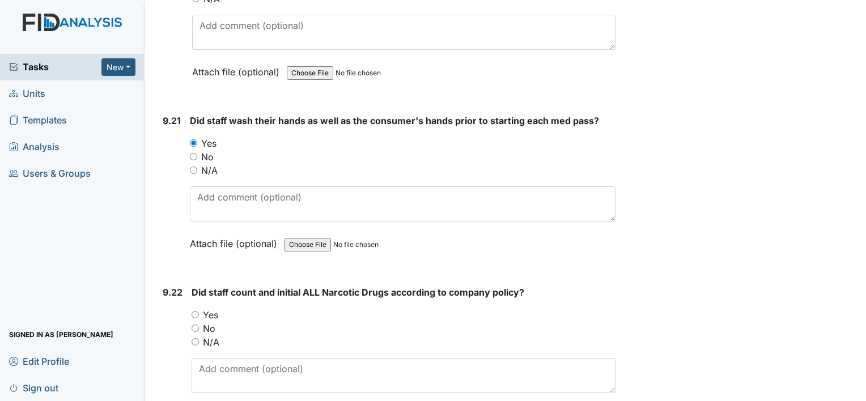
scroll to position [16160, 0]
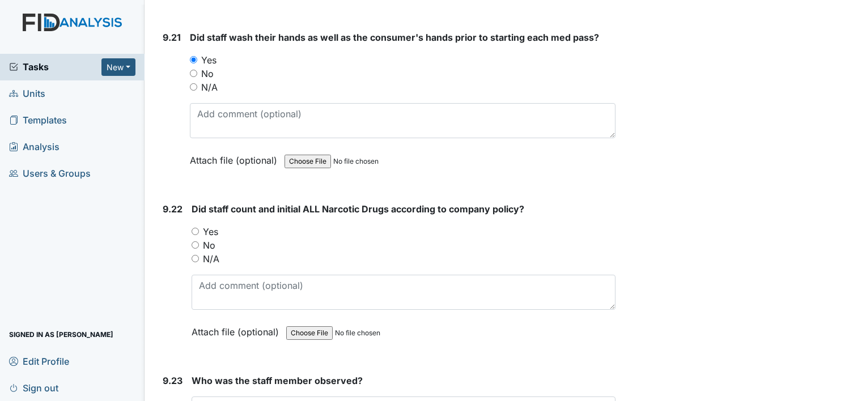
click at [193, 228] on input "Yes" at bounding box center [195, 231] width 7 height 7
radio input "true"
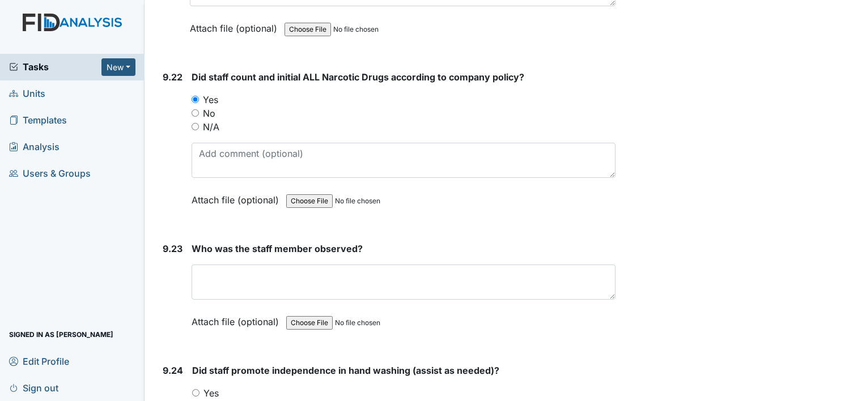
scroll to position [16303, 0]
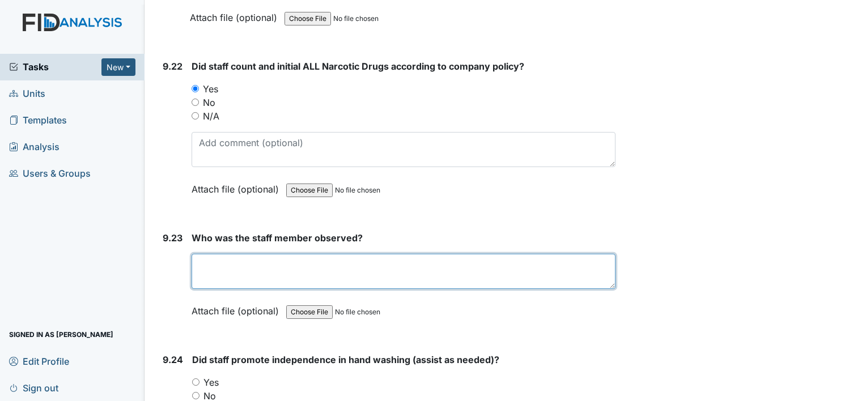
click at [339, 254] on textarea at bounding box center [404, 271] width 424 height 35
click at [279, 254] on textarea "Nerlande Domo" at bounding box center [404, 271] width 424 height 35
type textarea "Nerlande Domond"
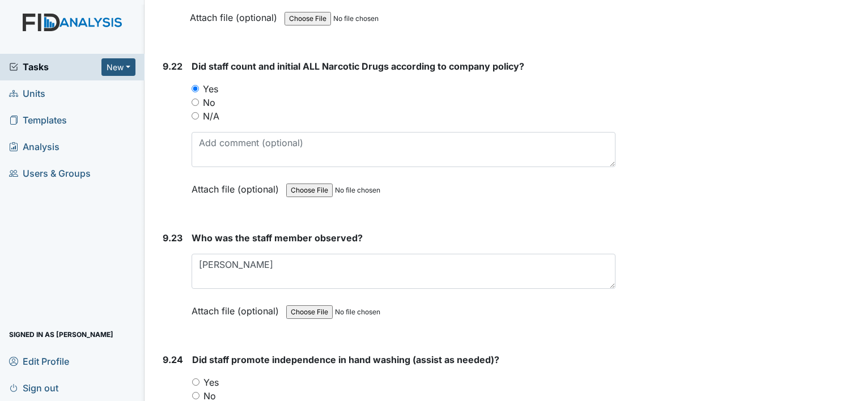
click at [197, 379] on input "Yes" at bounding box center [195, 382] width 7 height 7
radio input "true"
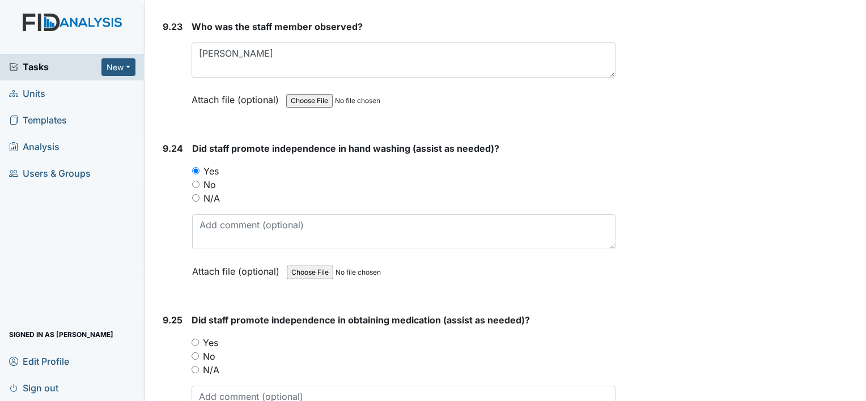
scroll to position [16559, 0]
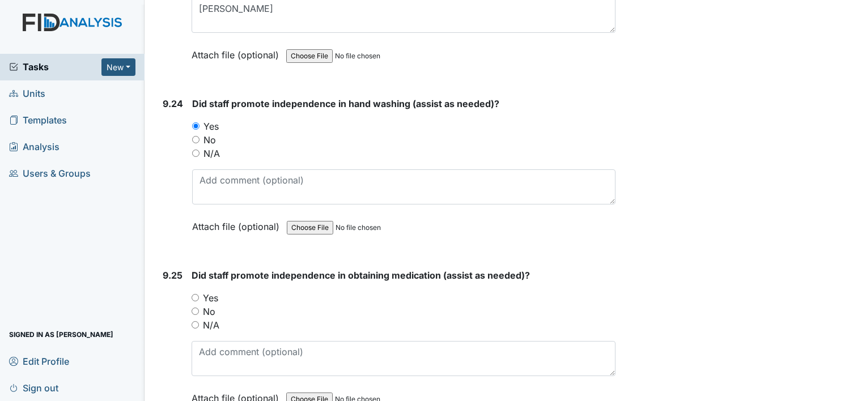
click at [195, 294] on input "Yes" at bounding box center [195, 297] width 7 height 7
radio input "true"
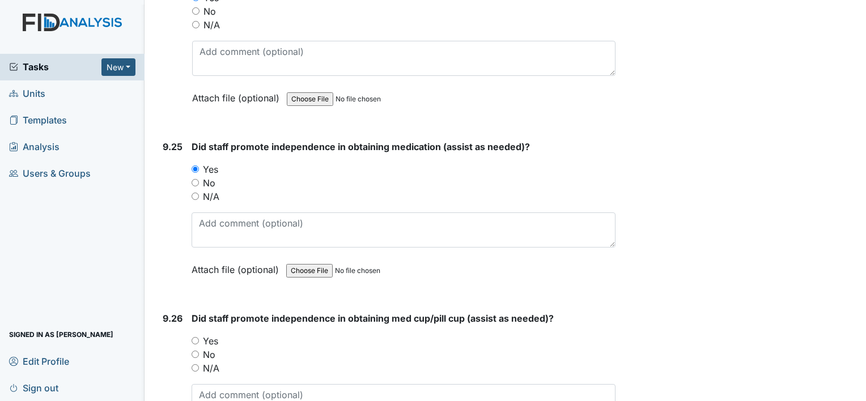
scroll to position [16770, 0]
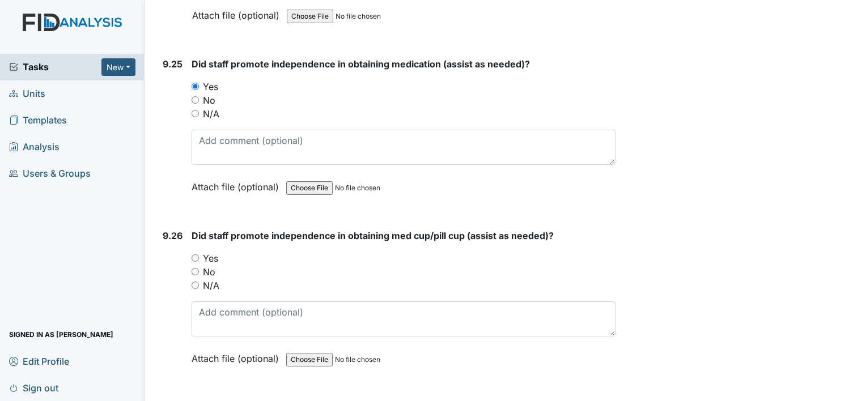
click at [198, 254] on input "Yes" at bounding box center [195, 257] width 7 height 7
radio input "true"
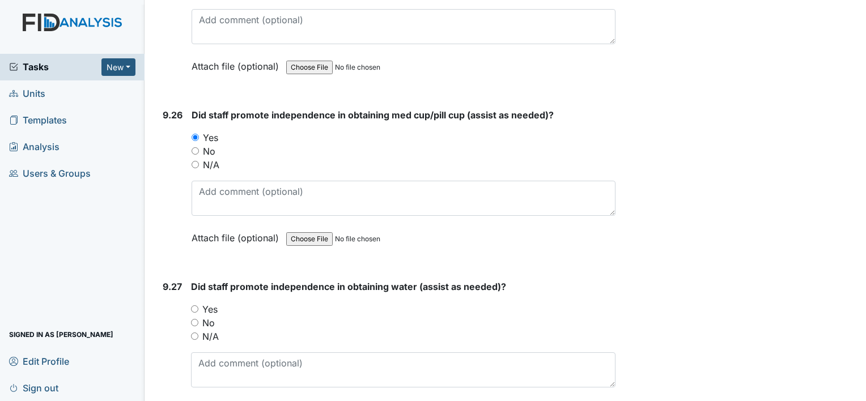
scroll to position [16974, 0]
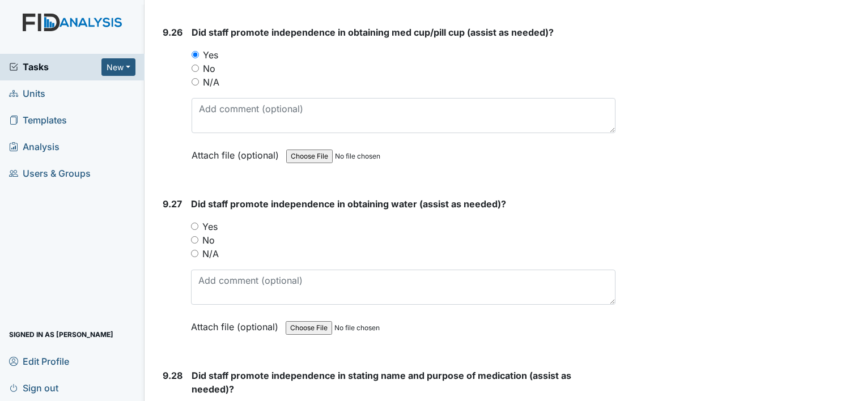
click at [194, 223] on input "Yes" at bounding box center [194, 226] width 7 height 7
radio input "true"
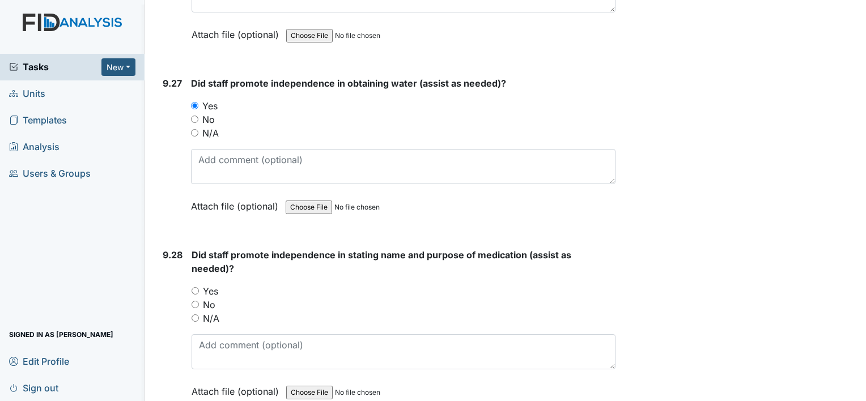
scroll to position [17178, 0]
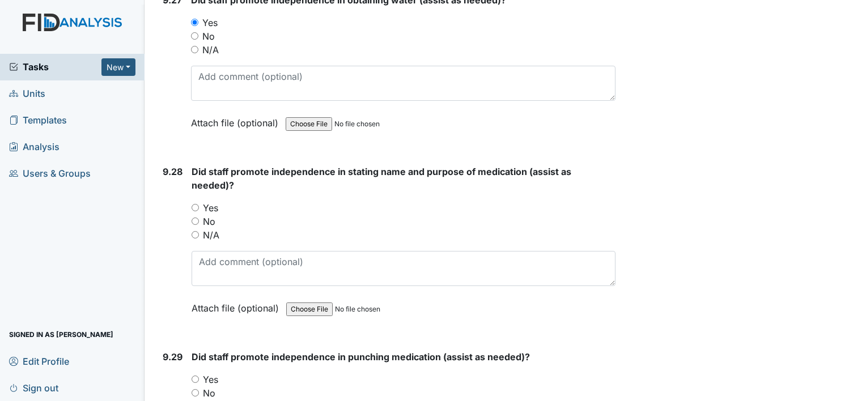
click at [197, 204] on input "Yes" at bounding box center [195, 207] width 7 height 7
radio input "true"
click at [196, 376] on input "Yes" at bounding box center [195, 379] width 7 height 7
radio input "true"
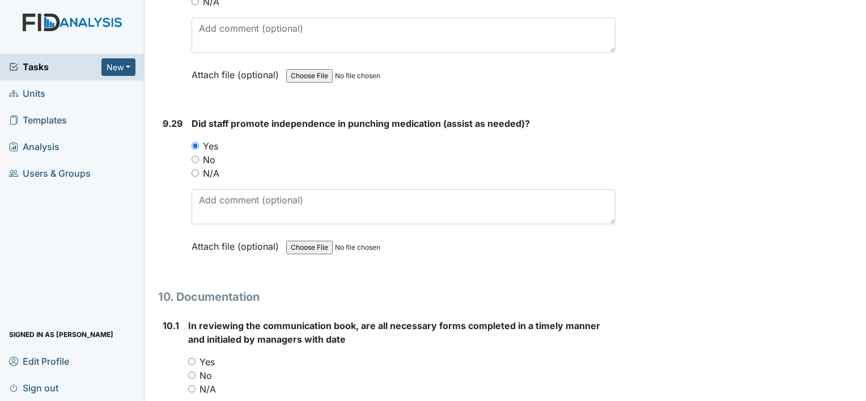
scroll to position [17434, 0]
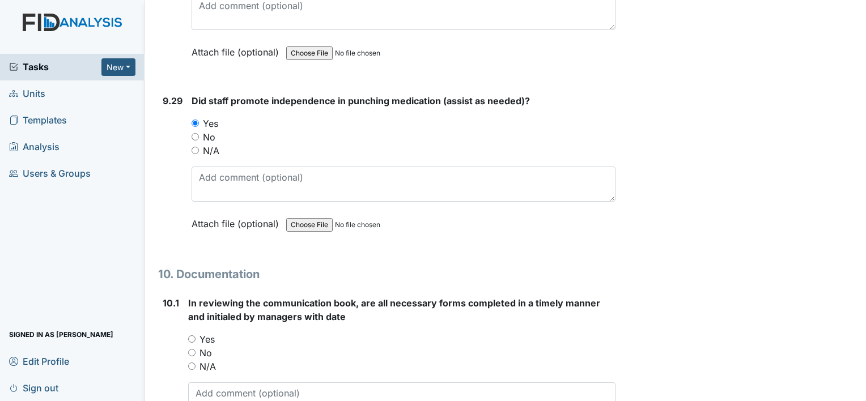
click at [190, 336] on input "Yes" at bounding box center [191, 339] width 7 height 7
radio input "true"
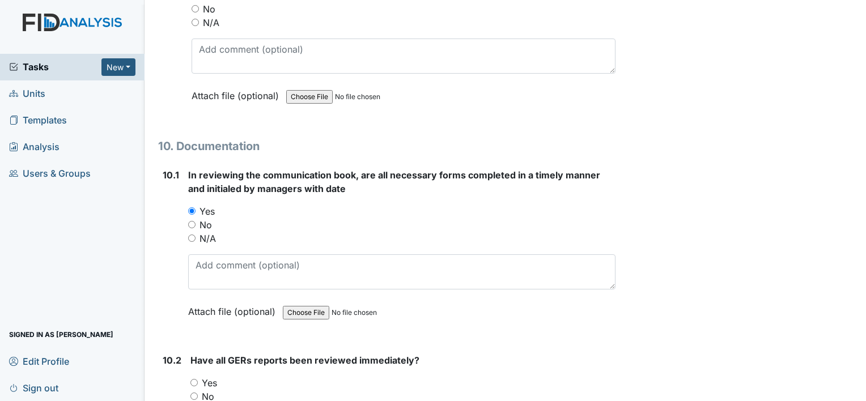
scroll to position [17615, 0]
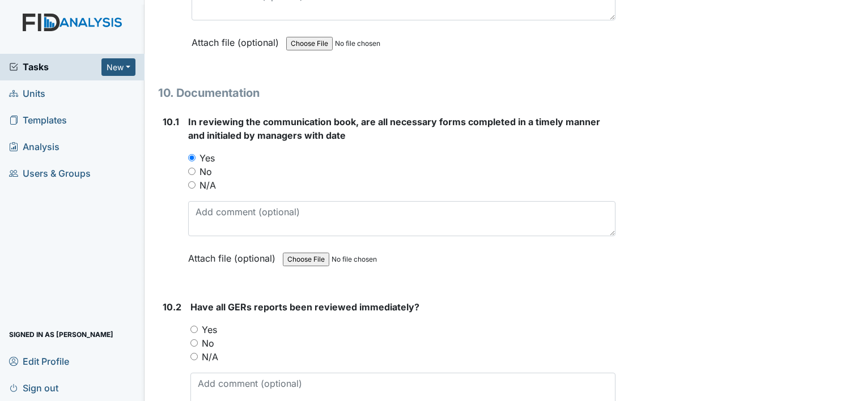
click at [189, 300] on div "10.2 Have all GERs reports been reviewed immediately? You must select one of th…" at bounding box center [386, 377] width 457 height 154
click at [194, 326] on input "Yes" at bounding box center [193, 329] width 7 height 7
radio input "true"
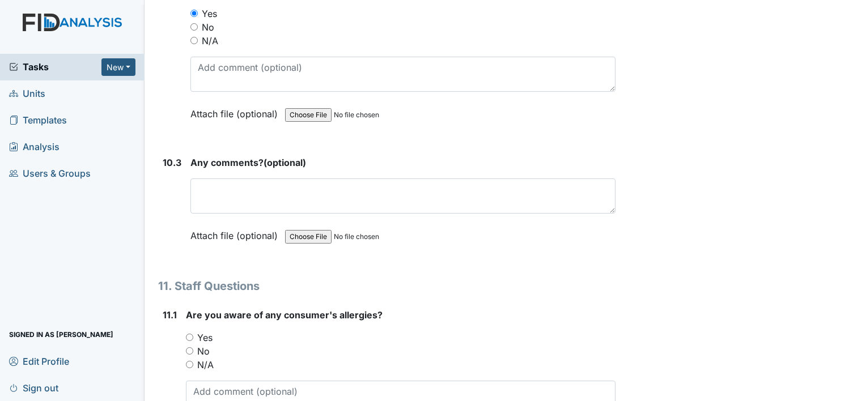
scroll to position [17977, 0]
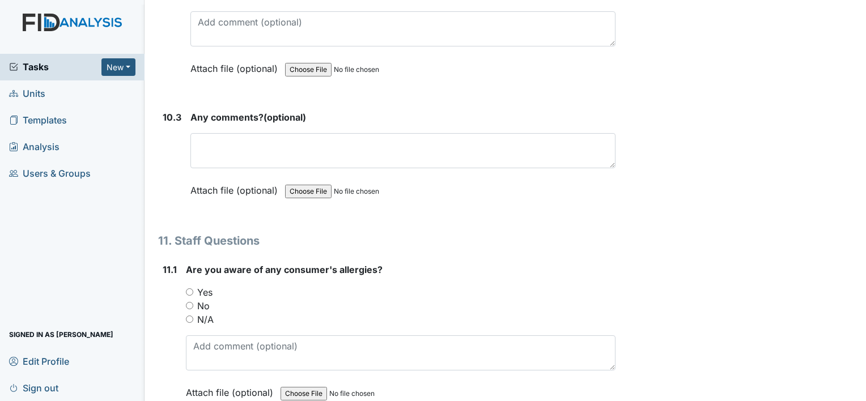
click at [190, 288] on input "Yes" at bounding box center [189, 291] width 7 height 7
radio input "true"
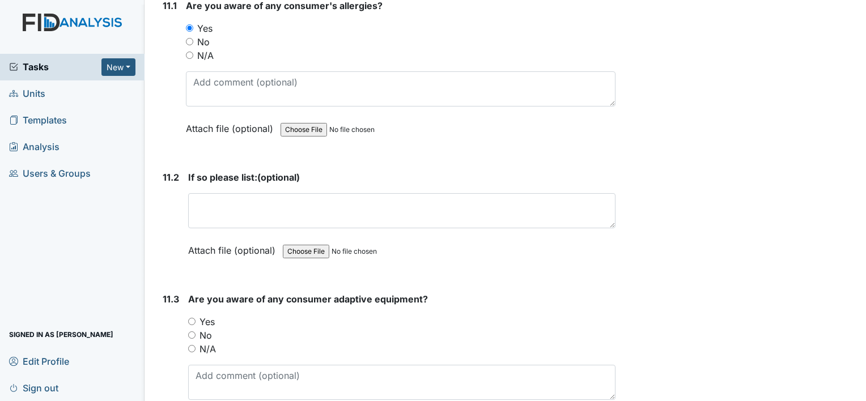
scroll to position [18256, 0]
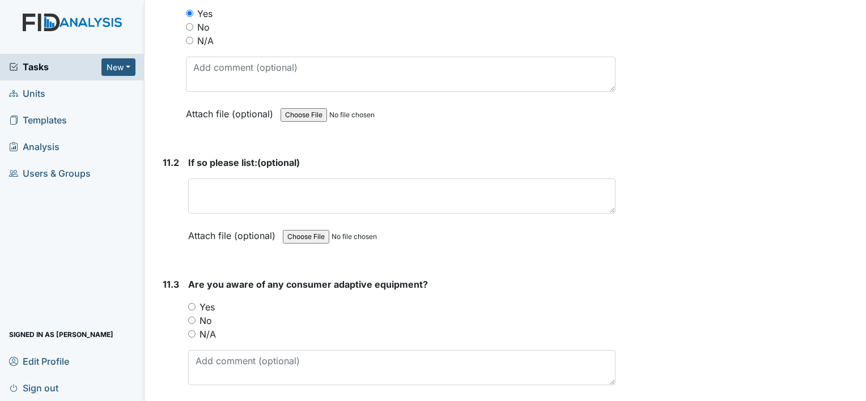
click at [195, 300] on div "Yes" at bounding box center [401, 307] width 427 height 14
click at [190, 303] on input "Yes" at bounding box center [191, 306] width 7 height 7
radio input "true"
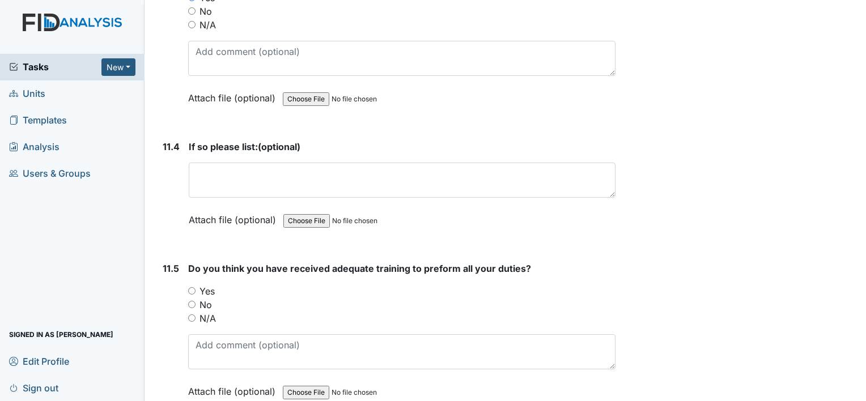
click at [189, 287] on input "Yes" at bounding box center [191, 290] width 7 height 7
radio input "true"
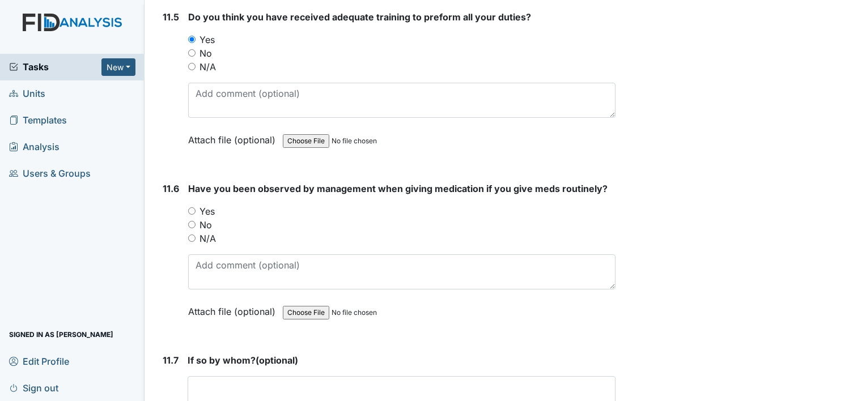
scroll to position [18822, 0]
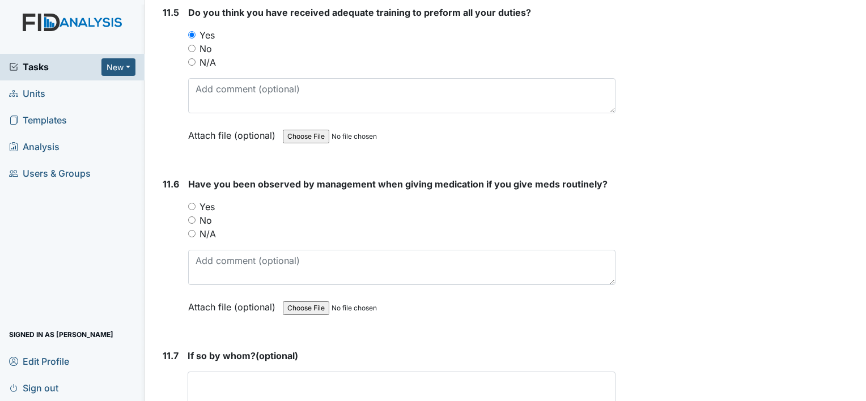
click at [191, 203] on input "Yes" at bounding box center [191, 206] width 7 height 7
radio input "true"
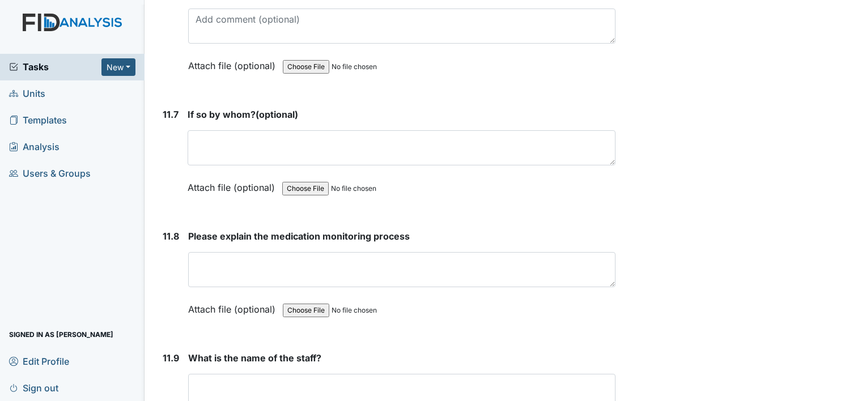
scroll to position [19086, 0]
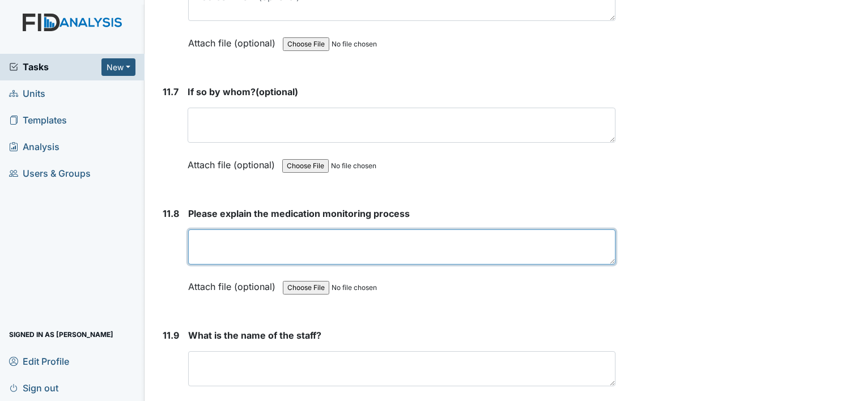
click at [343, 230] on textarea at bounding box center [401, 247] width 427 height 35
type textarea "m"
type textarea "H"
type textarea "w"
type textarea "h"
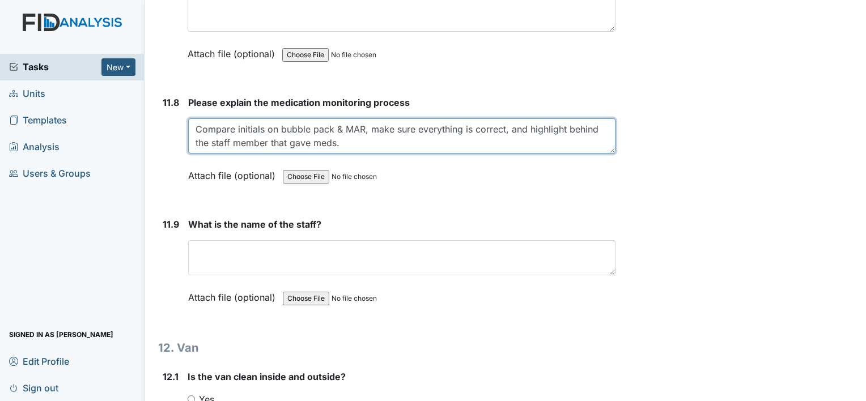
scroll to position [19206, 0]
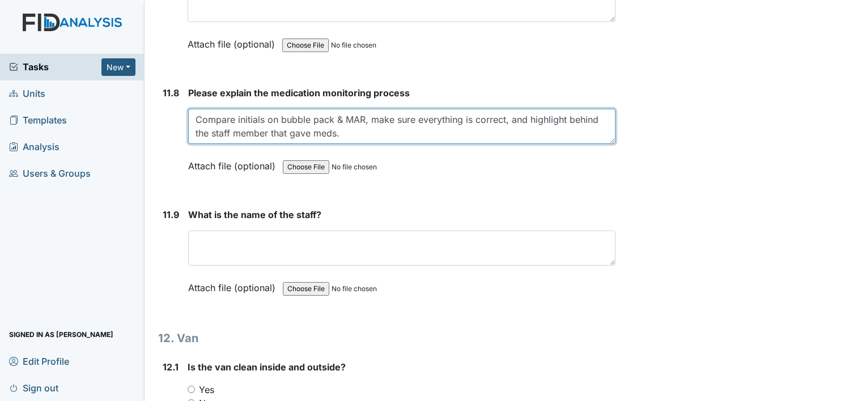
type textarea "Compare initials on bubble pack & MAR, make sure everything is correct, and hig…"
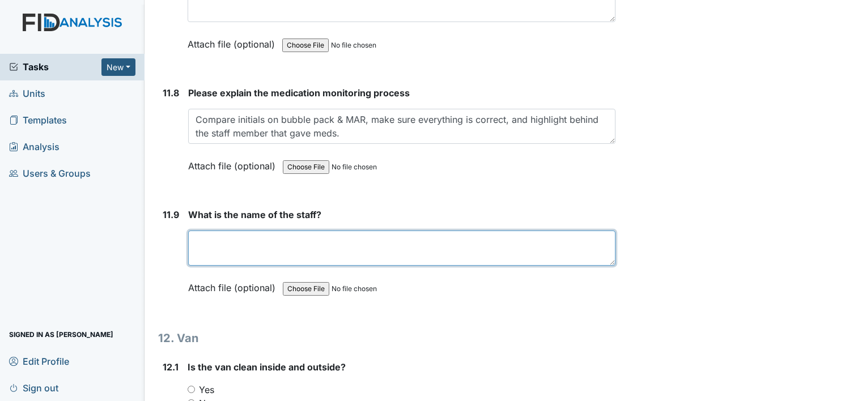
click at [349, 231] on textarea at bounding box center [401, 248] width 427 height 35
type textarea "Nerlande Domond"
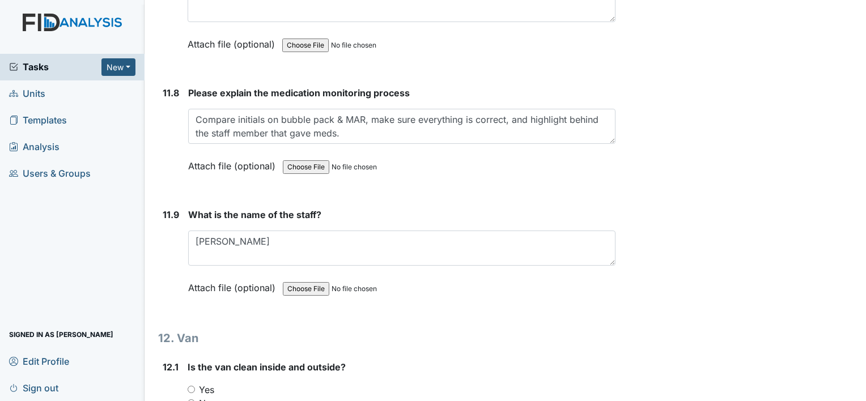
click at [190, 386] on input "Yes" at bounding box center [191, 389] width 7 height 7
radio input "true"
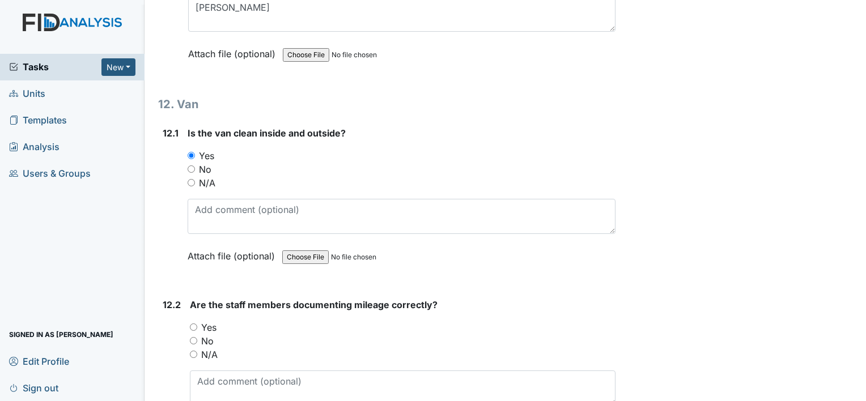
scroll to position [19486, 0]
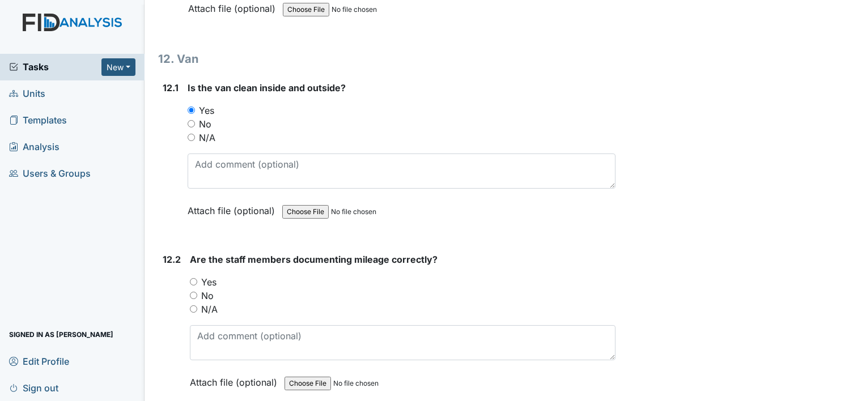
click at [193, 278] on input "Yes" at bounding box center [193, 281] width 7 height 7
radio input "true"
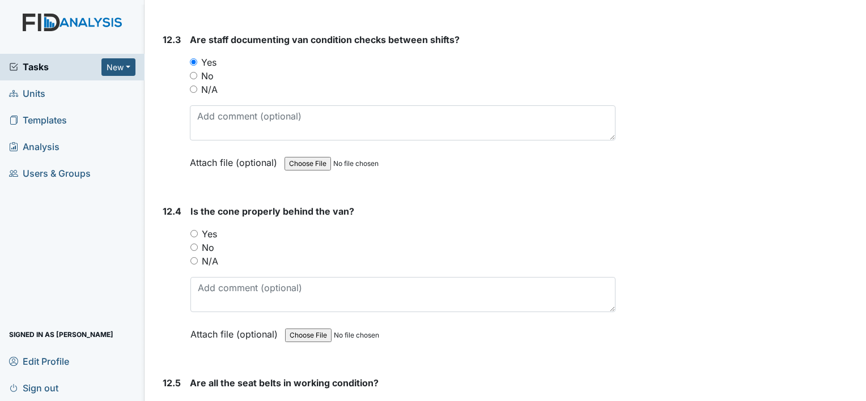
scroll to position [19900, 0]
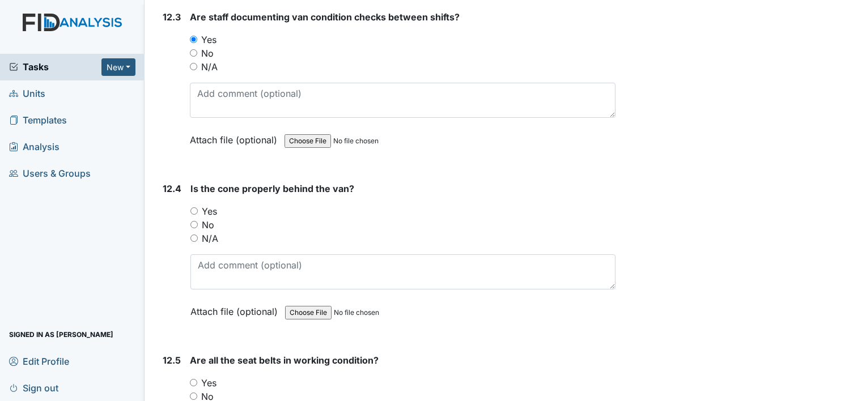
click at [189, 182] on div "12.4 Is the cone properly behind the van? You must select one of the below opti…" at bounding box center [386, 259] width 457 height 154
click at [193, 207] on input "Yes" at bounding box center [193, 210] width 7 height 7
radio input "true"
click at [194, 379] on input "Yes" at bounding box center [193, 382] width 7 height 7
radio input "true"
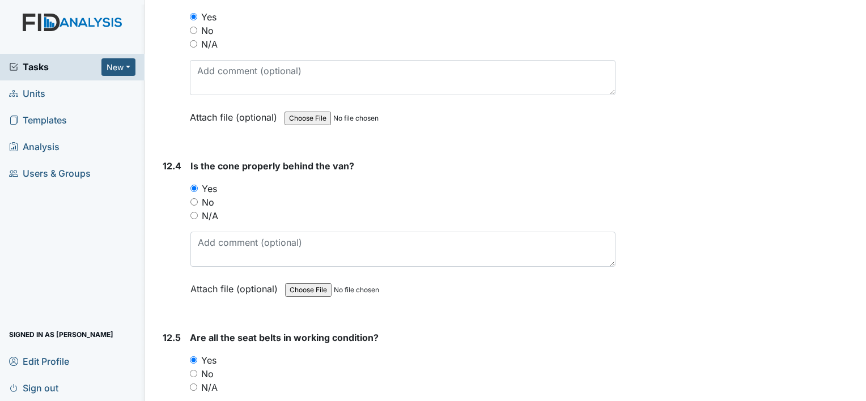
scroll to position [19973, 0]
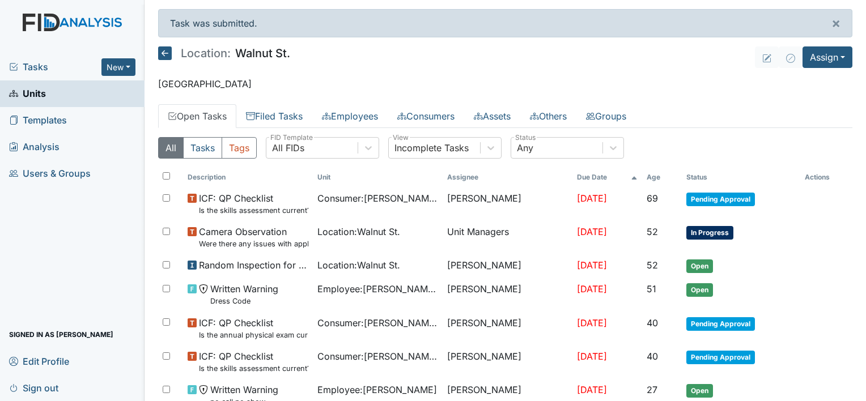
click at [89, 98] on link "Units" at bounding box center [72, 93] width 145 height 27
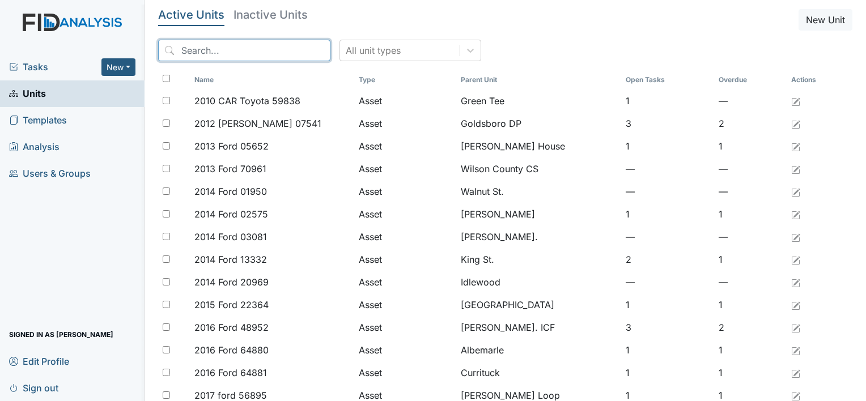
click at [186, 52] on input "search" at bounding box center [244, 51] width 172 height 22
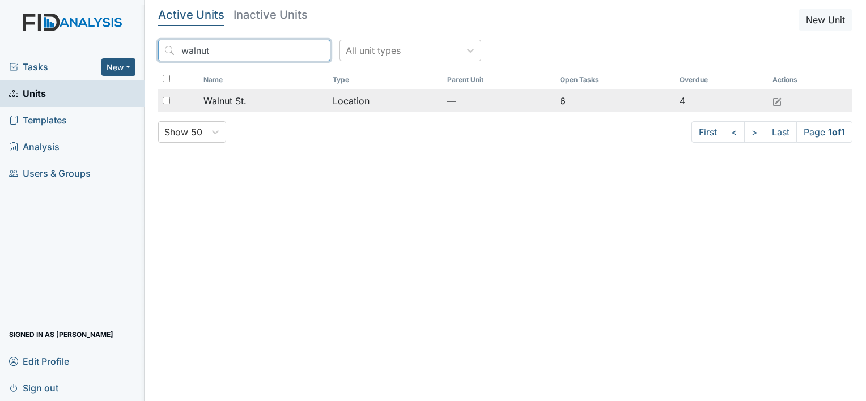
type input "walnut"
click at [246, 105] on span "Walnut St." at bounding box center [224, 101] width 43 height 14
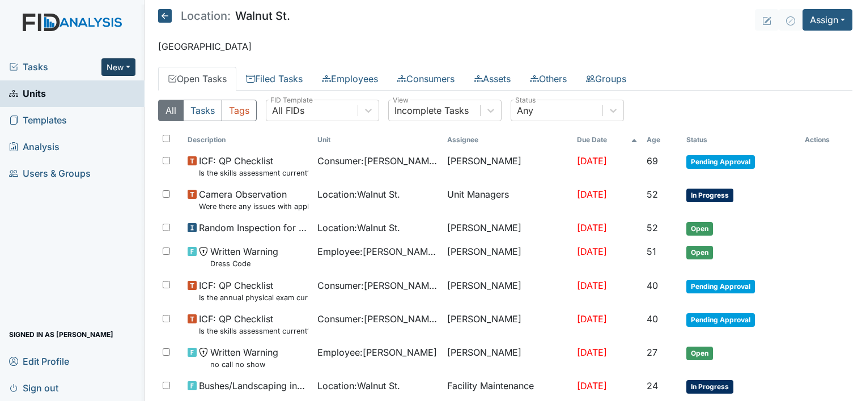
click at [111, 66] on button "New" at bounding box center [118, 67] width 34 height 18
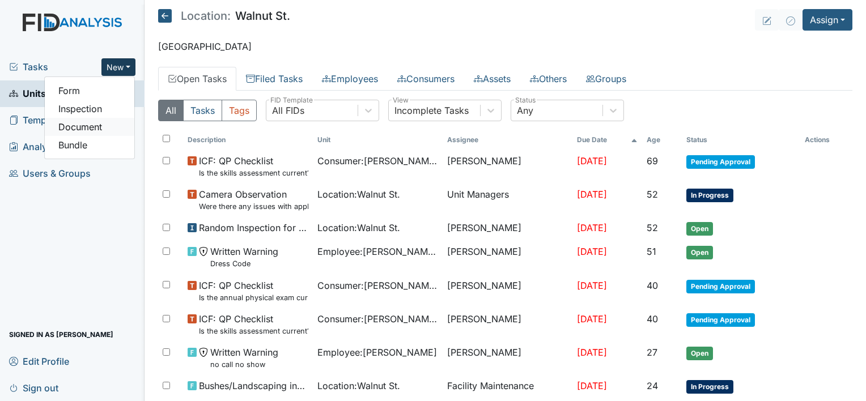
click at [84, 122] on link "Document" at bounding box center [90, 127] width 90 height 18
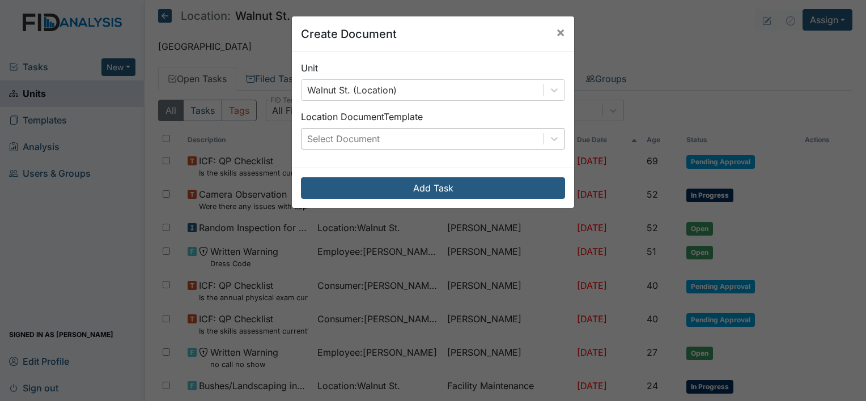
click at [442, 135] on div "Select Document" at bounding box center [423, 139] width 242 height 20
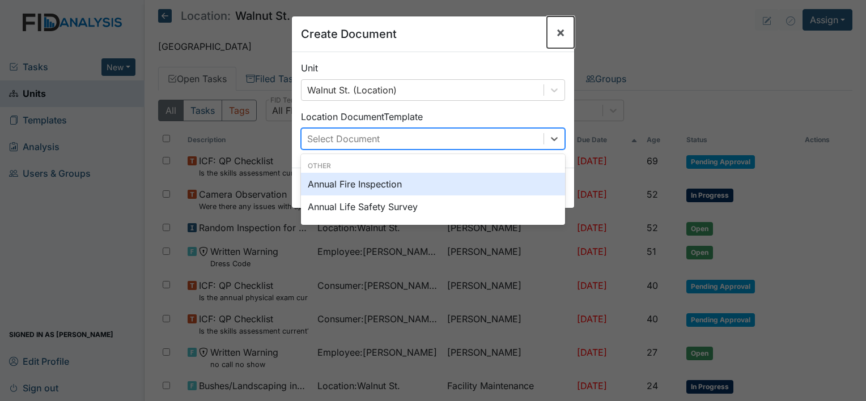
click at [559, 34] on span "×" at bounding box center [560, 32] width 9 height 16
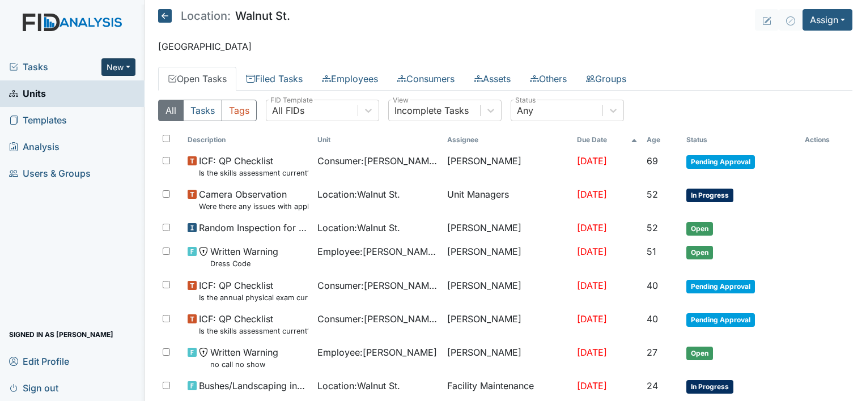
click at [121, 63] on button "New" at bounding box center [118, 67] width 34 height 18
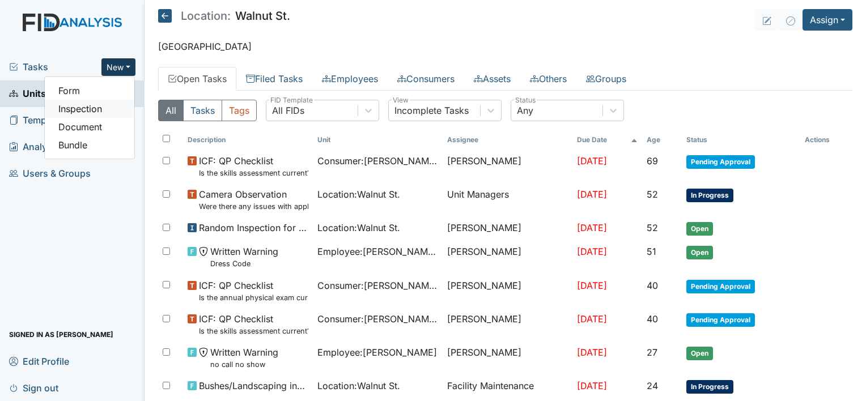
click at [101, 107] on link "Inspection" at bounding box center [90, 109] width 90 height 18
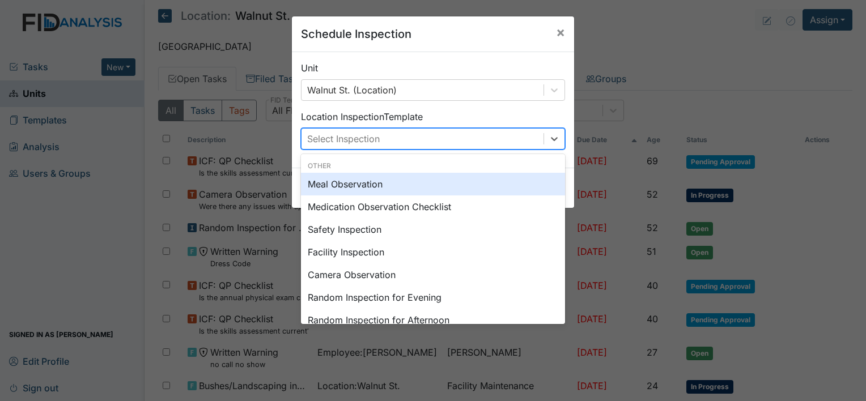
click at [524, 133] on div "Select Inspection" at bounding box center [423, 139] width 242 height 20
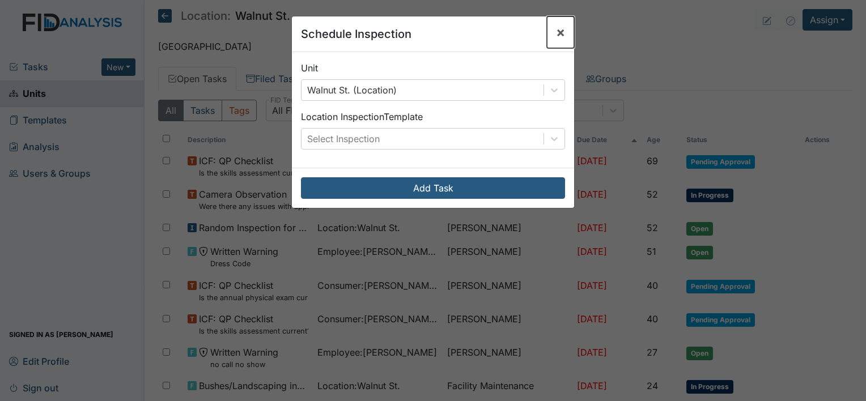
click at [556, 35] on span "×" at bounding box center [560, 32] width 9 height 16
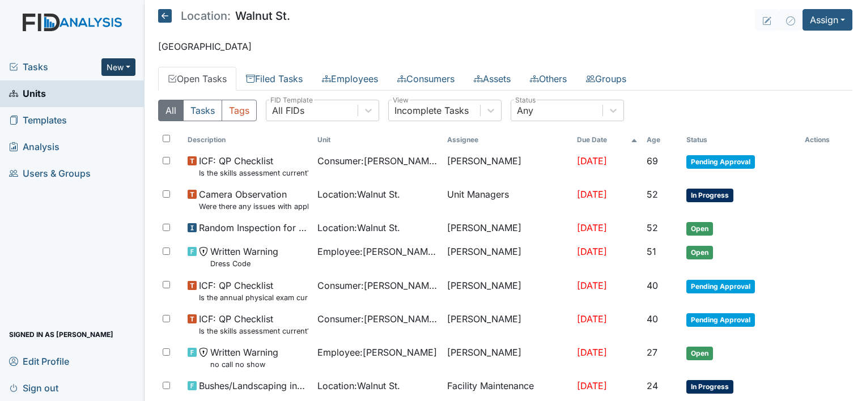
click at [117, 63] on button "New" at bounding box center [118, 67] width 34 height 18
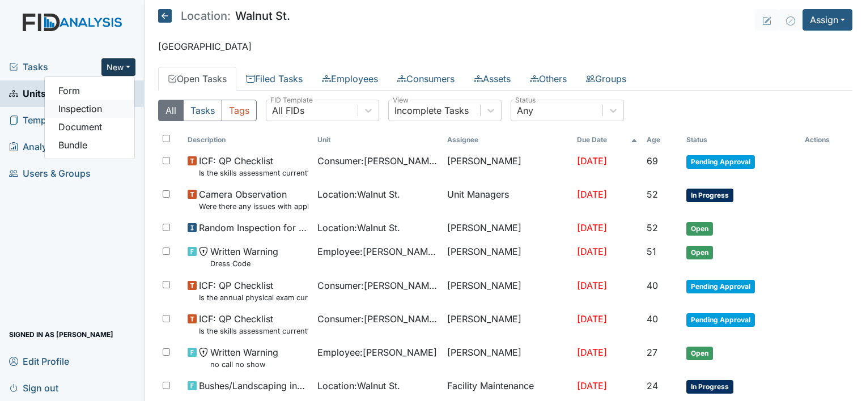
click at [98, 106] on link "Inspection" at bounding box center [90, 109] width 90 height 18
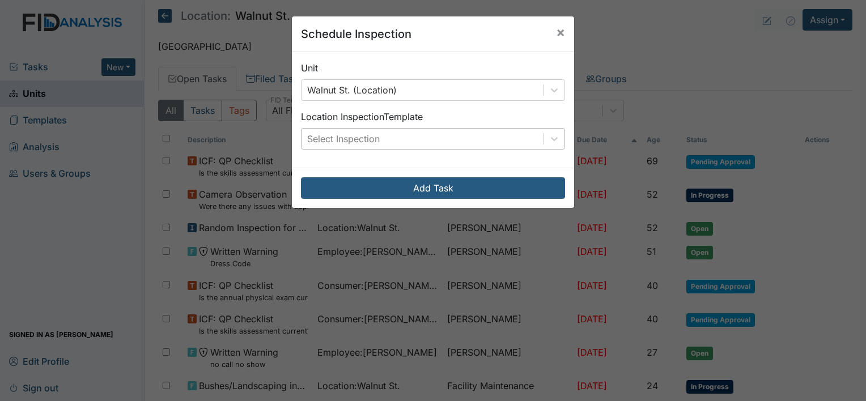
click at [496, 141] on div "Select Inspection" at bounding box center [423, 139] width 242 height 20
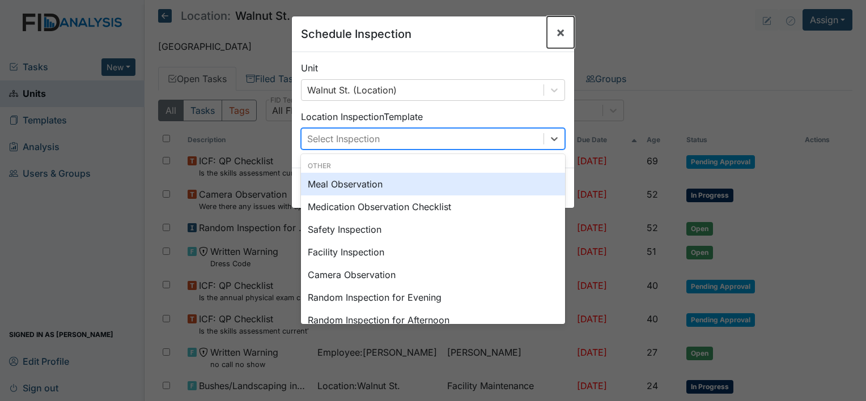
click at [557, 36] on span "×" at bounding box center [560, 32] width 9 height 16
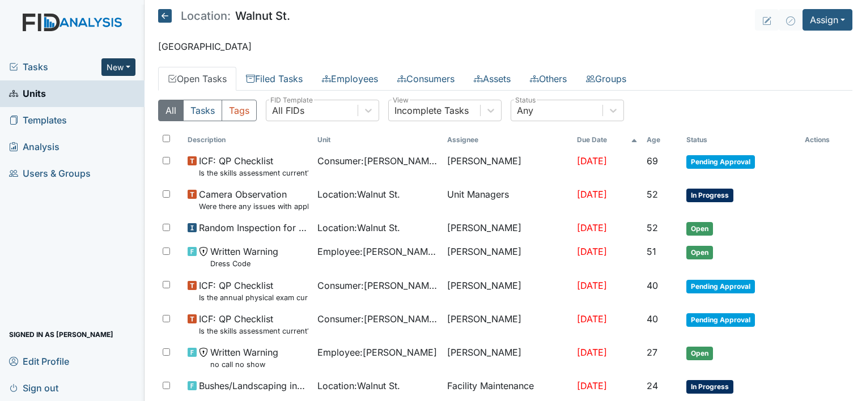
click at [125, 62] on button "New" at bounding box center [118, 67] width 34 height 18
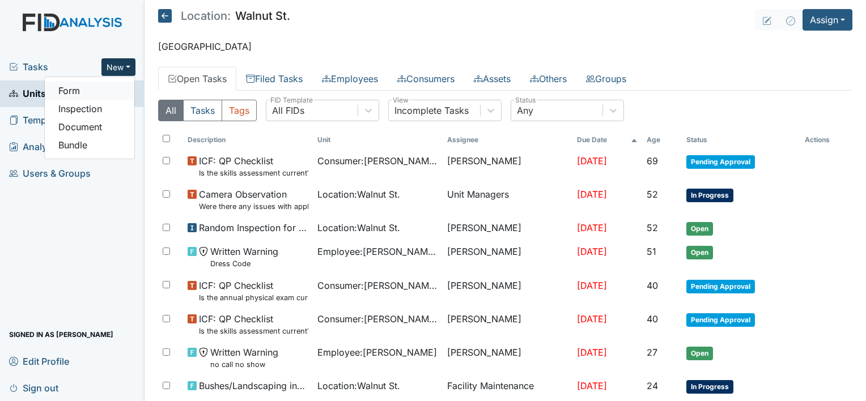
click at [108, 91] on link "Form" at bounding box center [90, 91] width 90 height 18
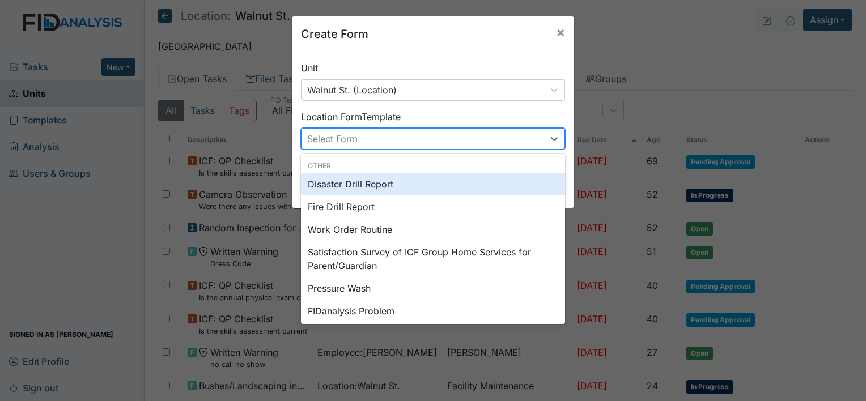
click at [328, 136] on div "Select Form" at bounding box center [332, 139] width 50 height 14
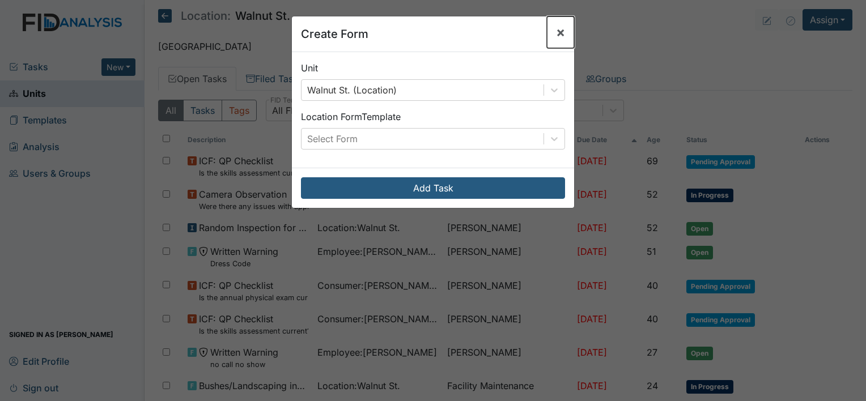
click at [551, 31] on button "×" at bounding box center [560, 32] width 27 height 32
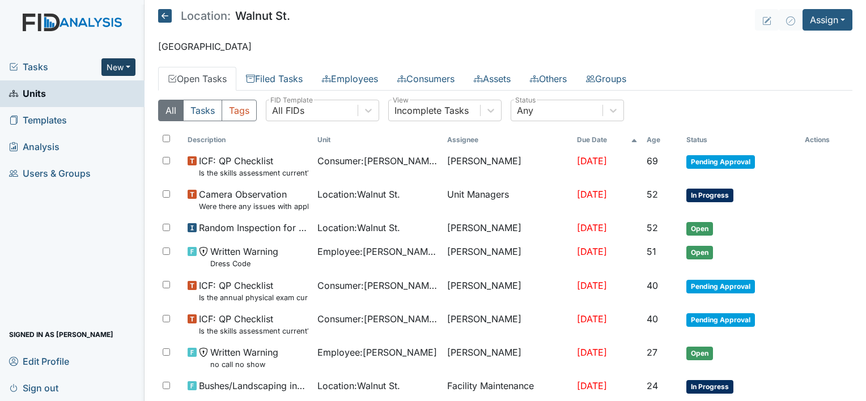
click at [127, 63] on button "New" at bounding box center [118, 67] width 34 height 18
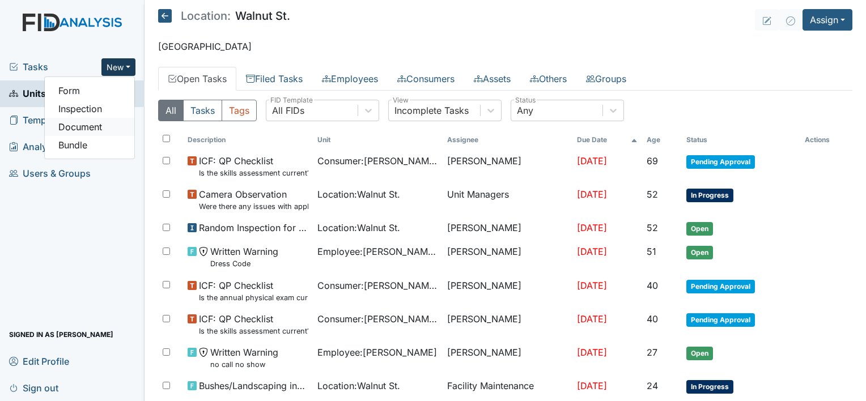
click at [90, 129] on link "Document" at bounding box center [90, 127] width 90 height 18
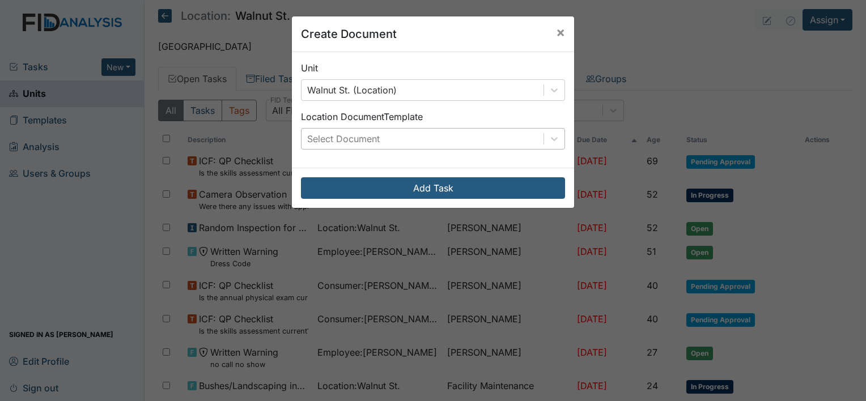
click at [346, 135] on div "Select Document" at bounding box center [343, 139] width 73 height 14
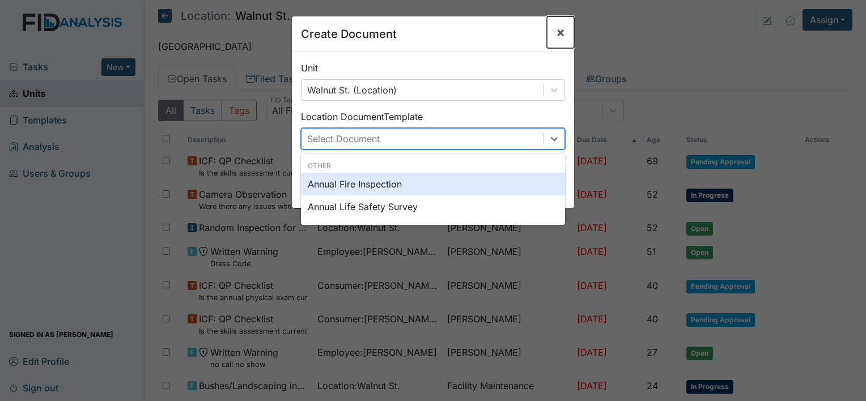
click at [556, 31] on span "×" at bounding box center [560, 32] width 9 height 16
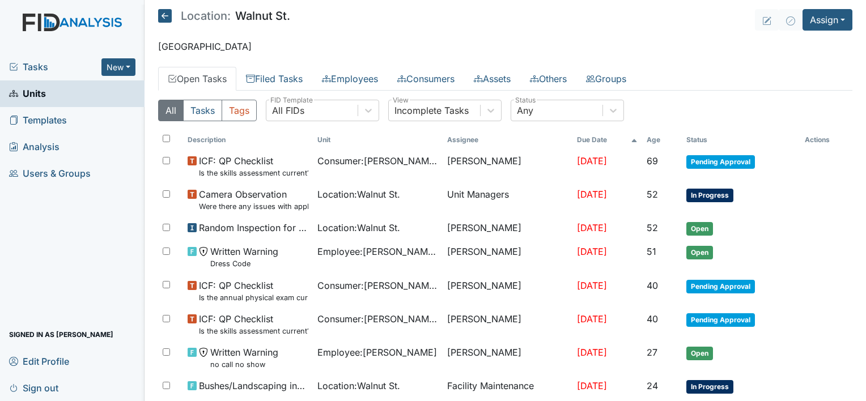
click at [167, 16] on icon at bounding box center [165, 16] width 14 height 14
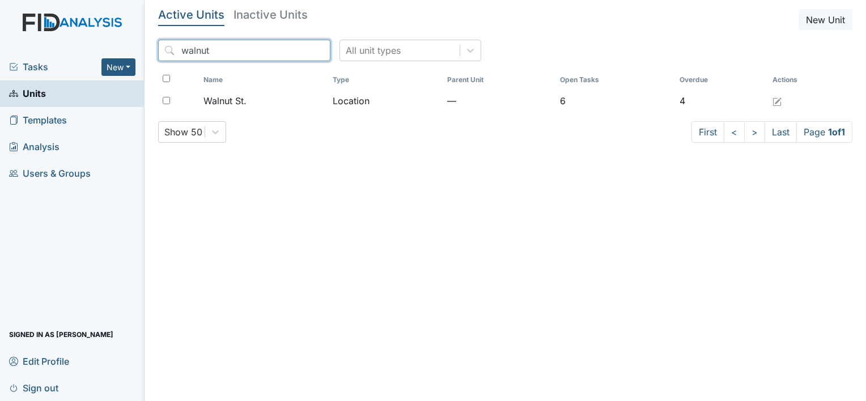
drag, startPoint x: 275, startPoint y: 54, endPoint x: 126, endPoint y: 53, distance: 148.5
click at [126, 53] on div "Tasks New Form Inspection Document Bundle Units Templates Analysis Users & Grou…" at bounding box center [433, 200] width 866 height 401
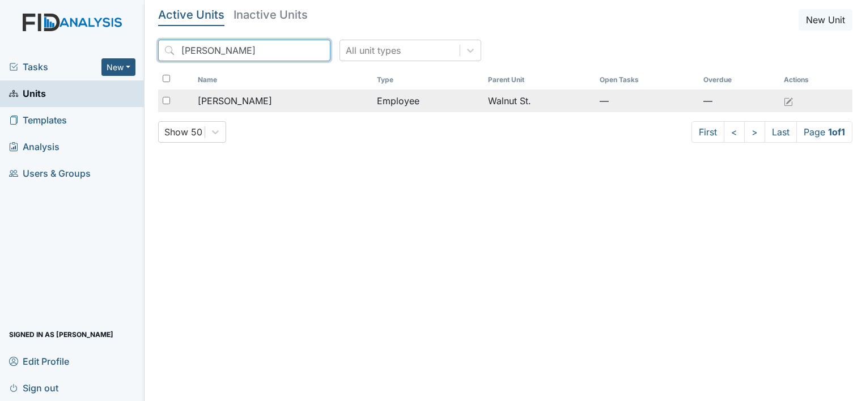
type input "[PERSON_NAME]"
click at [258, 95] on span "[PERSON_NAME]" at bounding box center [235, 101] width 74 height 14
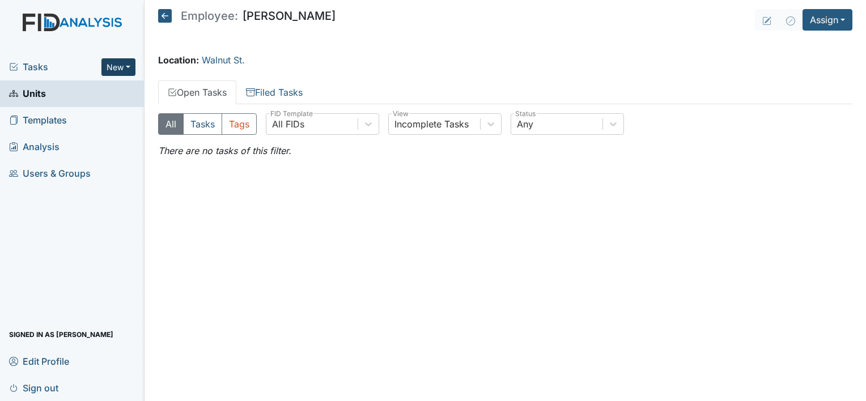
click at [131, 69] on button "New" at bounding box center [118, 67] width 34 height 18
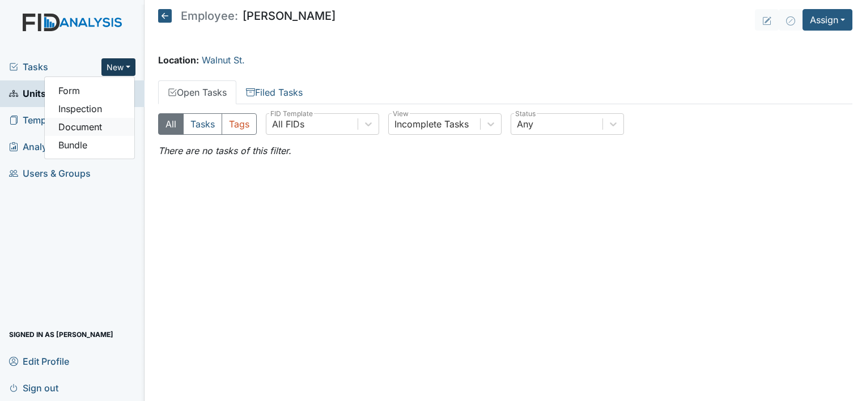
click at [92, 124] on link "Document" at bounding box center [90, 127] width 90 height 18
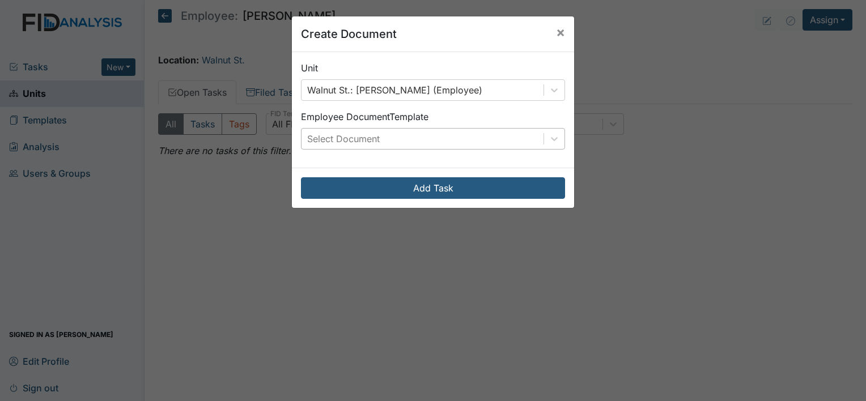
click at [401, 136] on div "Select Document" at bounding box center [423, 139] width 242 height 20
click at [558, 29] on span "×" at bounding box center [560, 32] width 9 height 16
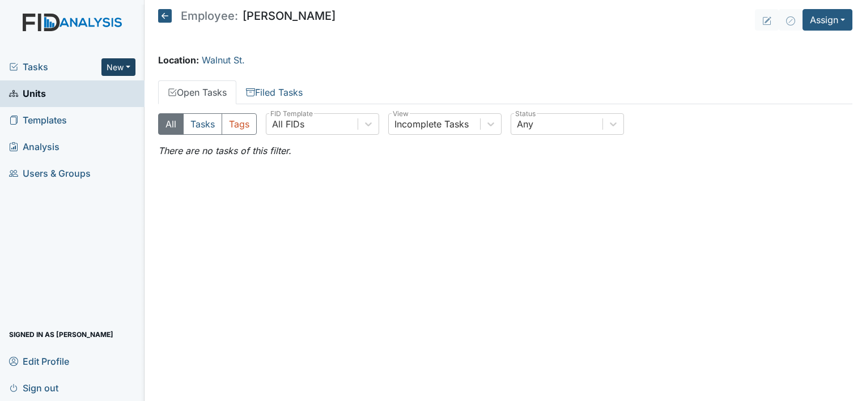
click at [114, 65] on button "New" at bounding box center [118, 67] width 34 height 18
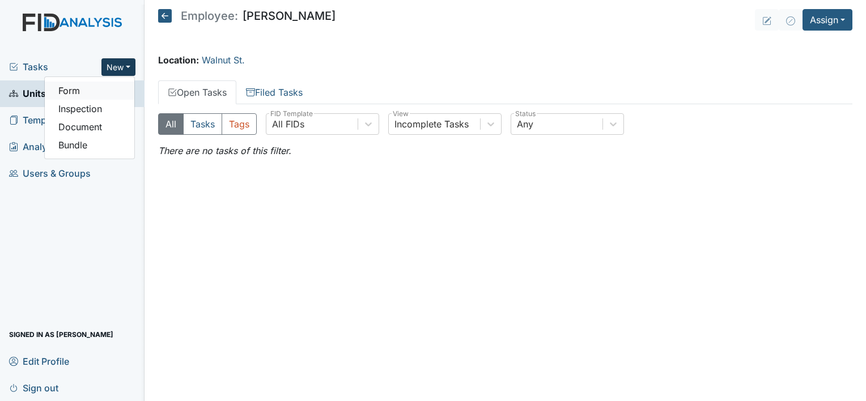
click at [96, 92] on link "Form" at bounding box center [90, 91] width 90 height 18
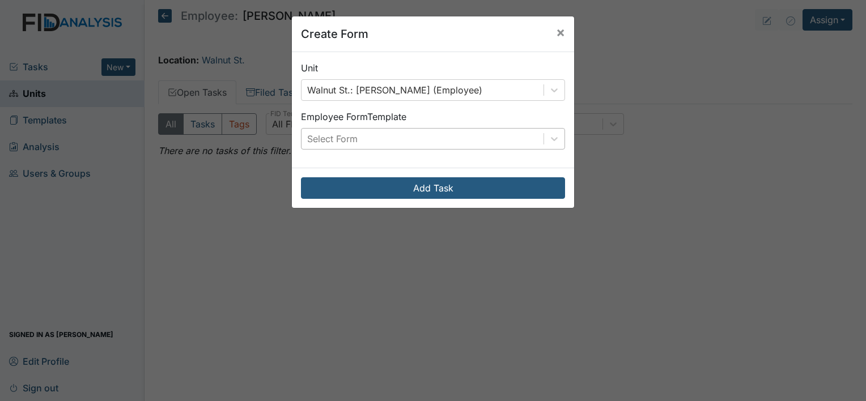
click at [322, 141] on div "Select Form" at bounding box center [332, 139] width 50 height 14
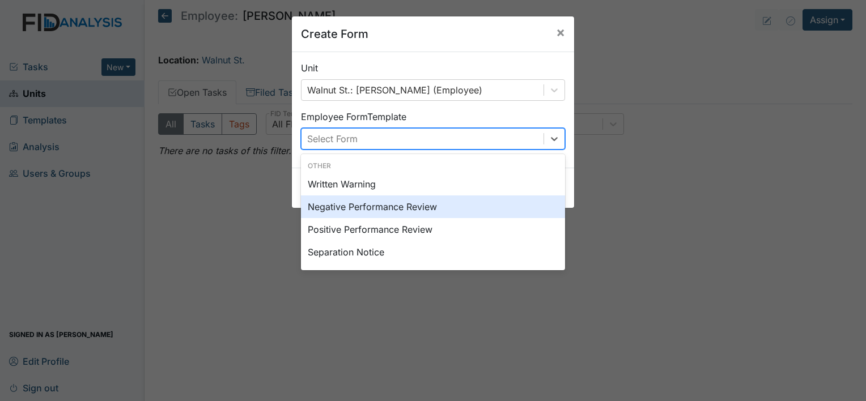
click at [388, 211] on div "Negative Performance Review" at bounding box center [433, 207] width 264 height 23
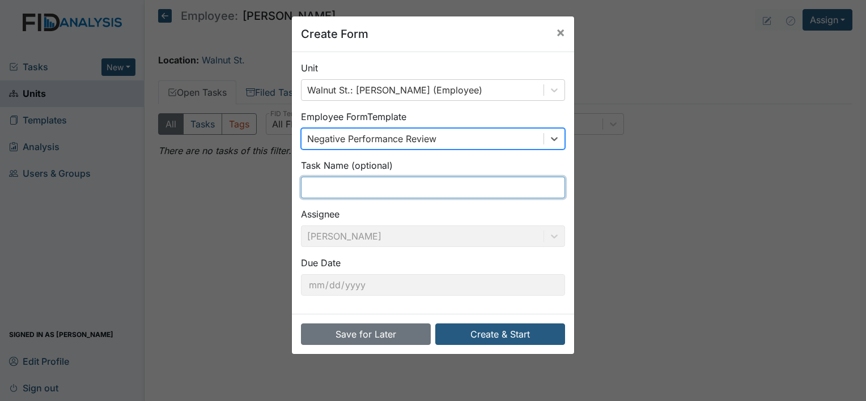
click at [354, 194] on input "text" at bounding box center [433, 188] width 264 height 22
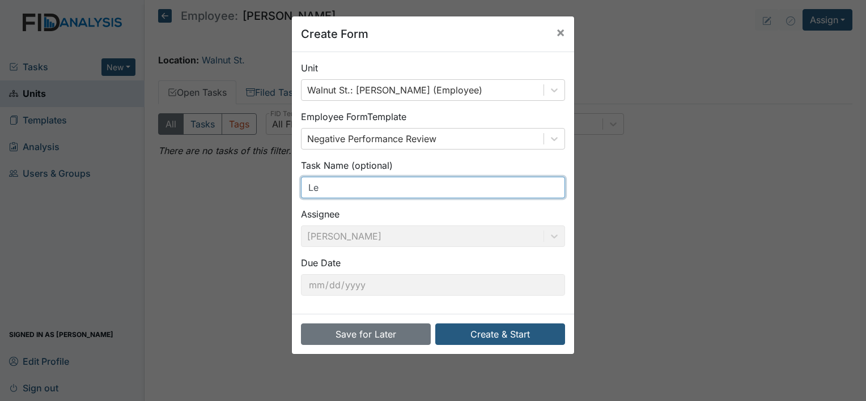
type input "L"
type input "Going Outside During Shift"
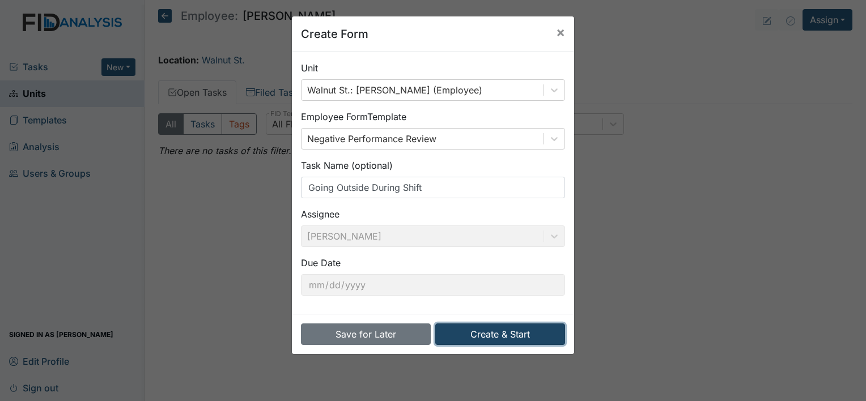
click at [523, 332] on button "Create & Start" at bounding box center [500, 335] width 130 height 22
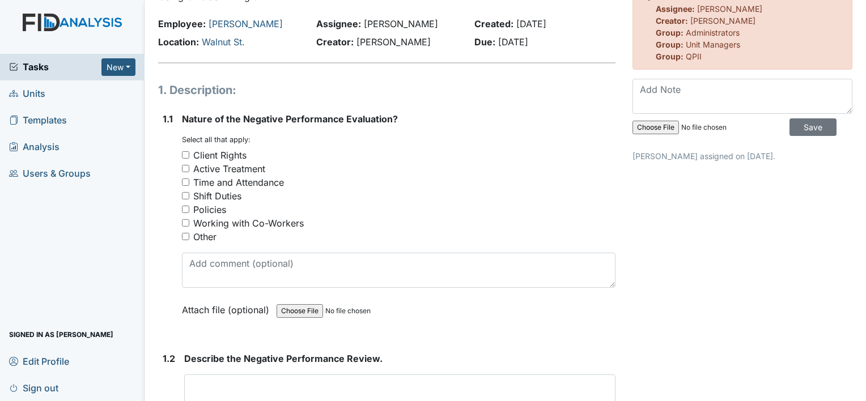
scroll to position [68, 0]
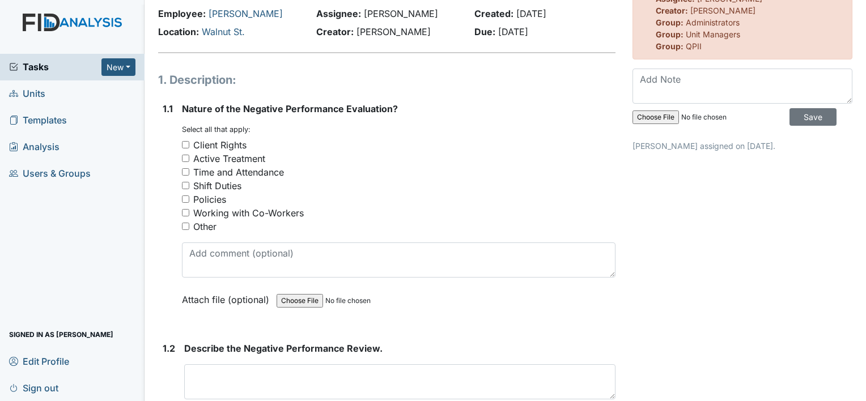
click at [184, 200] on input "Policies" at bounding box center [185, 199] width 7 height 7
checkbox input "true"
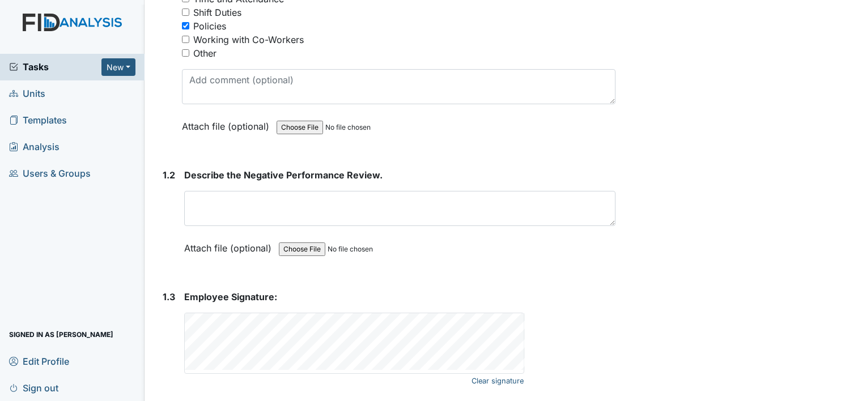
scroll to position [249, 0]
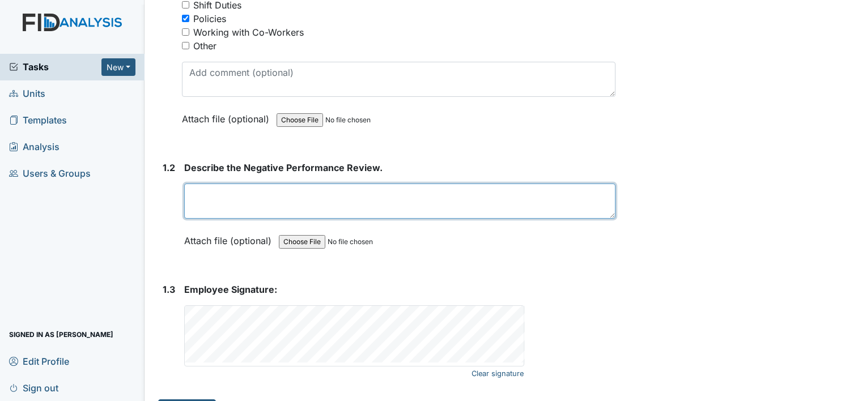
click at [292, 193] on textarea at bounding box center [399, 201] width 431 height 35
type textarea "s"
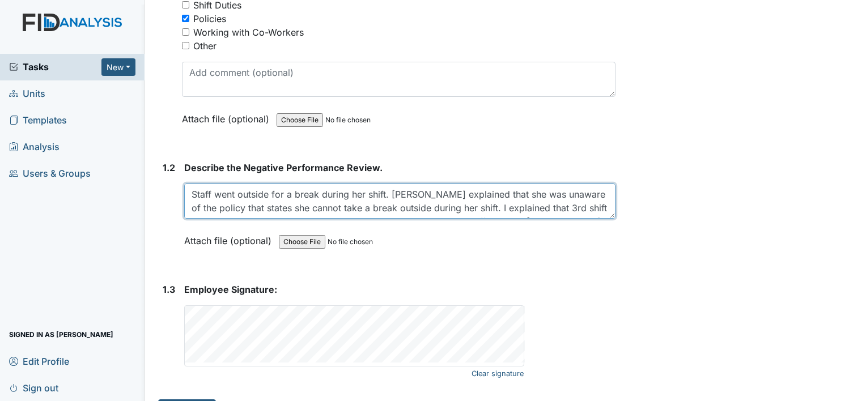
scroll to position [23, 0]
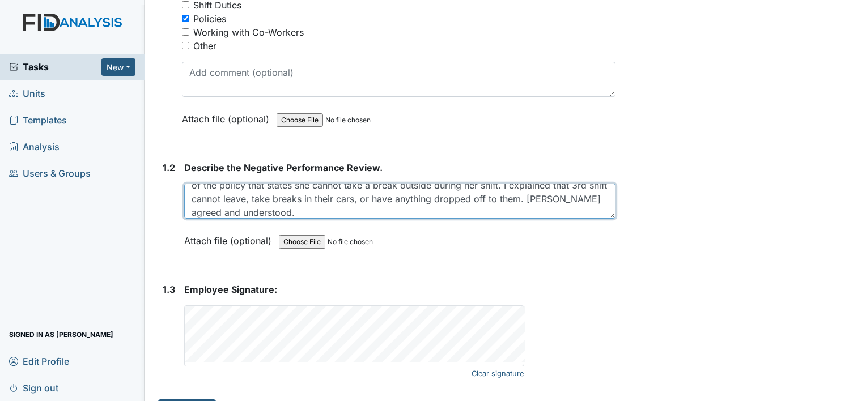
type textarea "Staff went outside for a break during her shift. [PERSON_NAME] explained that s…"
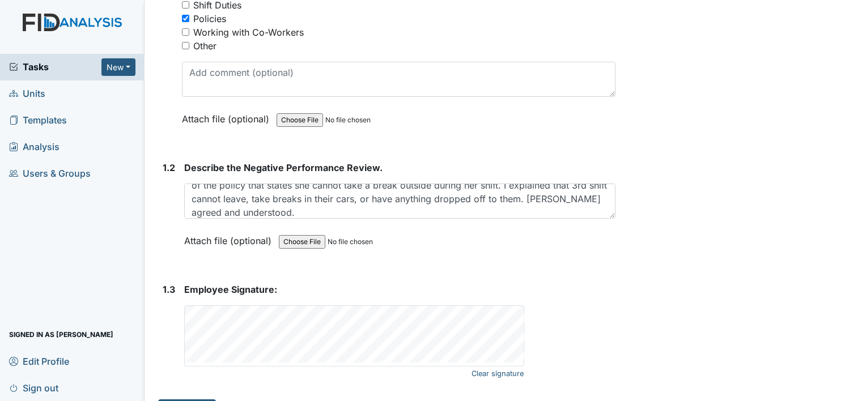
scroll to position [277, 0]
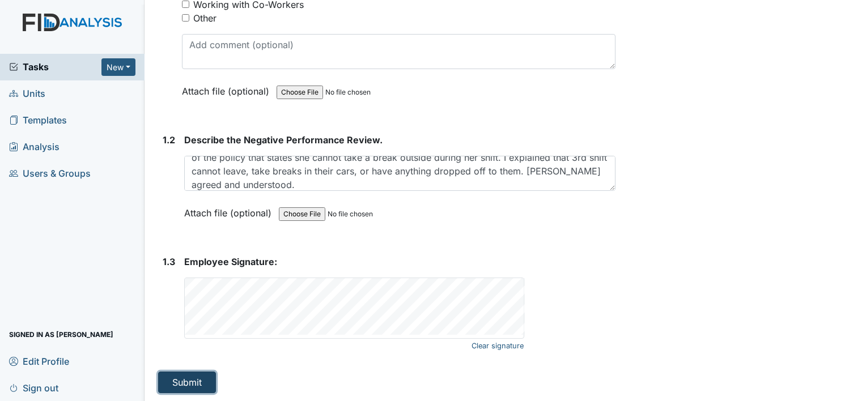
click at [198, 376] on button "Submit" at bounding box center [187, 383] width 58 height 22
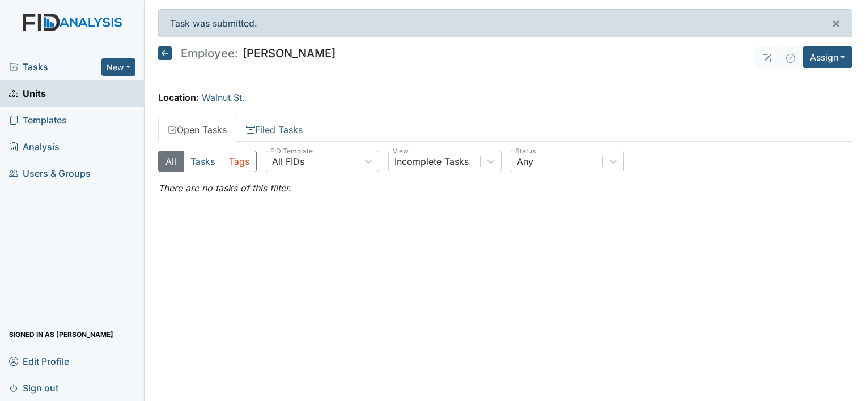
click at [167, 53] on icon at bounding box center [165, 53] width 14 height 14
